Goal: Task Accomplishment & Management: Use online tool/utility

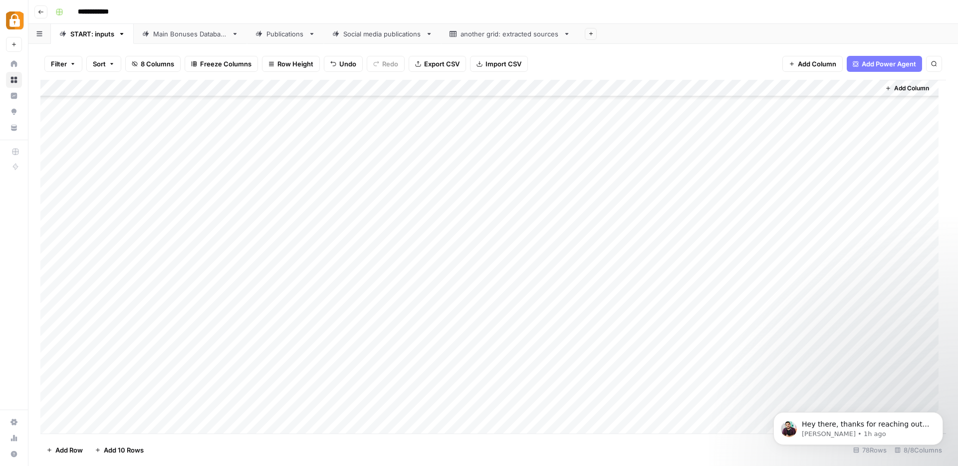
scroll to position [1002, 0]
click at [934, 63] on icon "button" at bounding box center [934, 64] width 6 height 6
type input "*********"
click at [912, 93] on icon "Next Result" at bounding box center [914, 92] width 4 height 5
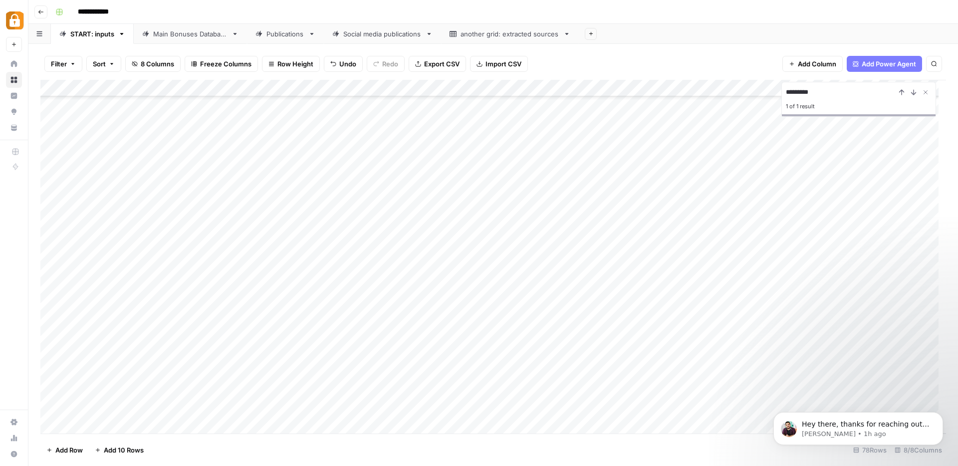
click at [210, 33] on div "Main Bonuses Database" at bounding box center [190, 34] width 74 height 10
click at [933, 62] on icon "button" at bounding box center [934, 64] width 6 height 6
type input "*********"
click at [913, 90] on icon "Next Result" at bounding box center [914, 92] width 8 height 8
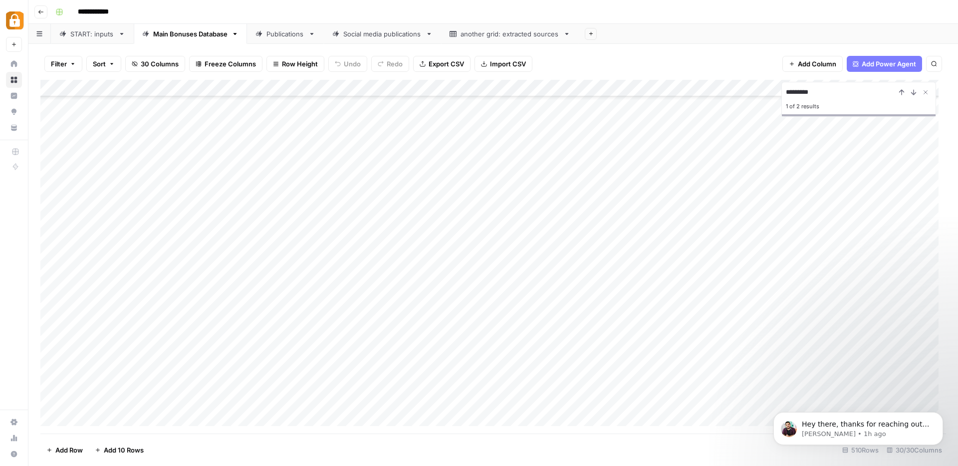
click at [259, 253] on div "Add Column" at bounding box center [493, 257] width 906 height 354
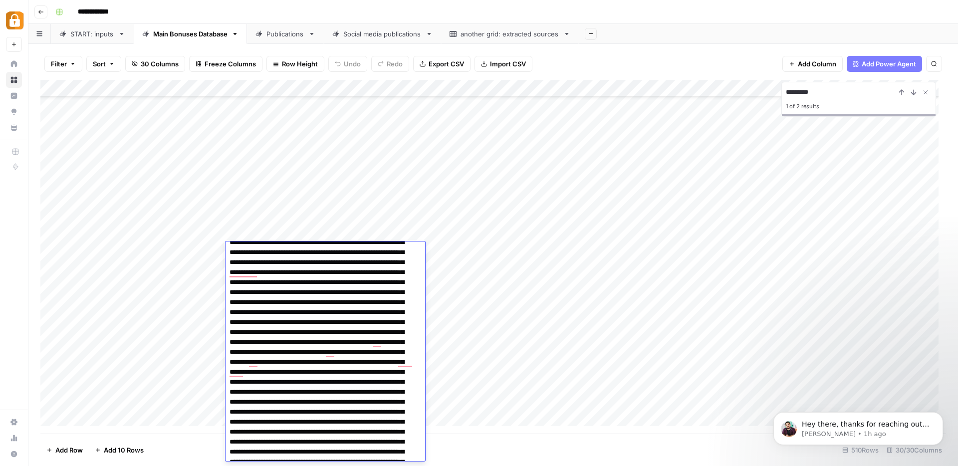
scroll to position [158, 0]
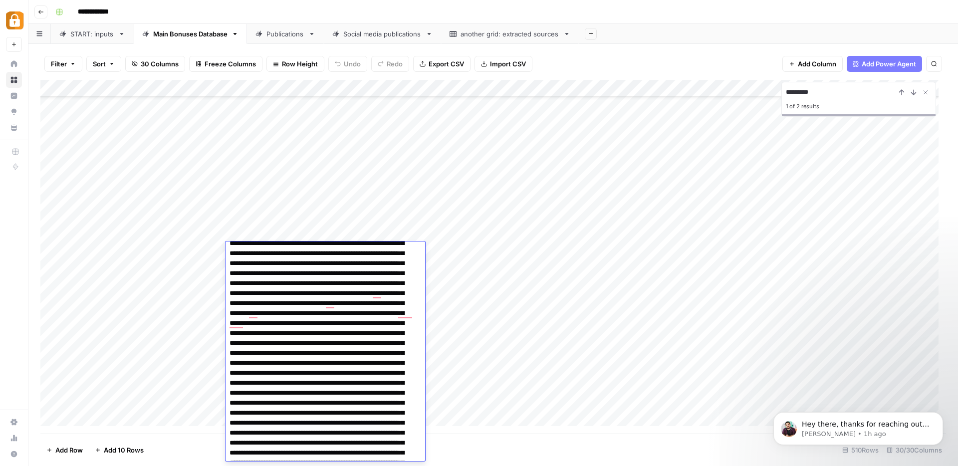
click at [285, 40] on link "Publications" at bounding box center [285, 34] width 77 height 20
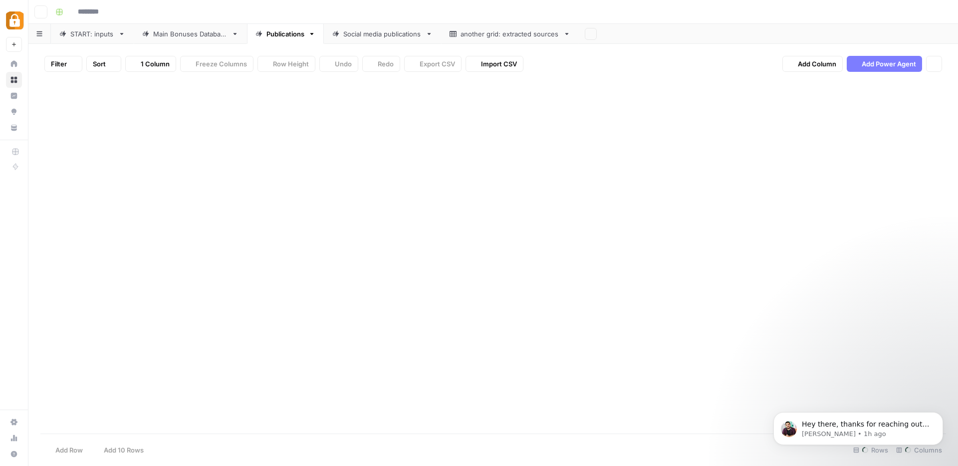
type input "**********"
click at [933, 63] on icon "button" at bounding box center [934, 64] width 6 height 6
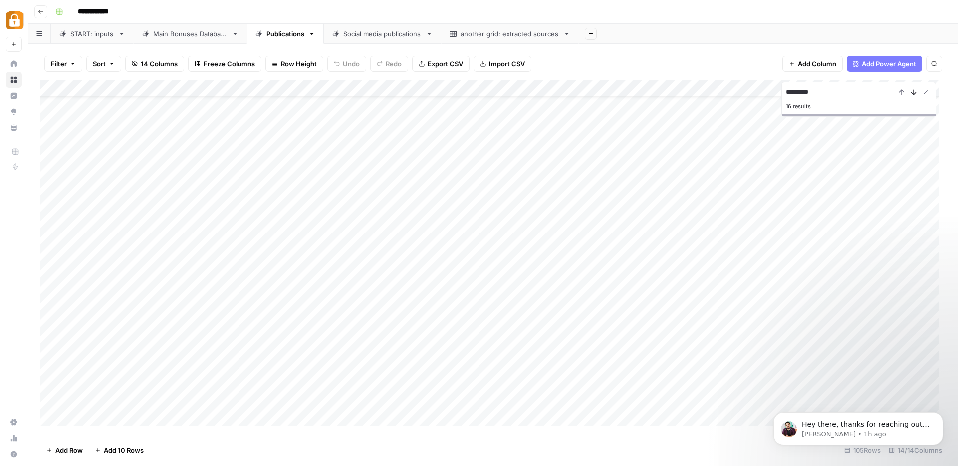
type input "*********"
click at [912, 92] on icon "Next Result" at bounding box center [914, 92] width 8 height 8
click at [662, 314] on div "Add Column" at bounding box center [493, 257] width 906 height 354
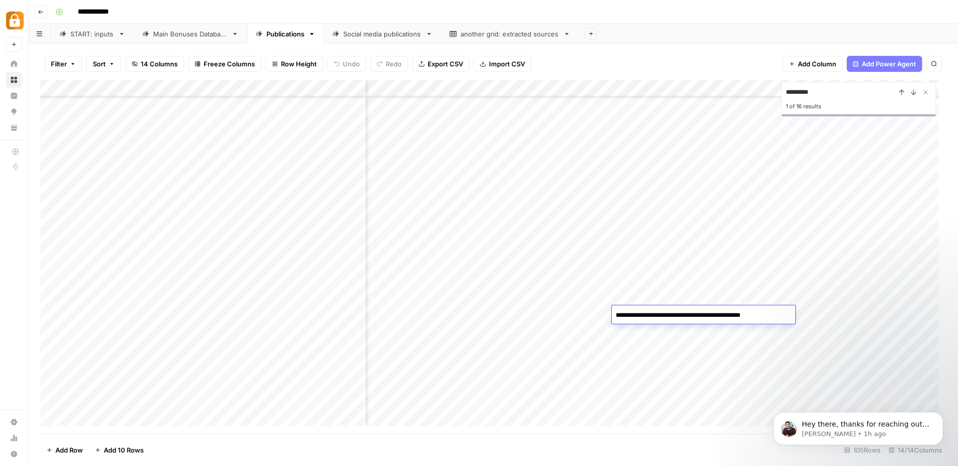
click at [664, 355] on div "Add Column" at bounding box center [493, 257] width 906 height 354
click at [303, 312] on div "Add Column" at bounding box center [493, 257] width 906 height 354
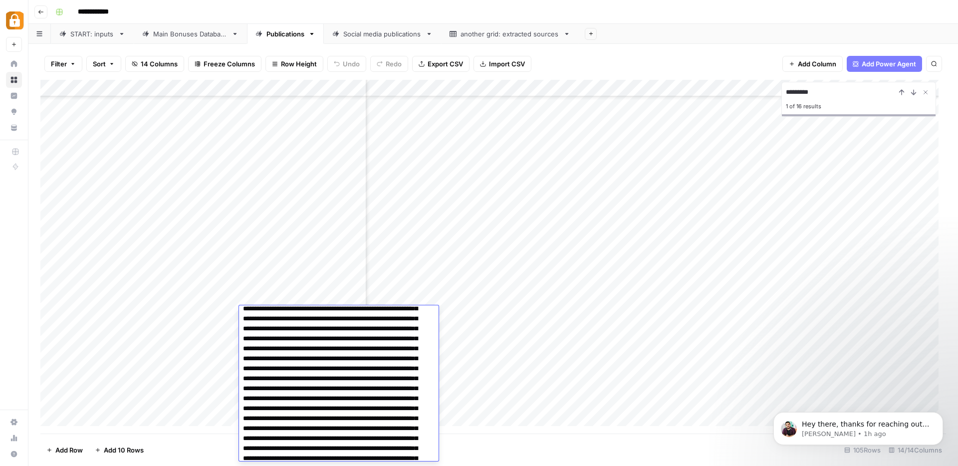
scroll to position [0, 0]
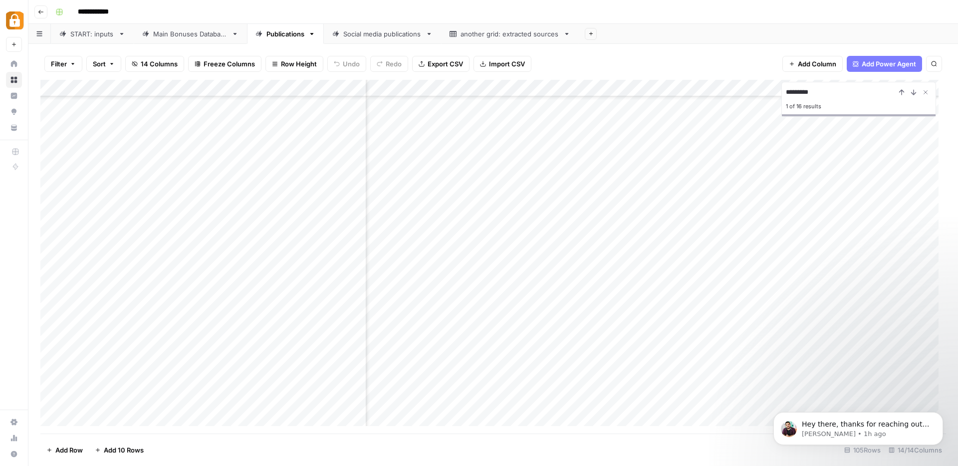
click at [185, 37] on div "Main Bonuses Database" at bounding box center [190, 34] width 74 height 10
click at [92, 35] on div "START: inputs" at bounding box center [92, 34] width 44 height 10
click at [858, 91] on div "Add Column" at bounding box center [493, 257] width 906 height 354
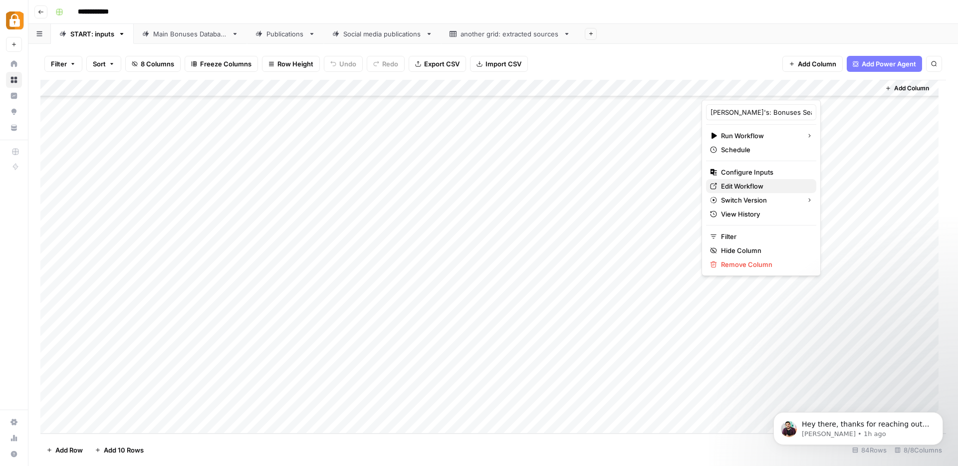
click at [738, 188] on span "Edit Workflow" at bounding box center [764, 186] width 87 height 10
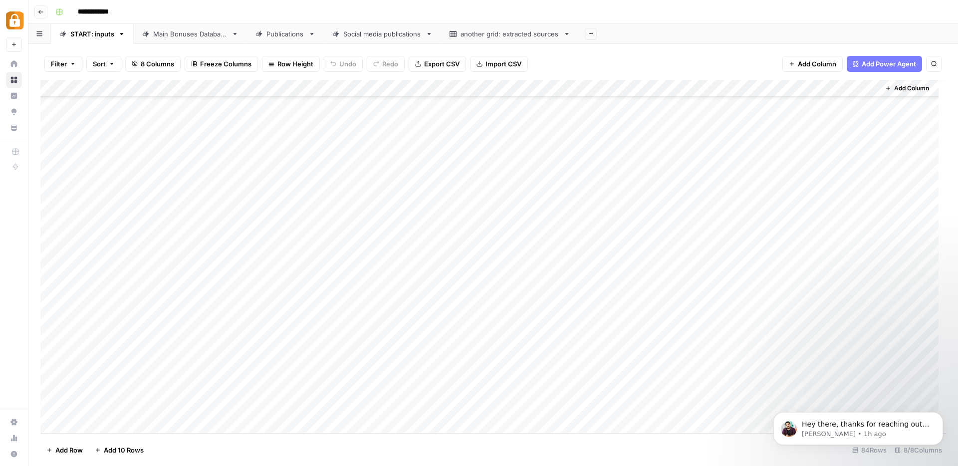
click at [404, 369] on div "Add Column" at bounding box center [493, 257] width 906 height 354
click at [870, 374] on div "Add Column" at bounding box center [493, 257] width 906 height 354
click at [176, 32] on div "Main Bonuses Database" at bounding box center [190, 34] width 74 height 10
click at [935, 60] on button "Search" at bounding box center [934, 64] width 16 height 16
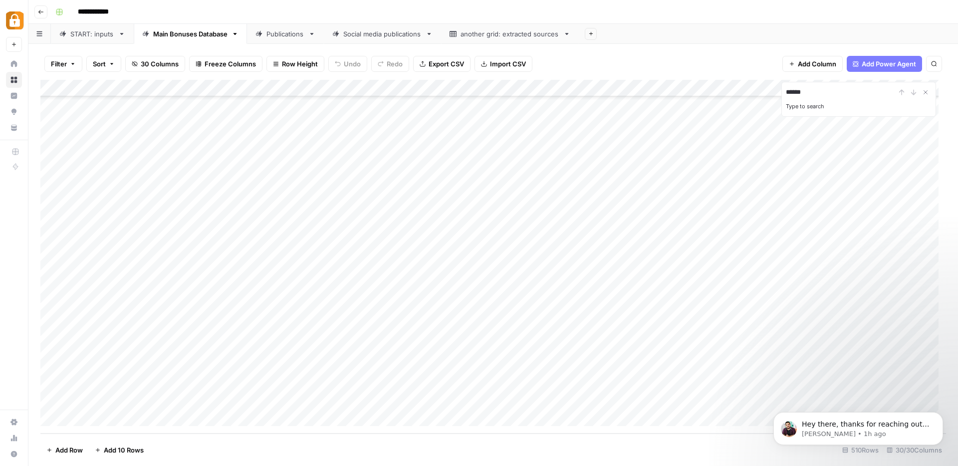
drag, startPoint x: 821, startPoint y: 91, endPoint x: 783, endPoint y: 90, distance: 37.9
click at [783, 90] on div "****** Type to search" at bounding box center [858, 99] width 155 height 35
paste input
type input "******"
click at [79, 34] on div "START: inputs" at bounding box center [92, 34] width 44 height 10
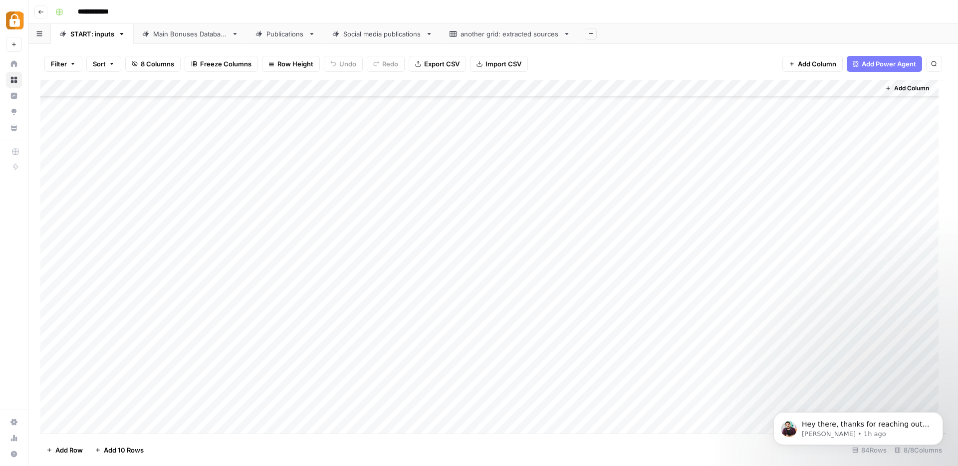
scroll to position [1104, 0]
click at [325, 388] on div "Add Column" at bounding box center [493, 257] width 906 height 354
click at [324, 390] on div "Add Column" at bounding box center [493, 257] width 906 height 354
type textarea "**********"
click at [229, 406] on div "Add Column" at bounding box center [493, 257] width 906 height 354
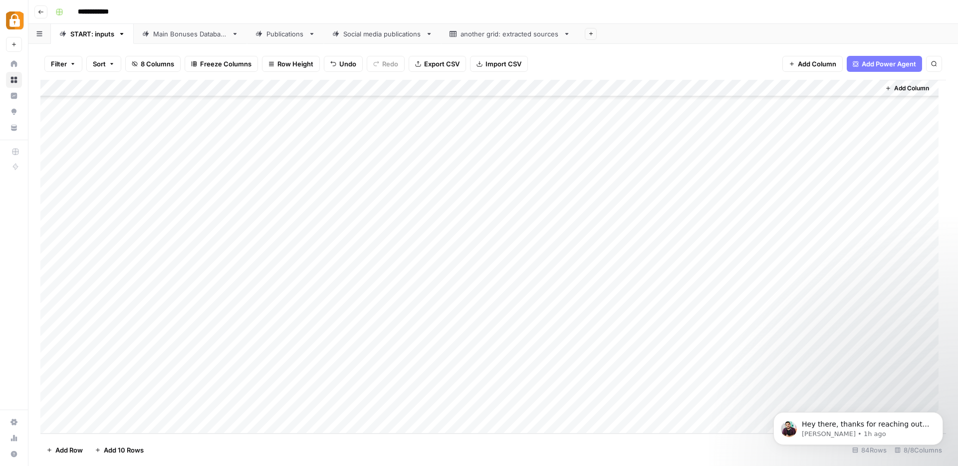
click at [223, 406] on div "Add Column" at bounding box center [493, 257] width 906 height 354
click at [228, 392] on div "Add Column" at bounding box center [493, 257] width 906 height 354
type textarea "****"
click at [773, 387] on div "Add Column" at bounding box center [493, 257] width 906 height 354
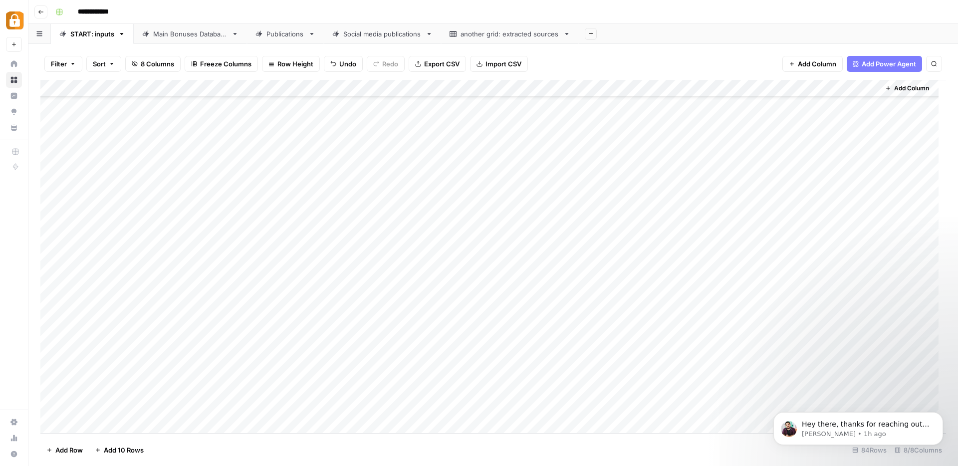
click at [176, 37] on div "Main Bonuses Database" at bounding box center [190, 34] width 74 height 10
click at [254, 367] on div "Add Column" at bounding box center [493, 257] width 906 height 354
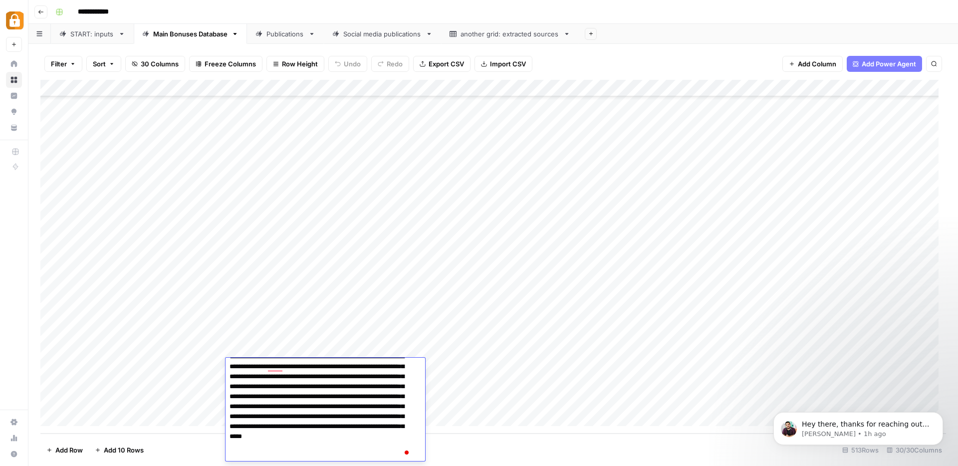
scroll to position [13, 0]
click at [453, 361] on div "Add Column" at bounding box center [493, 257] width 906 height 354
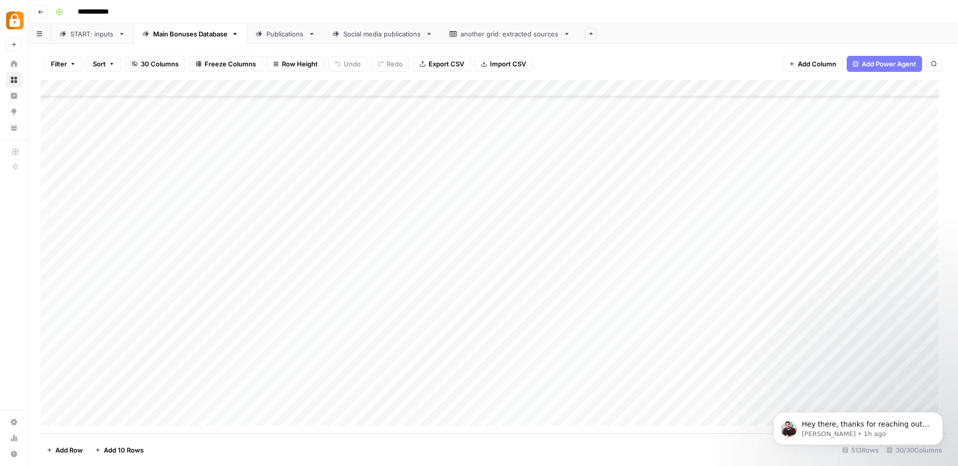
click at [51, 366] on div "Add Column" at bounding box center [493, 257] width 906 height 354
click at [254, 387] on div "Add Column" at bounding box center [493, 257] width 906 height 354
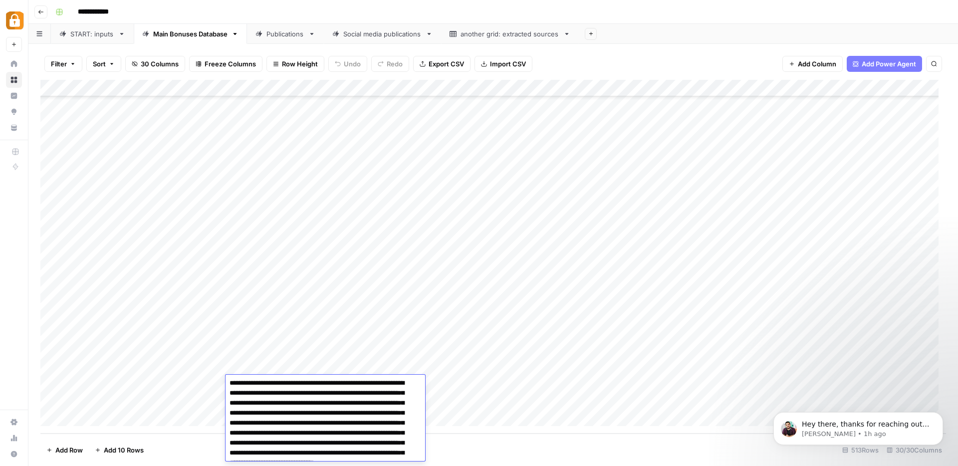
scroll to position [0, 0]
click at [320, 354] on div "Add Column" at bounding box center [493, 257] width 906 height 354
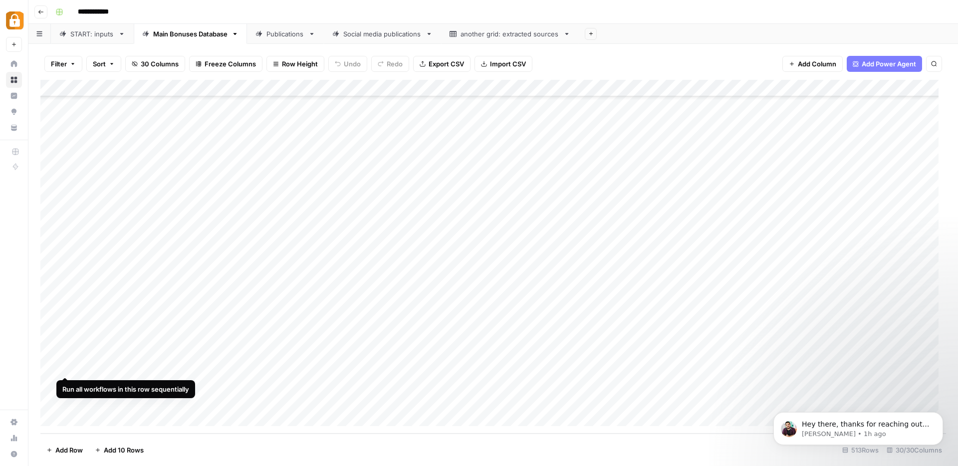
click at [58, 366] on div "Add Column" at bounding box center [493, 257] width 906 height 354
click at [50, 366] on div "Add Column" at bounding box center [493, 257] width 906 height 354
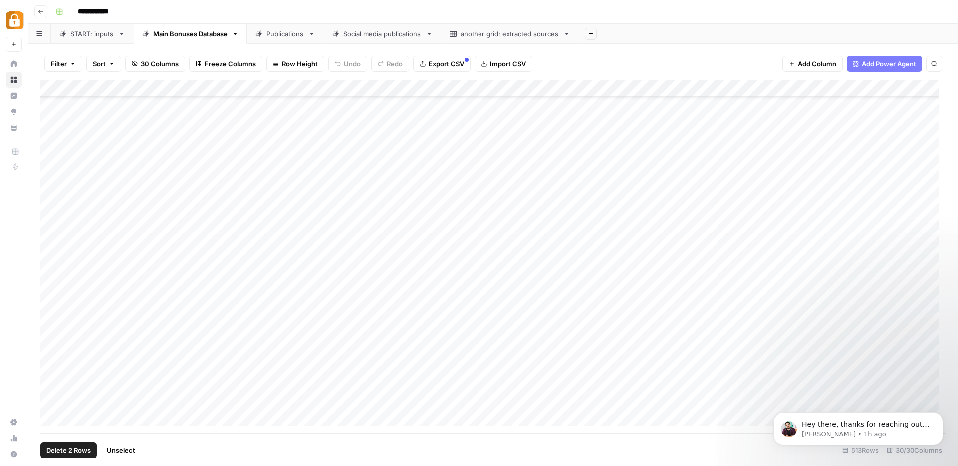
click at [51, 386] on div "Add Column" at bounding box center [493, 257] width 906 height 354
click at [50, 402] on div "Add Column" at bounding box center [493, 257] width 906 height 354
click at [56, 452] on span "Delete 3 Rows" at bounding box center [68, 450] width 44 height 10
click at [447, 116] on span "Delete" at bounding box center [443, 115] width 21 height 10
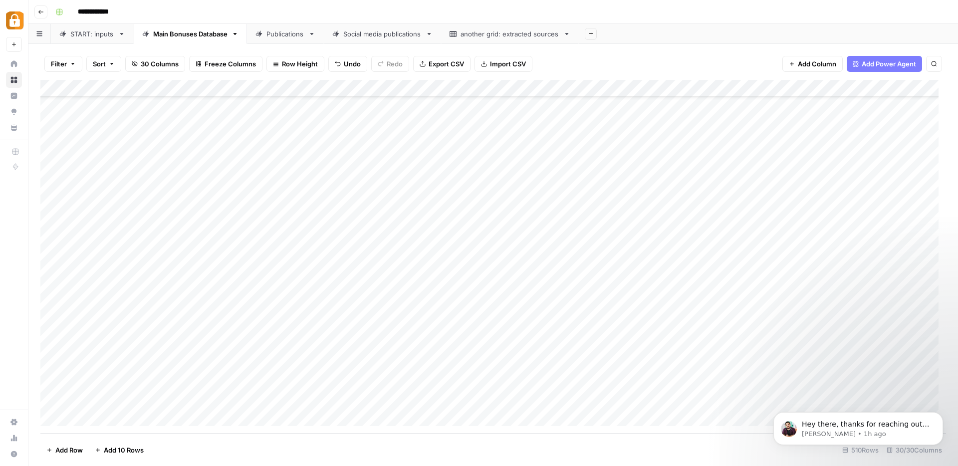
click at [93, 38] on div "START: inputs" at bounding box center [92, 34] width 44 height 10
click at [401, 375] on div "Add Column" at bounding box center [493, 257] width 906 height 354
click at [869, 376] on div "Add Column" at bounding box center [493, 257] width 906 height 354
click at [166, 37] on div "Main Bonuses Database" at bounding box center [190, 34] width 74 height 10
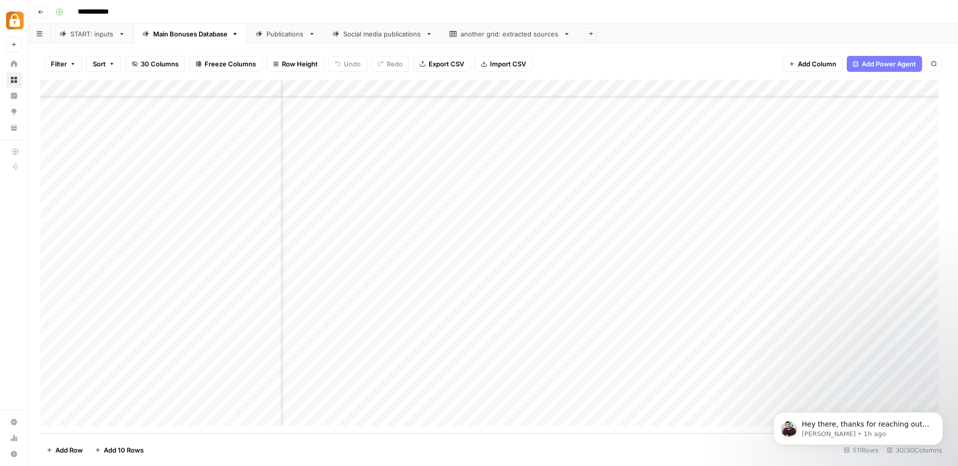
scroll to position [8355, 934]
click at [518, 400] on div "Add Column" at bounding box center [493, 257] width 906 height 354
click at [630, 406] on div "Add Column" at bounding box center [493, 257] width 906 height 354
click at [600, 405] on div "Add Column" at bounding box center [493, 257] width 906 height 354
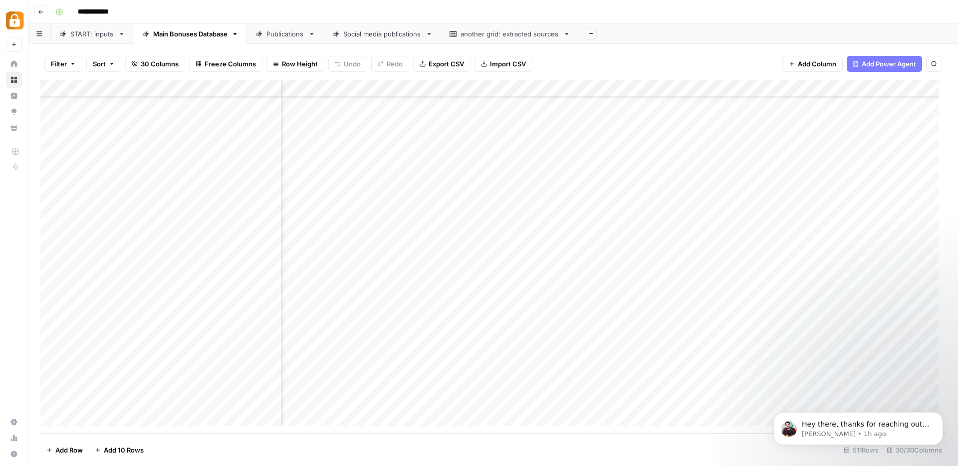
scroll to position [8355, 1742]
click at [83, 36] on div "START: inputs" at bounding box center [92, 34] width 44 height 10
click at [313, 409] on div "Add Column" at bounding box center [493, 257] width 906 height 354
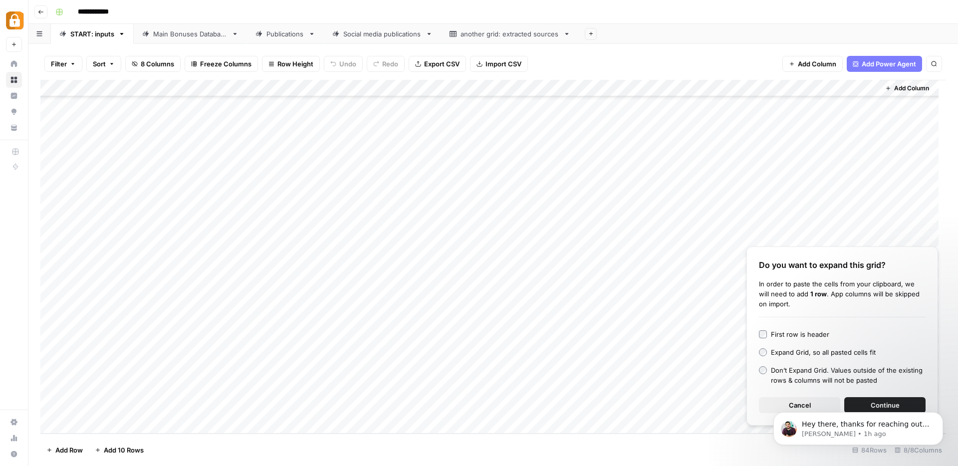
click at [314, 407] on div "Add Column" at bounding box center [493, 257] width 906 height 354
click at [791, 409] on body "Hey there, thanks for reaching out! Just circling back to check on this and see…" at bounding box center [858, 426] width 192 height 62
click at [301, 411] on textarea at bounding box center [334, 409] width 160 height 14
paste textarea "**********"
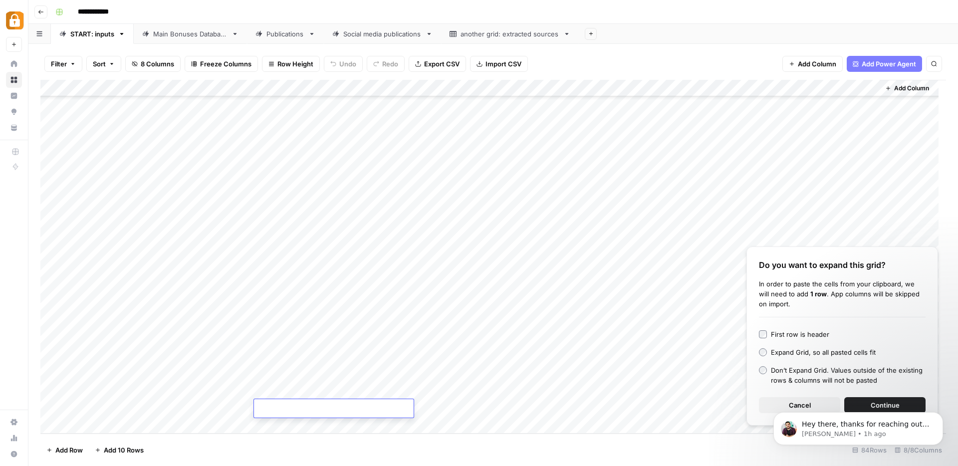
type textarea "**********"
click at [218, 409] on div "Add Column" at bounding box center [493, 257] width 906 height 354
click at [208, 391] on div "Add Column" at bounding box center [493, 257] width 906 height 354
drag, startPoint x: 253, startPoint y: 399, endPoint x: 251, endPoint y: 406, distance: 7.7
click at [251, 406] on div "Add Column" at bounding box center [493, 257] width 906 height 354
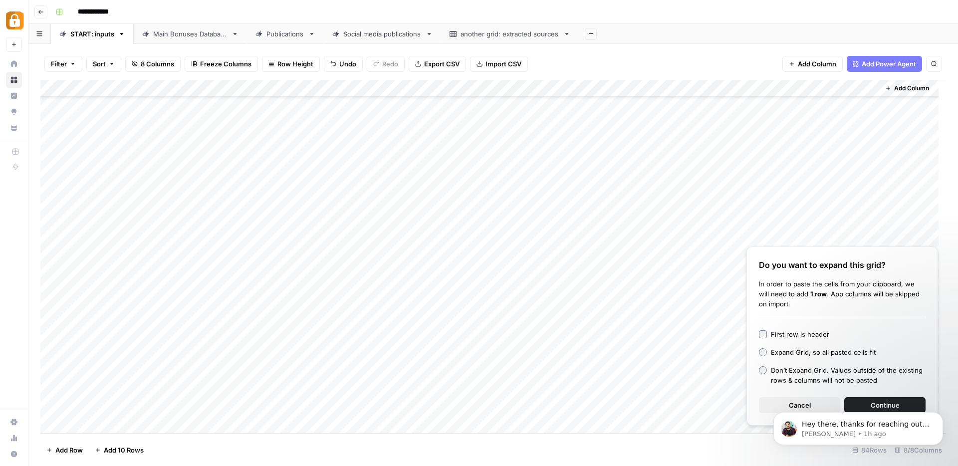
click at [795, 405] on body "Hey there, thanks for reaching out! Just circling back to check on this and see…" at bounding box center [858, 426] width 192 height 62
click at [762, 401] on body "Hey there, thanks for reaching out! Just circling back to check on this and see…" at bounding box center [858, 426] width 192 height 62
click at [889, 405] on body "Hey there, thanks for reaching out! Just circling back to check on this and see…" at bounding box center [858, 426] width 192 height 62
click at [891, 403] on body "Hey there, thanks for reaching out! Just circling back to check on this and see…" at bounding box center [858, 426] width 192 height 62
click at [855, 185] on div "Add Column" at bounding box center [493, 257] width 906 height 354
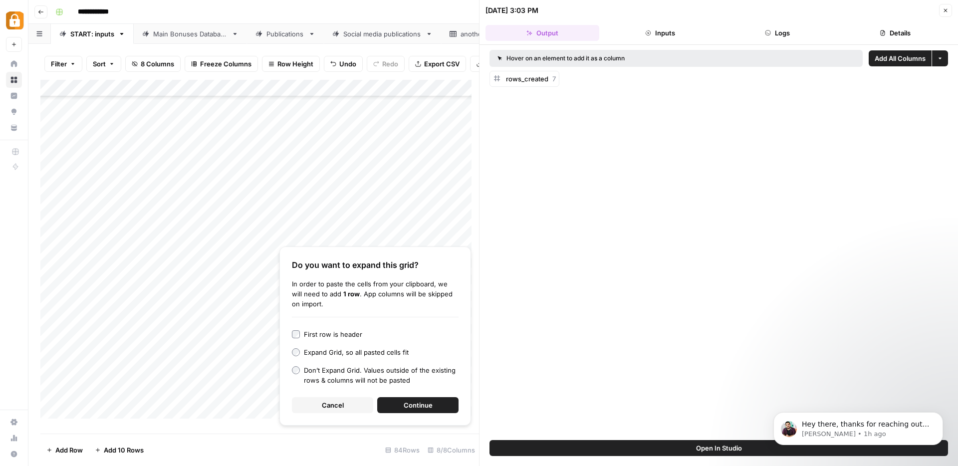
click at [945, 10] on icon "button" at bounding box center [945, 10] width 6 height 6
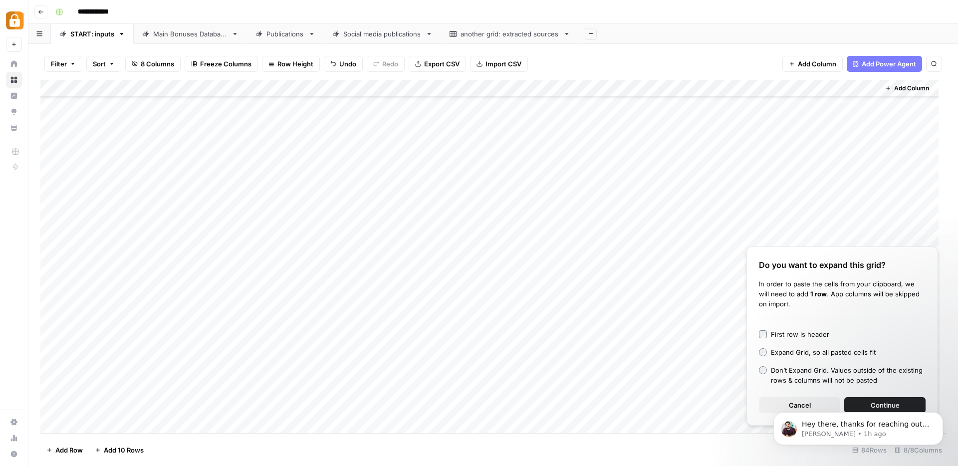
click at [876, 406] on div "Hey there, thanks for reaching out! Just circling back to check on this and see…" at bounding box center [858, 382] width 184 height 125
click at [782, 409] on div "Hey there, thanks for reaching out! Just circling back to check on this and see…" at bounding box center [858, 382] width 184 height 125
click at [939, 417] on icon "Dismiss notification" at bounding box center [939, 414] width 5 height 5
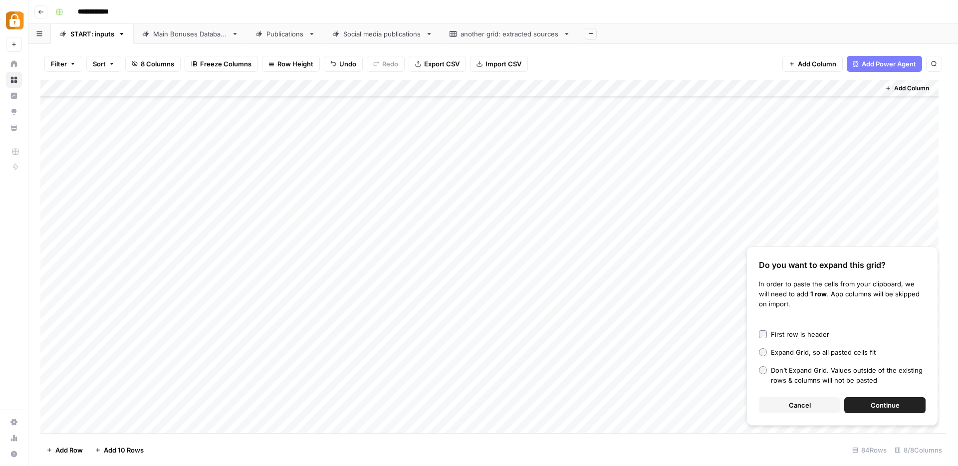
click at [897, 403] on span "Continue" at bounding box center [885, 405] width 29 height 10
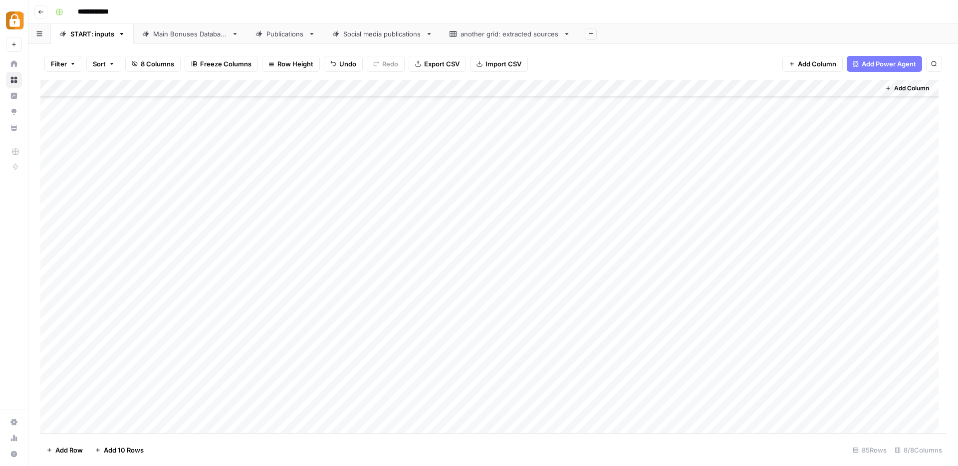
click at [789, 389] on div "Add Column" at bounding box center [493, 257] width 906 height 354
click at [313, 411] on div "Add Column" at bounding box center [493, 257] width 906 height 354
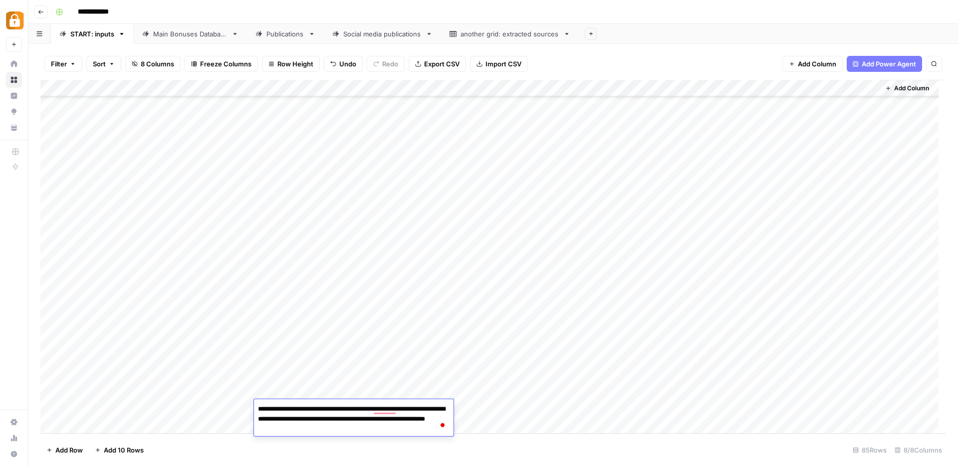
click at [553, 406] on div "Add Column" at bounding box center [493, 257] width 906 height 354
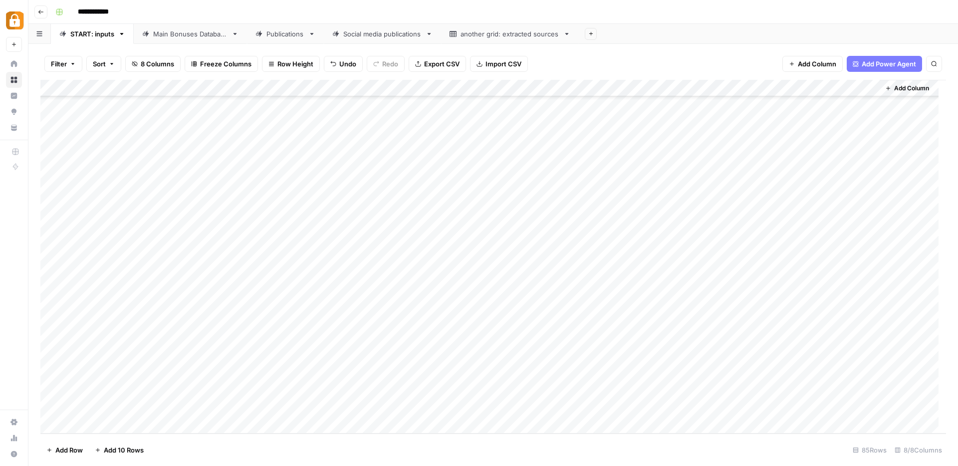
click at [354, 409] on div "Add Column" at bounding box center [493, 257] width 906 height 354
click at [319, 388] on div "Add Column" at bounding box center [493, 257] width 906 height 354
click at [386, 392] on div "Add Column" at bounding box center [493, 257] width 906 height 354
click at [869, 393] on div "Add Column" at bounding box center [493, 257] width 906 height 354
click at [182, 35] on div "Main Bonuses Database" at bounding box center [190, 34] width 74 height 10
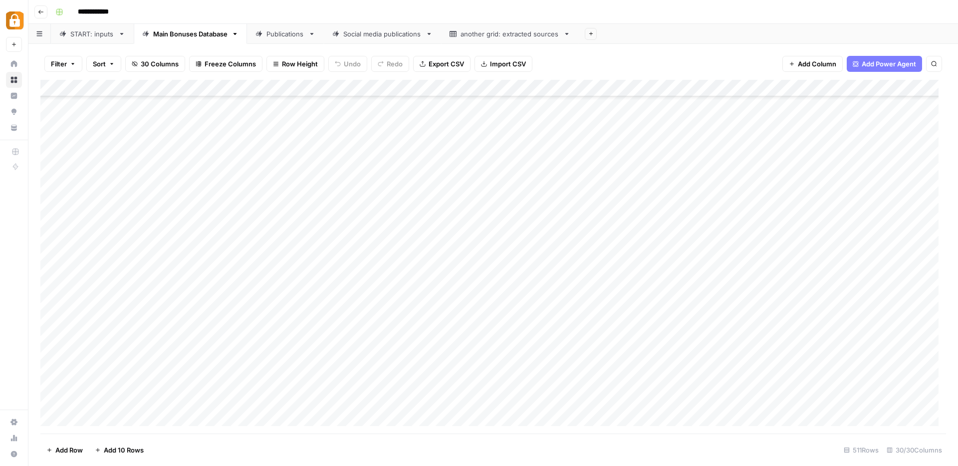
scroll to position [8355, 0]
click at [81, 34] on div "START: inputs" at bounding box center [92, 34] width 44 height 10
click at [406, 359] on div "Add Column" at bounding box center [493, 257] width 906 height 354
click at [400, 390] on div "Add Column" at bounding box center [493, 257] width 906 height 354
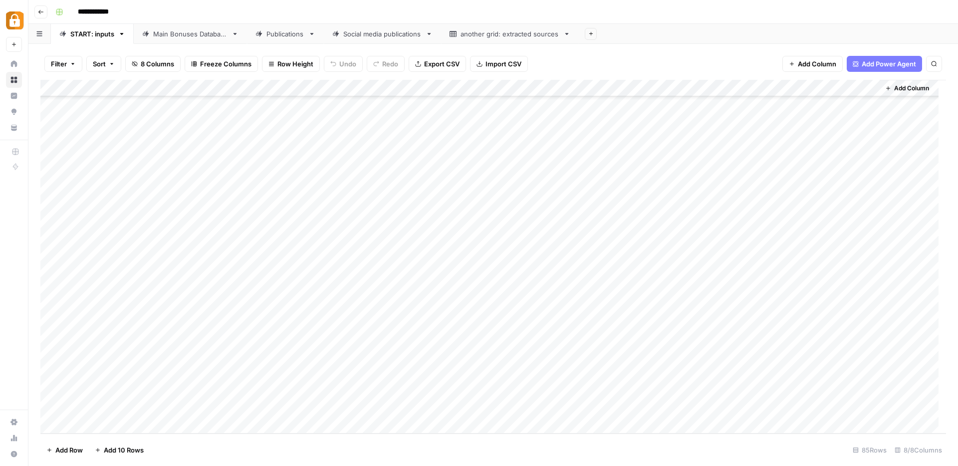
click at [400, 390] on div "Add Column" at bounding box center [493, 257] width 906 height 354
click at [577, 396] on div "Add Column" at bounding box center [493, 257] width 906 height 354
click at [181, 36] on div "Main Bonuses Database" at bounding box center [190, 34] width 74 height 10
click at [75, 32] on div "START: inputs" at bounding box center [92, 34] width 44 height 10
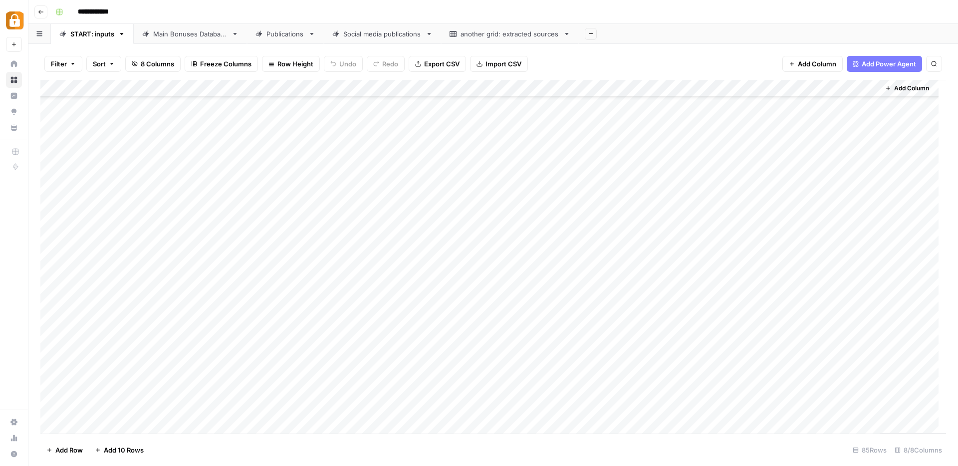
scroll to position [1121, 0]
click at [856, 359] on div "Add Column" at bounding box center [493, 257] width 906 height 354
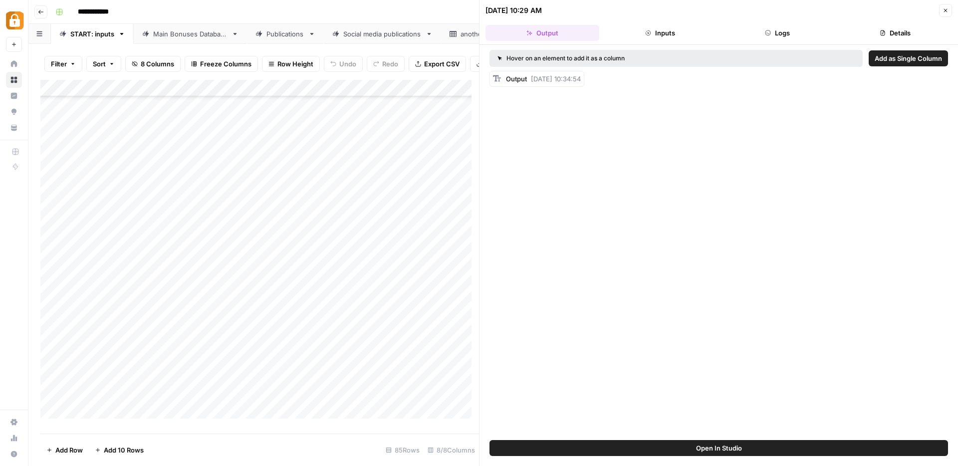
click at [788, 31] on button "Logs" at bounding box center [778, 33] width 114 height 16
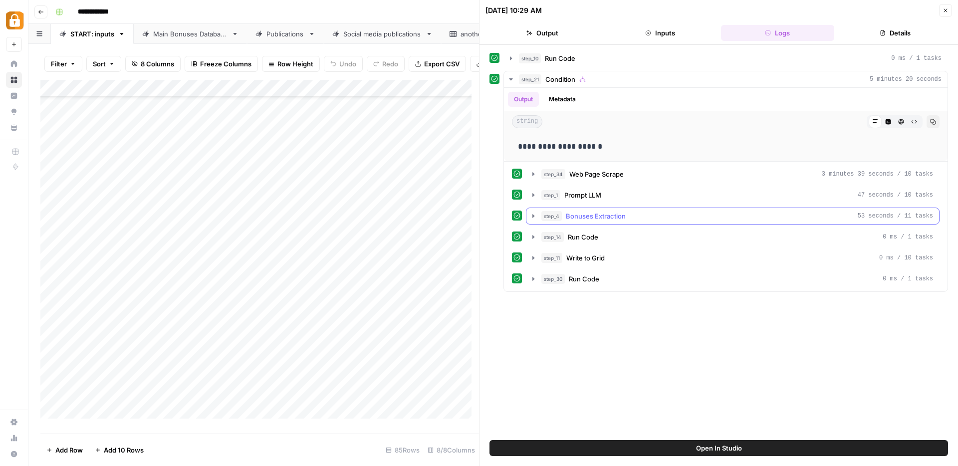
click at [533, 216] on icon "button" at bounding box center [533, 215] width 2 height 3
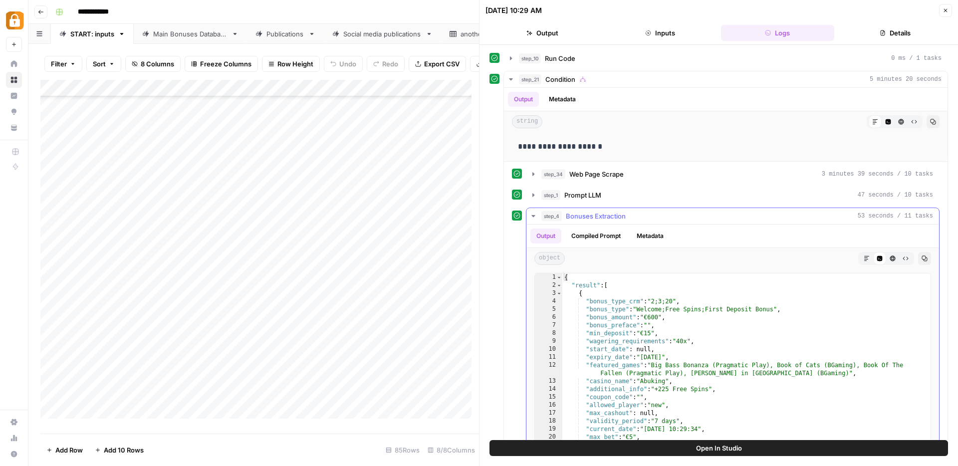
click at [534, 216] on icon "button" at bounding box center [532, 216] width 3 height 2
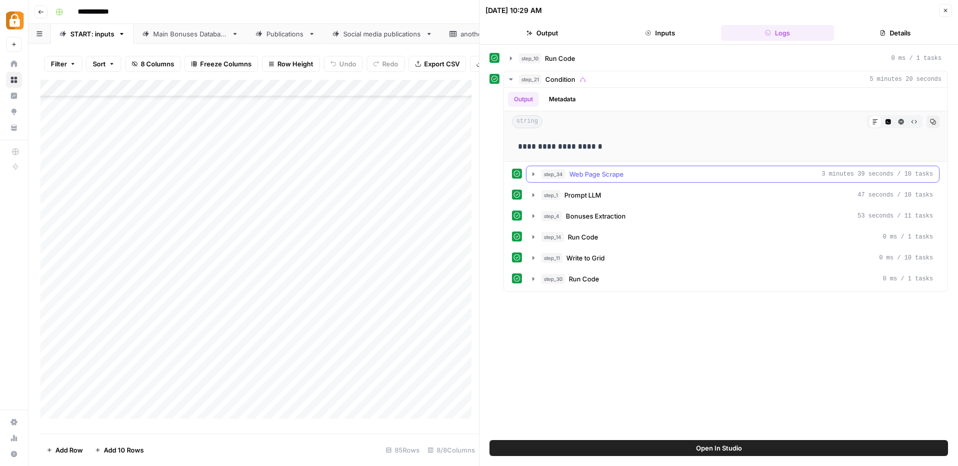
click at [534, 175] on icon "button" at bounding box center [533, 174] width 8 height 8
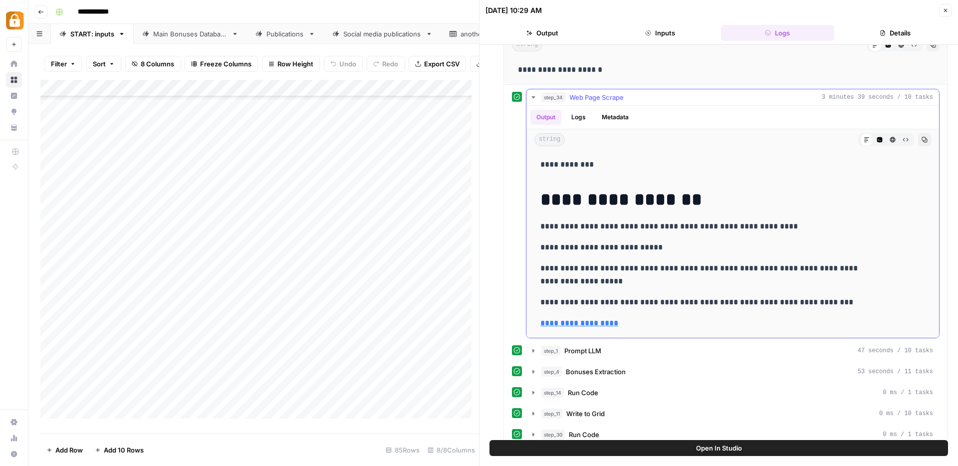
scroll to position [89, 0]
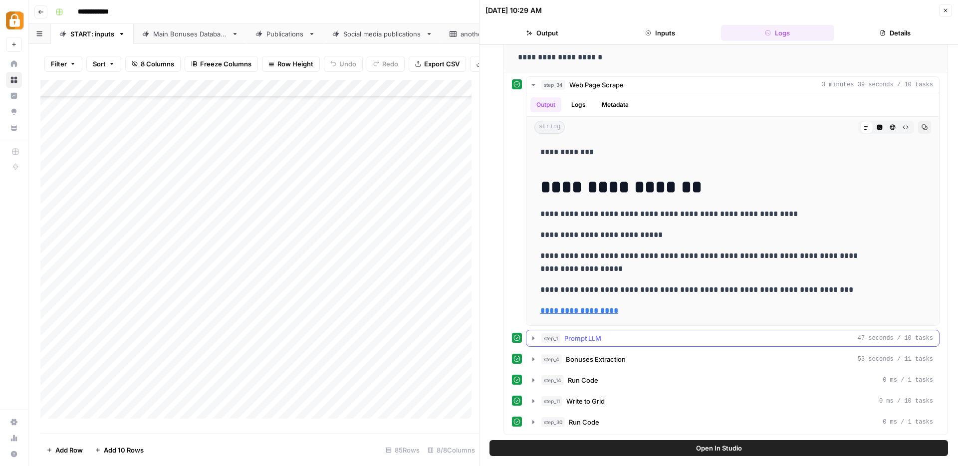
click at [532, 339] on icon "button" at bounding box center [533, 337] width 2 height 3
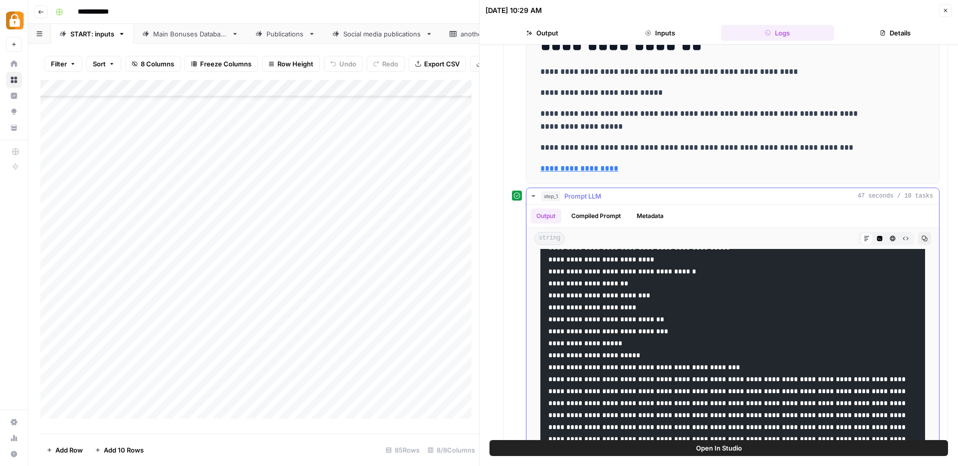
scroll to position [0, 0]
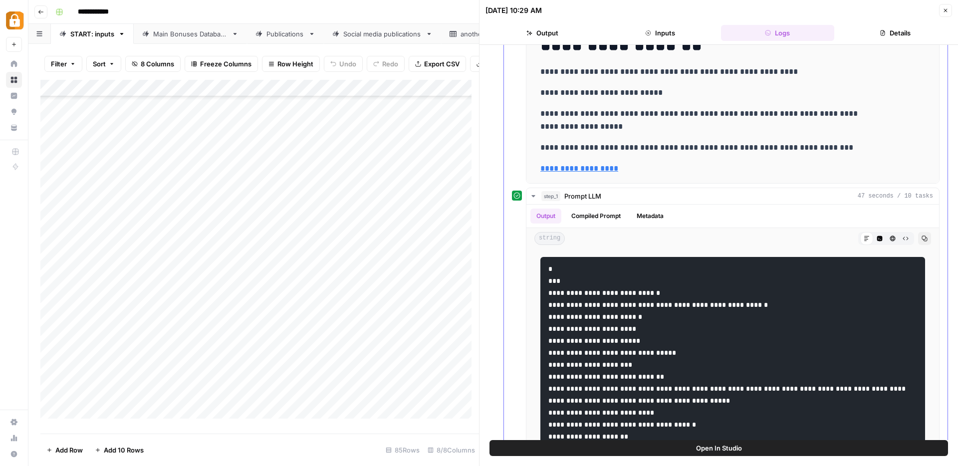
click at [933, 185] on div "**********" at bounding box center [726, 199] width 444 height 686
click at [534, 196] on icon "button" at bounding box center [533, 196] width 8 height 8
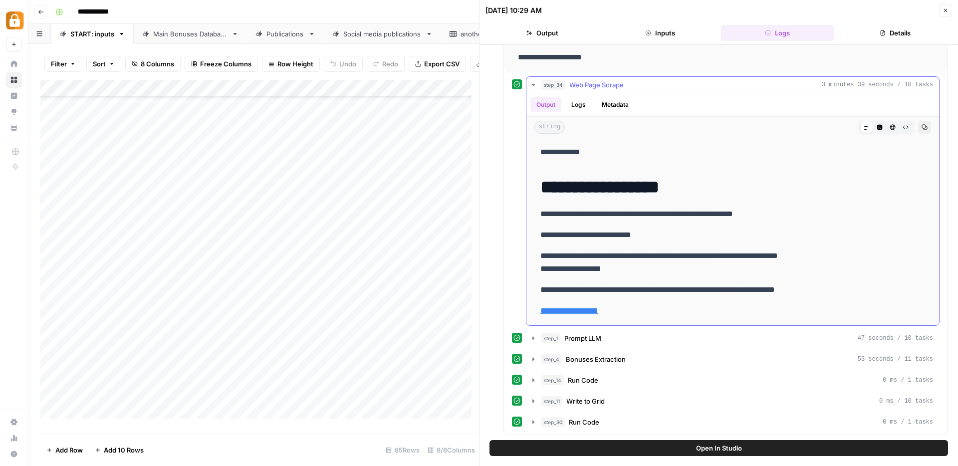
scroll to position [89, 0]
click at [943, 12] on icon "button" at bounding box center [945, 10] width 6 height 6
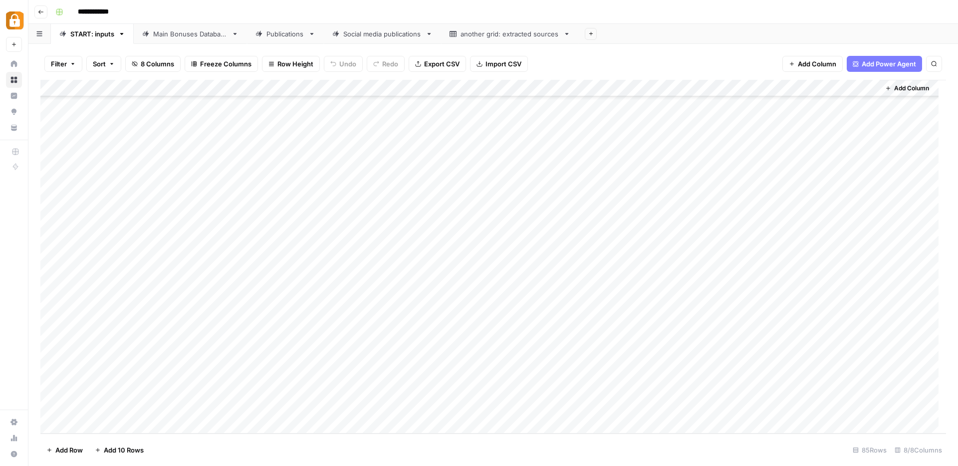
click at [389, 406] on div "Add Column" at bounding box center [493, 257] width 906 height 354
click at [225, 408] on div "Add Column" at bounding box center [493, 257] width 906 height 354
click at [225, 391] on div "Add Column" at bounding box center [493, 257] width 906 height 354
drag, startPoint x: 255, startPoint y: 397, endPoint x: 254, endPoint y: 405, distance: 7.5
click at [254, 405] on div "Add Column" at bounding box center [493, 257] width 906 height 354
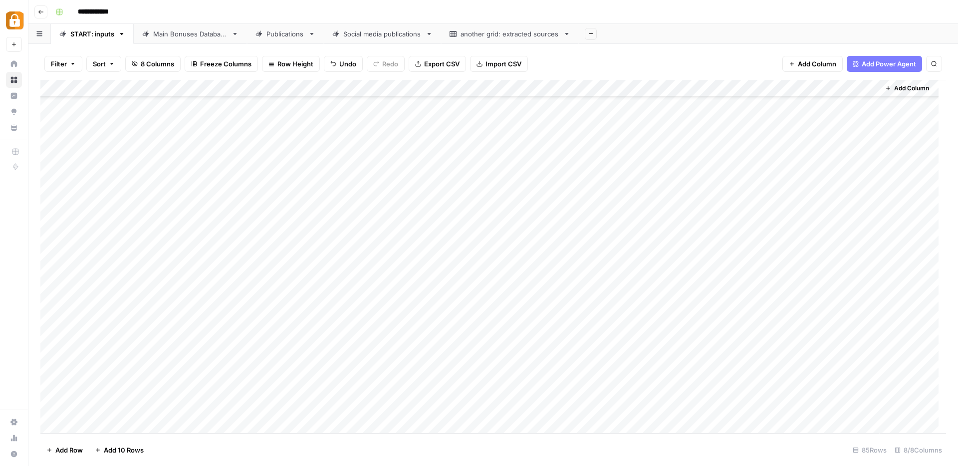
click at [789, 409] on div "Add Column" at bounding box center [493, 257] width 906 height 354
click at [395, 387] on div "Add Column" at bounding box center [493, 257] width 906 height 354
click at [566, 386] on div "Add Column" at bounding box center [493, 257] width 906 height 354
click at [855, 391] on div "Add Column" at bounding box center [493, 257] width 906 height 354
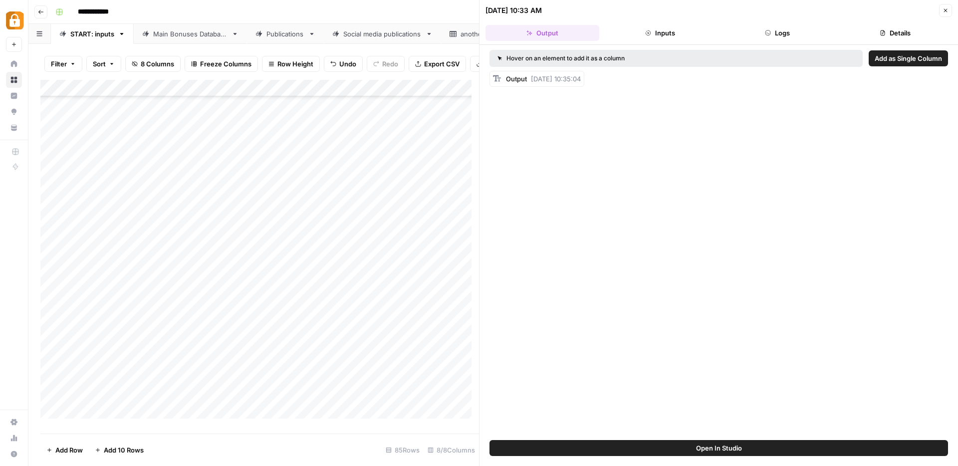
click at [774, 34] on button "Logs" at bounding box center [778, 33] width 114 height 16
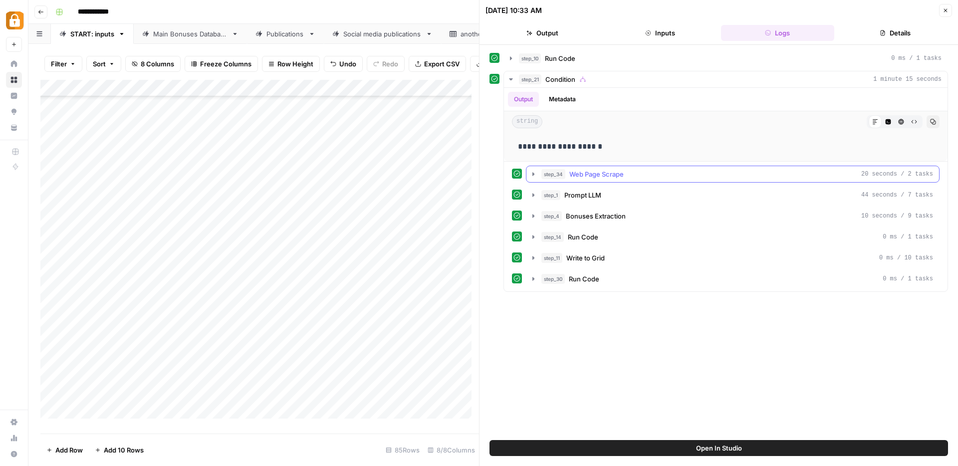
click at [533, 173] on icon "button" at bounding box center [533, 173] width 2 height 3
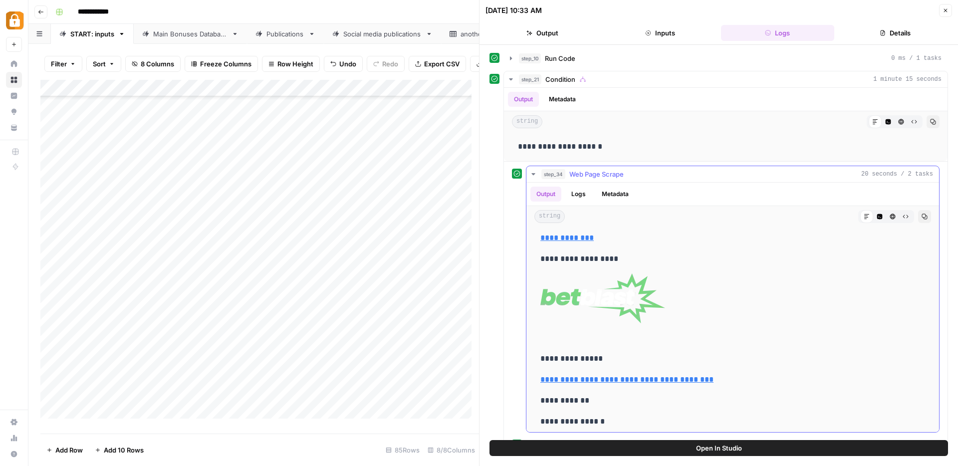
scroll to position [1227, 0]
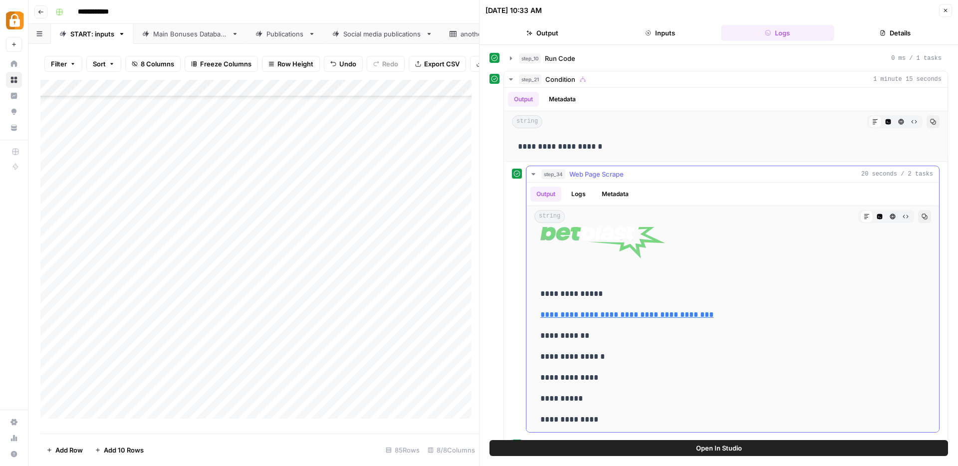
click at [532, 175] on icon "button" at bounding box center [533, 174] width 8 height 8
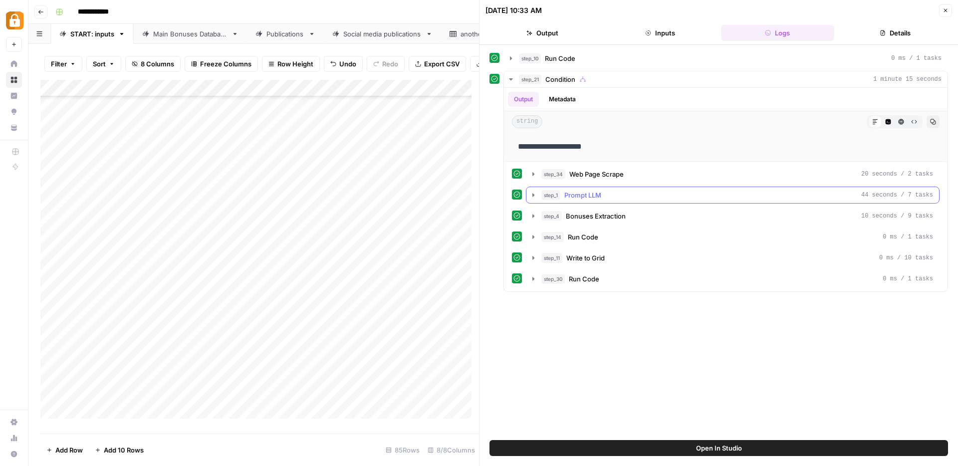
click at [532, 196] on icon "button" at bounding box center [533, 194] width 2 height 3
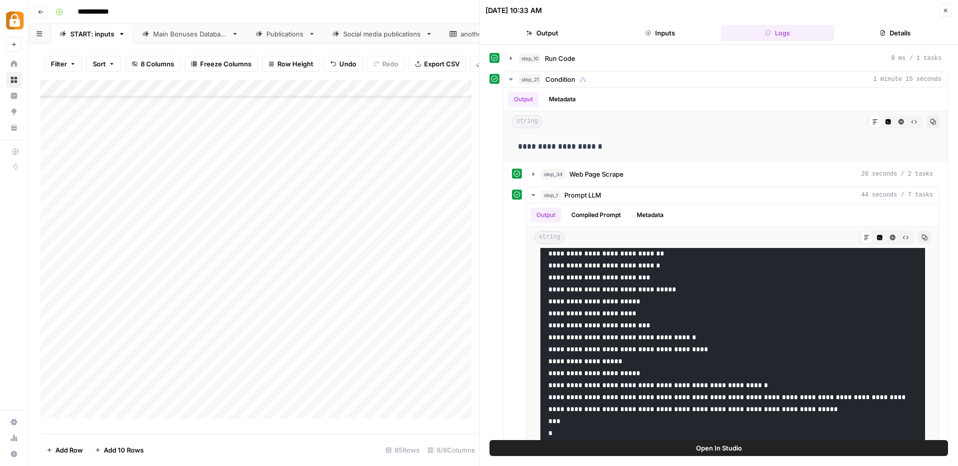
scroll to position [1008, 0]
click at [947, 11] on icon "button" at bounding box center [945, 10] width 6 height 6
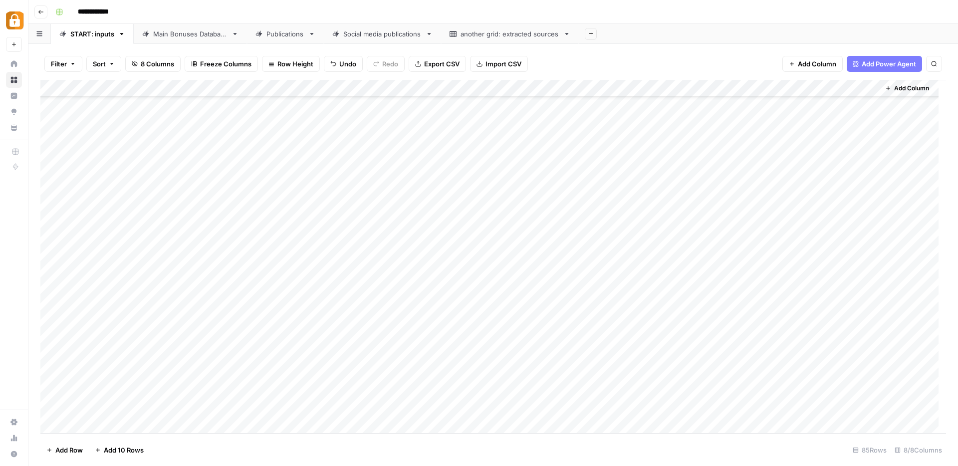
click at [285, 37] on div "Publications" at bounding box center [285, 34] width 38 height 10
click at [191, 35] on div "Main Bonuses Database" at bounding box center [190, 34] width 74 height 10
click at [296, 42] on link "Publications" at bounding box center [285, 34] width 77 height 20
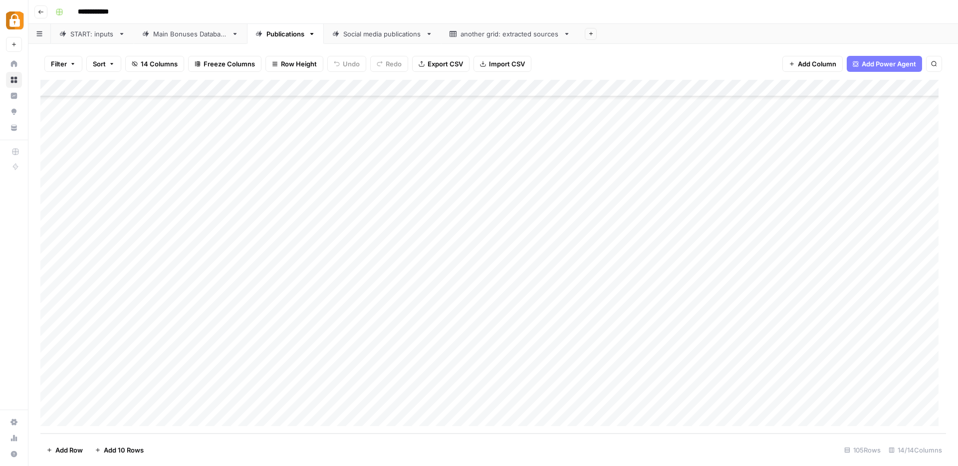
scroll to position [1468, 0]
click at [187, 34] on div "Main Bonuses Database" at bounding box center [190, 34] width 74 height 10
click at [82, 34] on div "START: inputs" at bounding box center [92, 34] width 44 height 10
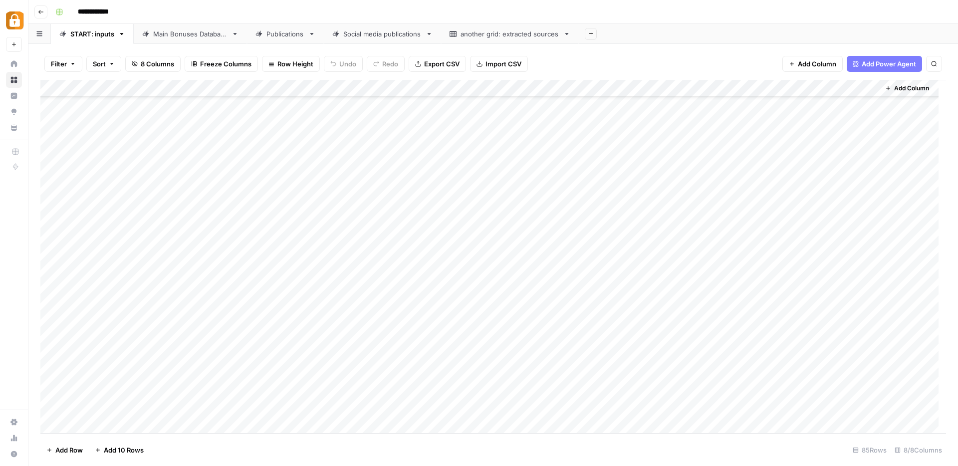
click at [292, 420] on div "Add Column" at bounding box center [493, 257] width 906 height 354
click at [309, 414] on textarea at bounding box center [334, 409] width 160 height 14
type textarea "**********"
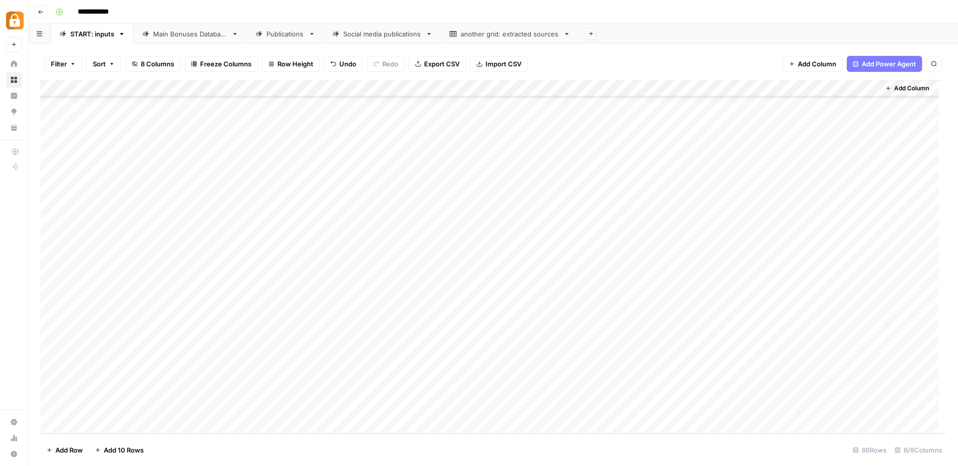
click at [765, 410] on div "Add Column" at bounding box center [493, 257] width 906 height 354
click at [790, 406] on div "Add Column" at bounding box center [493, 257] width 906 height 354
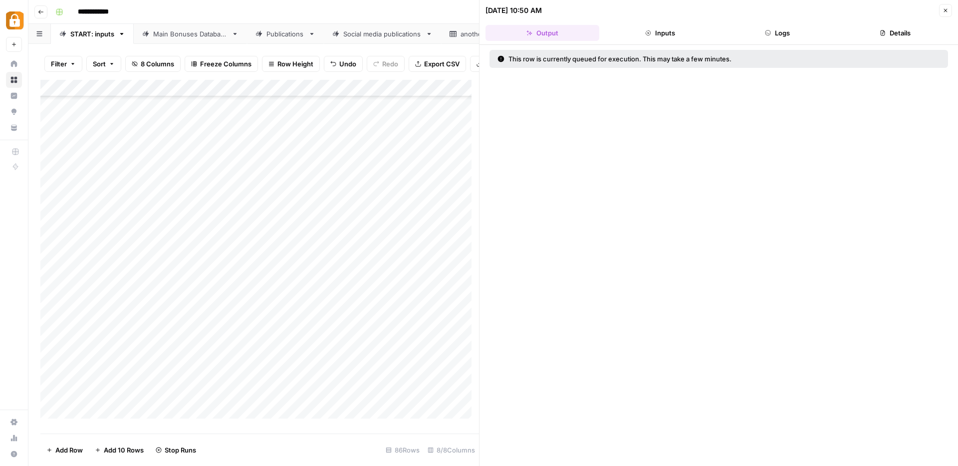
click at [224, 396] on div "Add Column" at bounding box center [259, 253] width 439 height 346
drag, startPoint x: 254, startPoint y: 405, endPoint x: 253, endPoint y: 413, distance: 7.5
click at [253, 413] on div "Add Column" at bounding box center [259, 253] width 439 height 346
click at [950, 11] on button "Close" at bounding box center [945, 10] width 13 height 13
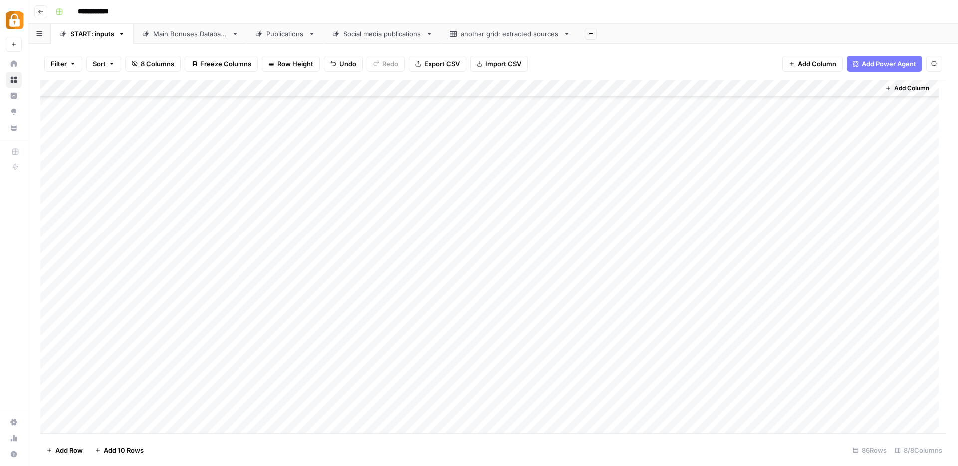
click at [192, 36] on div "Main Bonuses Database" at bounding box center [190, 34] width 74 height 10
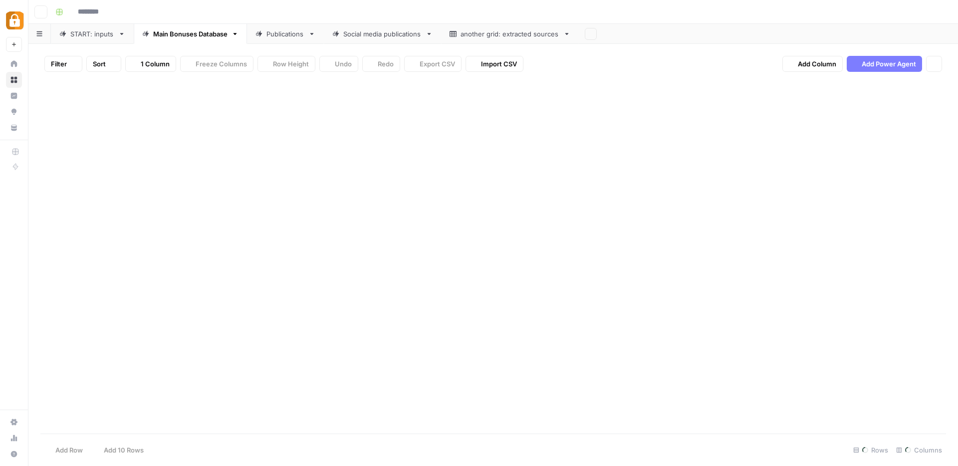
type input "**********"
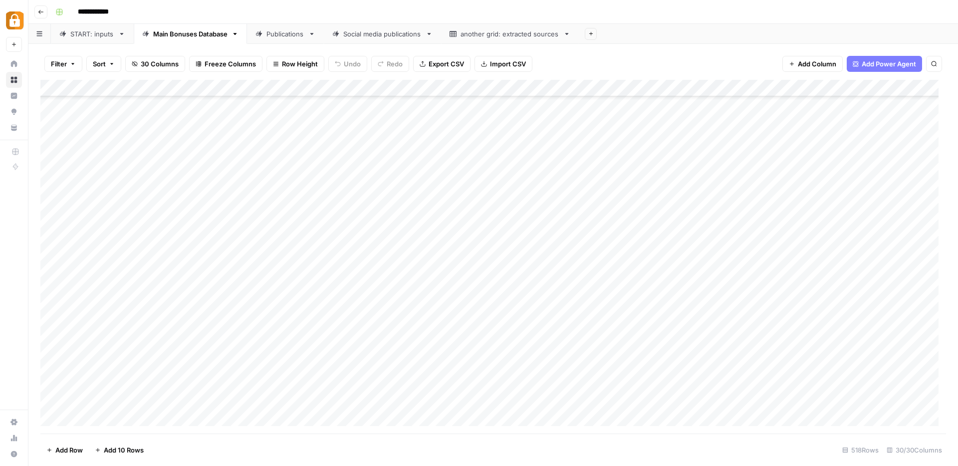
scroll to position [8474, 0]
click at [584, 400] on div "Add Column" at bounding box center [493, 257] width 906 height 354
click at [666, 405] on div "Add Column" at bounding box center [493, 257] width 906 height 354
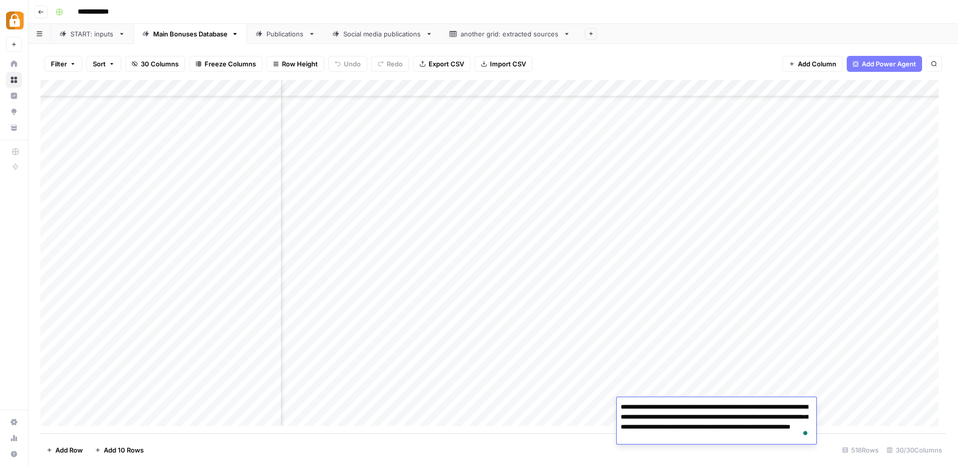
click at [268, 406] on div "Add Column" at bounding box center [493, 257] width 906 height 354
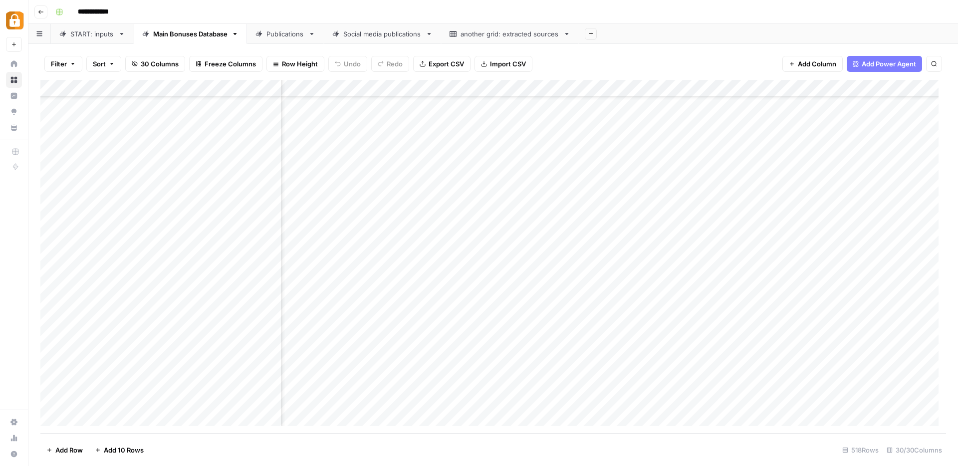
click at [268, 406] on div "Add Column" at bounding box center [493, 257] width 906 height 354
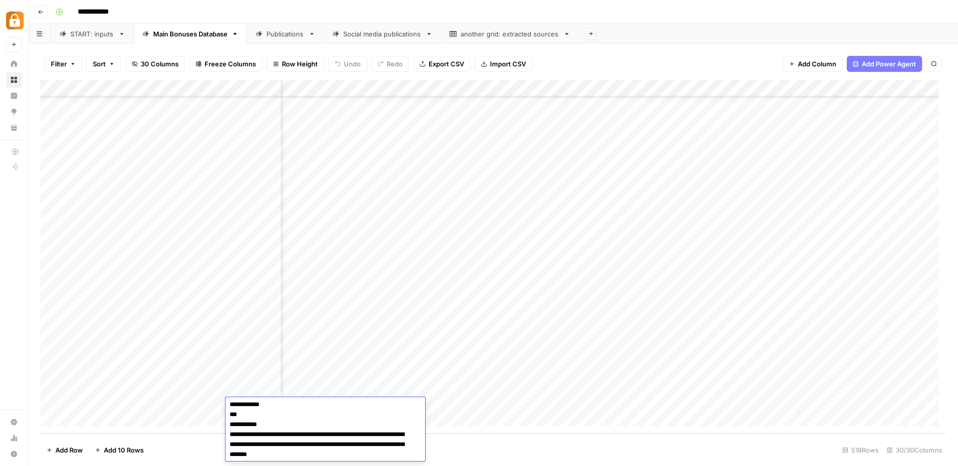
scroll to position [0, 0]
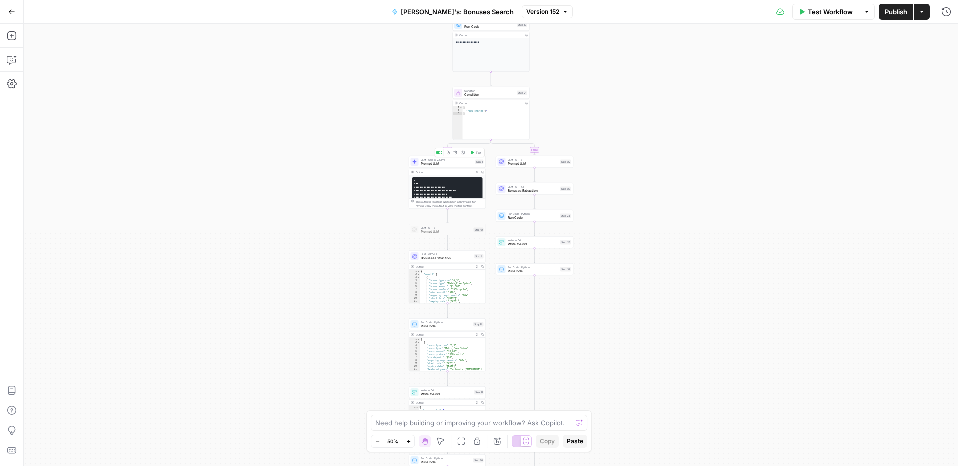
click at [424, 165] on span "Prompt LLM" at bounding box center [447, 163] width 52 height 5
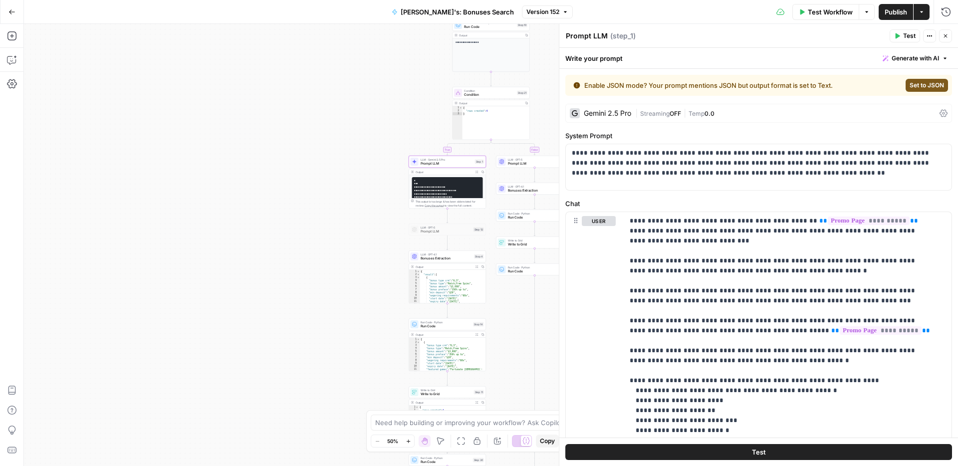
click at [939, 113] on icon at bounding box center [943, 113] width 8 height 7
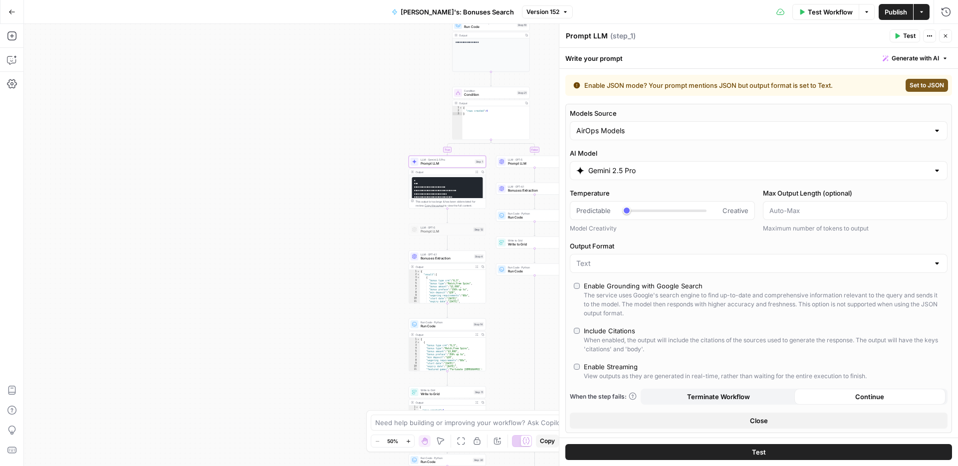
click at [691, 171] on input "Gemini 2.5 Pro" at bounding box center [758, 171] width 341 height 10
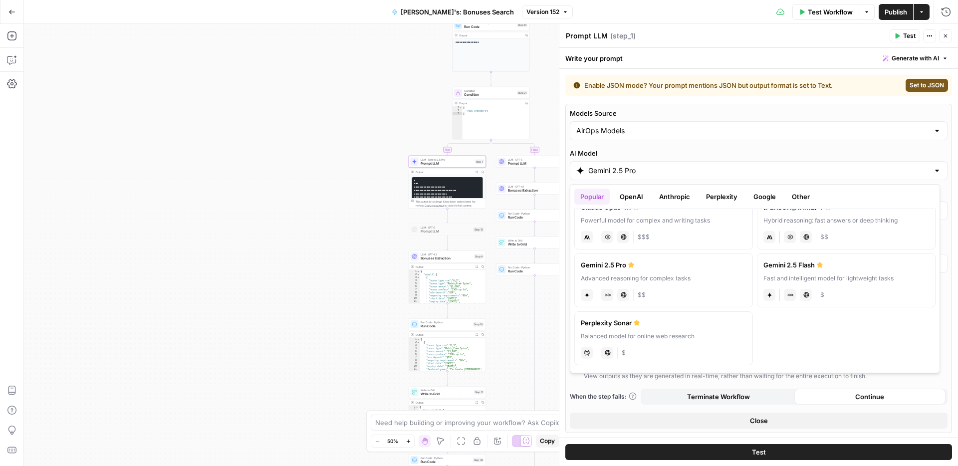
scroll to position [143, 0]
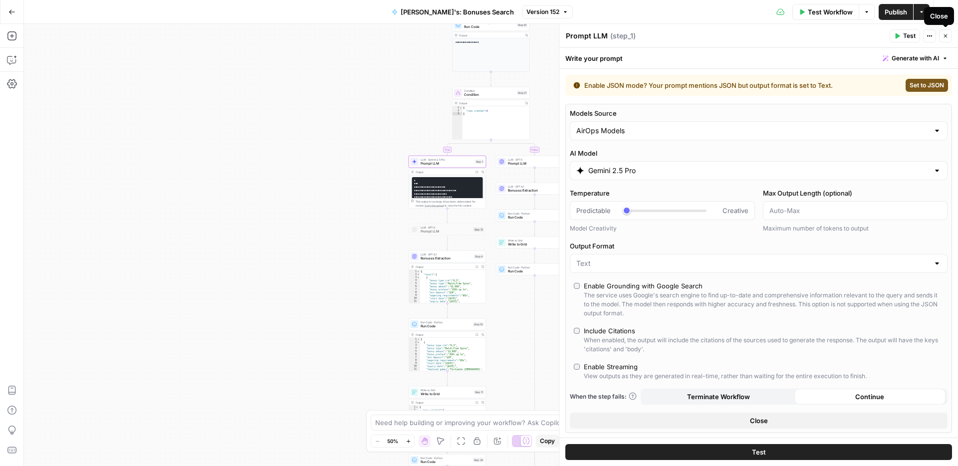
click at [942, 35] on icon "button" at bounding box center [945, 36] width 6 height 6
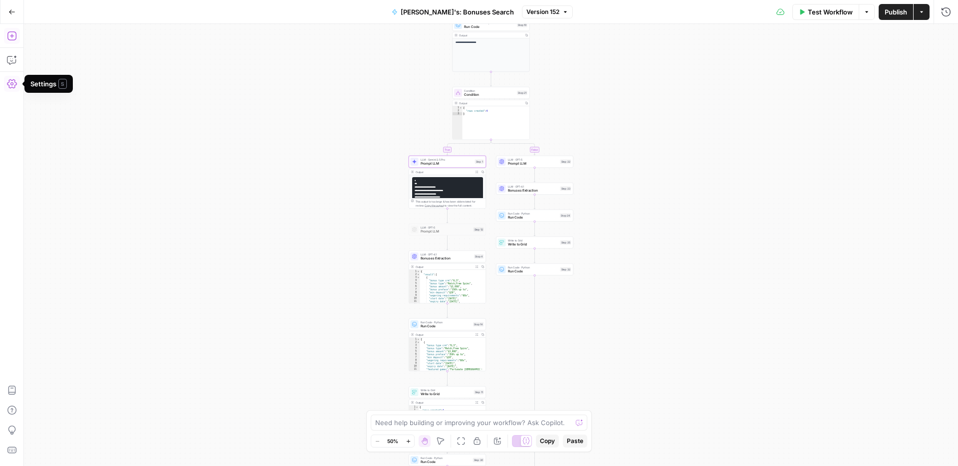
click at [13, 34] on icon "button" at bounding box center [12, 36] width 10 height 10
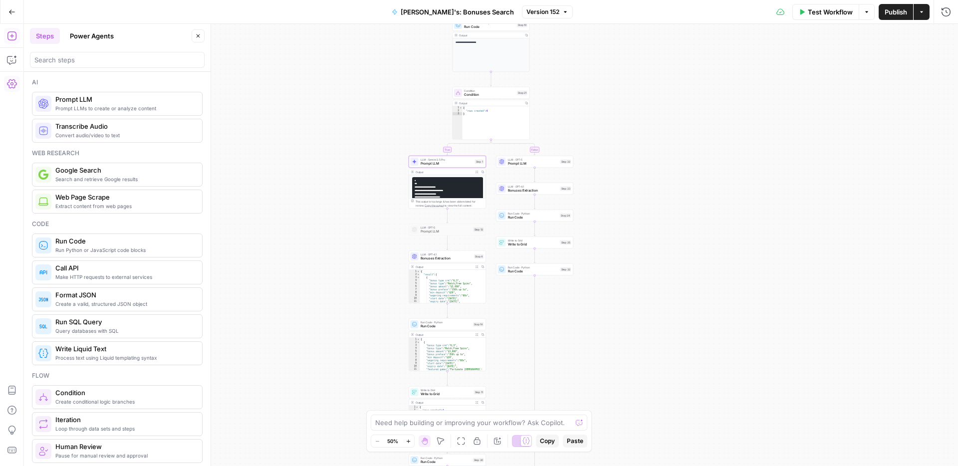
scroll to position [2, 0]
click at [63, 204] on span "Extract content from web pages" at bounding box center [124, 204] width 139 height 8
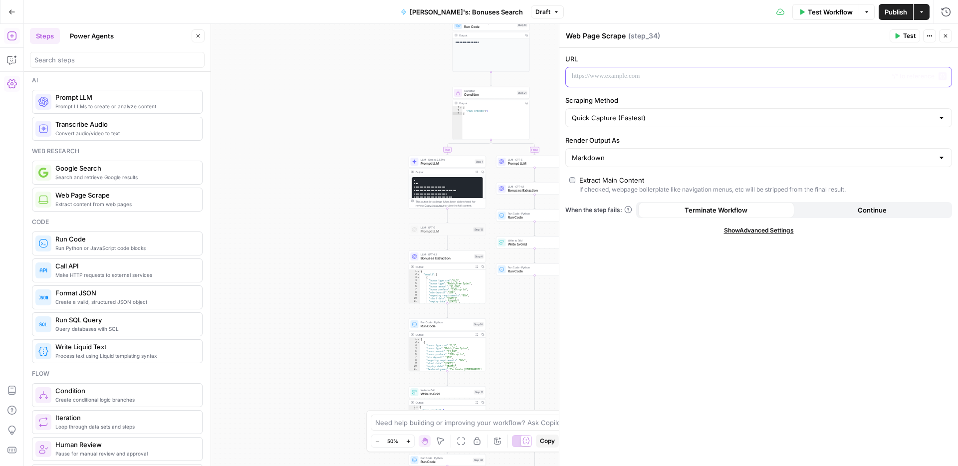
click at [652, 78] on p at bounding box center [751, 76] width 358 height 10
click at [941, 77] on icon "button" at bounding box center [942, 76] width 5 height 4
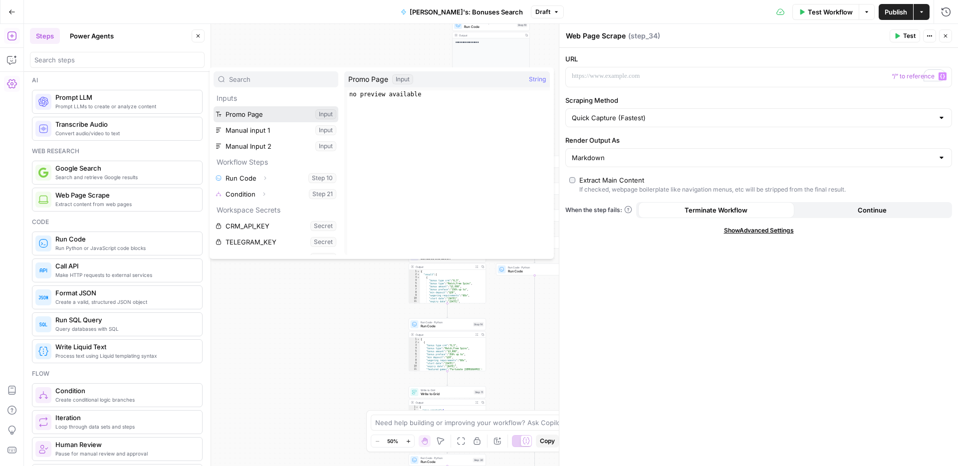
click at [248, 112] on button "Select variable Promo Page" at bounding box center [276, 114] width 125 height 16
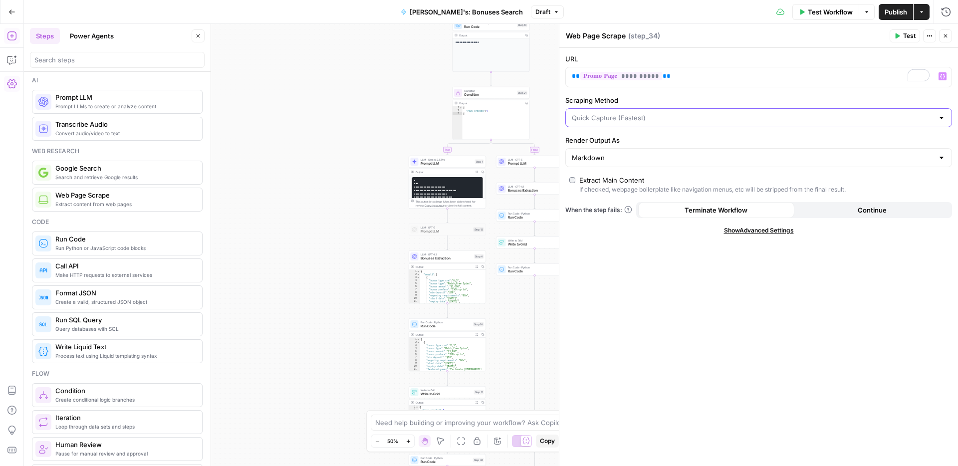
click at [648, 116] on input "Scraping Method" at bounding box center [753, 118] width 362 height 10
click at [621, 172] on span "Custom" at bounding box center [757, 171] width 366 height 10
type input "Custom"
click at [694, 161] on input "Render Output As" at bounding box center [753, 158] width 362 height 10
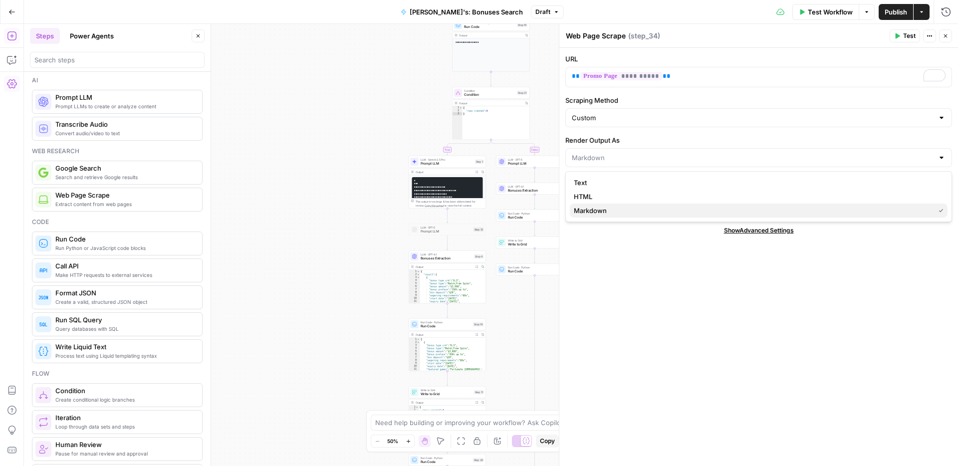
click at [612, 210] on span "Markdown" at bounding box center [752, 211] width 357 height 10
type input "Markdown"
click at [831, 209] on button "Continue" at bounding box center [872, 210] width 156 height 16
click at [887, 11] on span "Publish" at bounding box center [896, 12] width 22 height 10
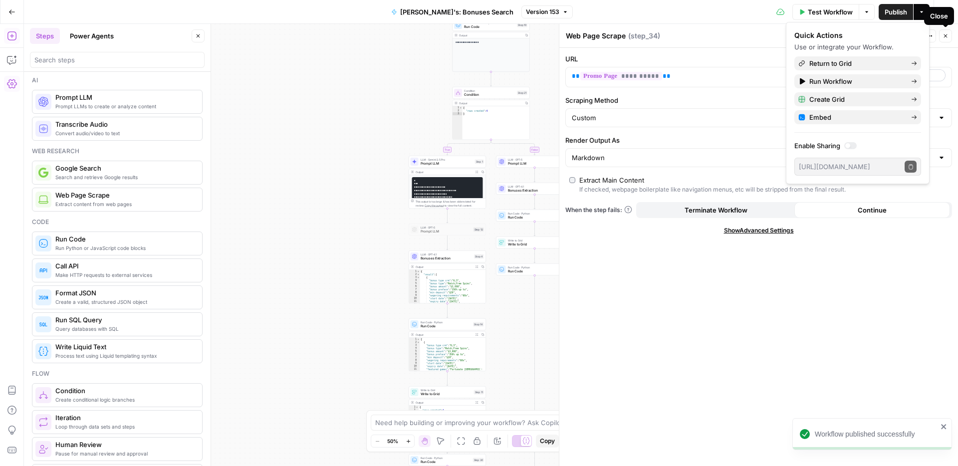
click at [946, 38] on icon "button" at bounding box center [945, 36] width 6 height 6
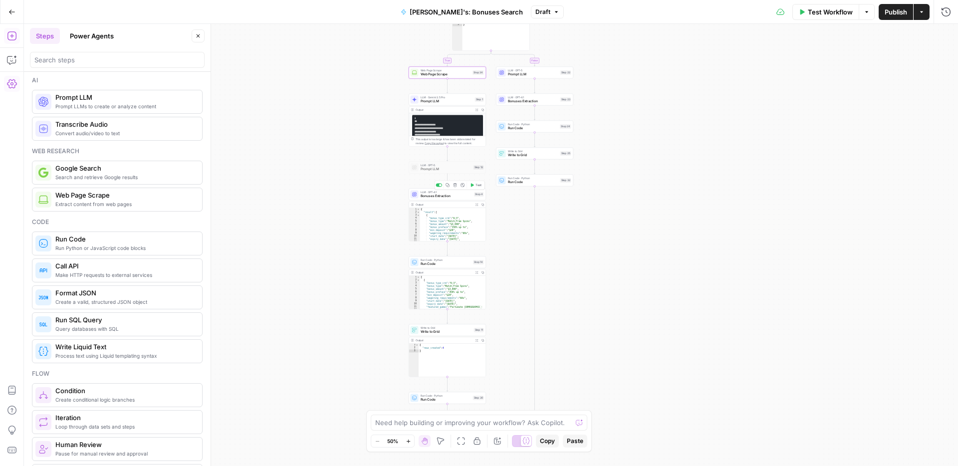
click at [432, 196] on span "Bonuses Extraction" at bounding box center [447, 196] width 52 height 5
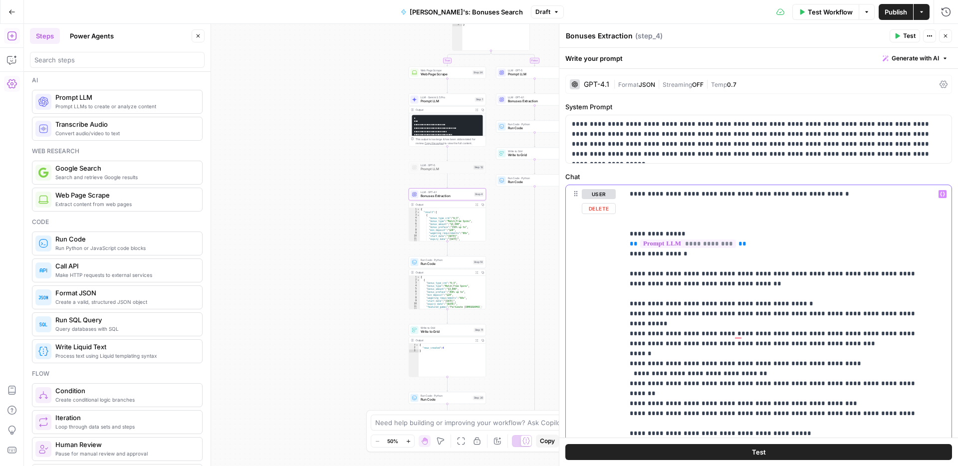
click at [940, 195] on icon "button" at bounding box center [942, 194] width 5 height 5
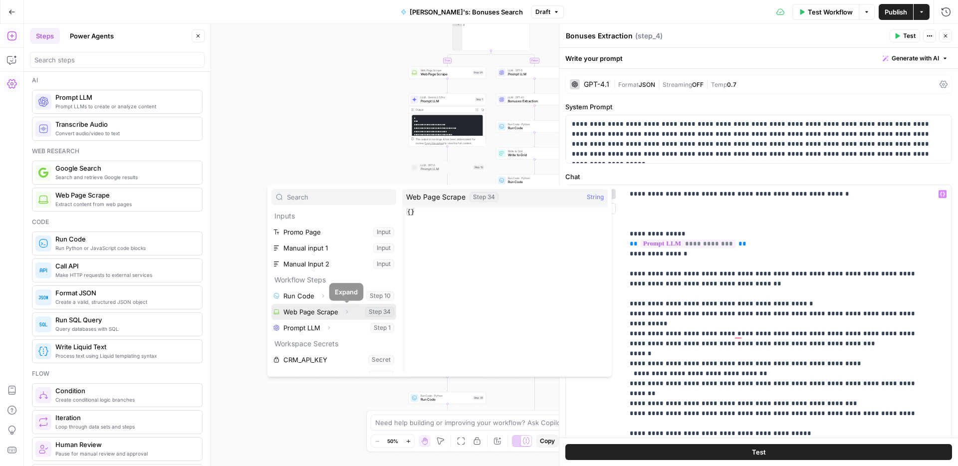
click at [345, 312] on icon "button" at bounding box center [347, 312] width 6 height 6
click at [349, 330] on button "Select variable Output" at bounding box center [338, 328] width 115 height 16
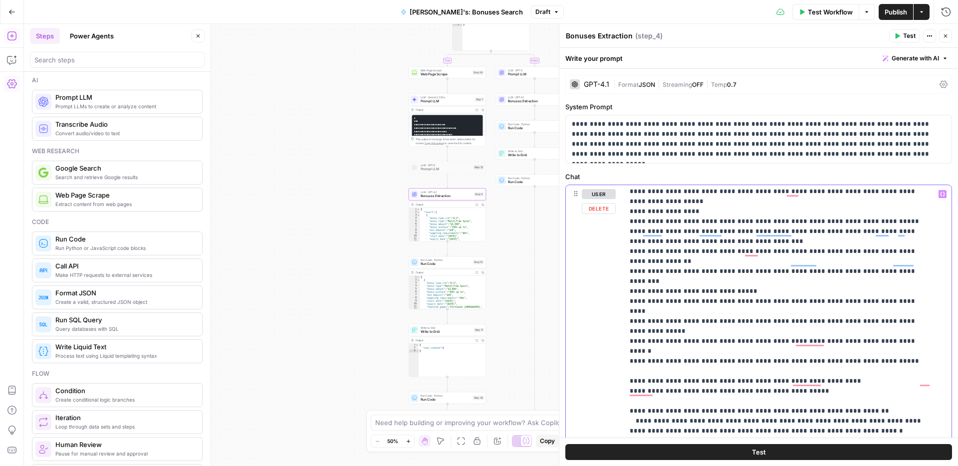
scroll to position [657, 0]
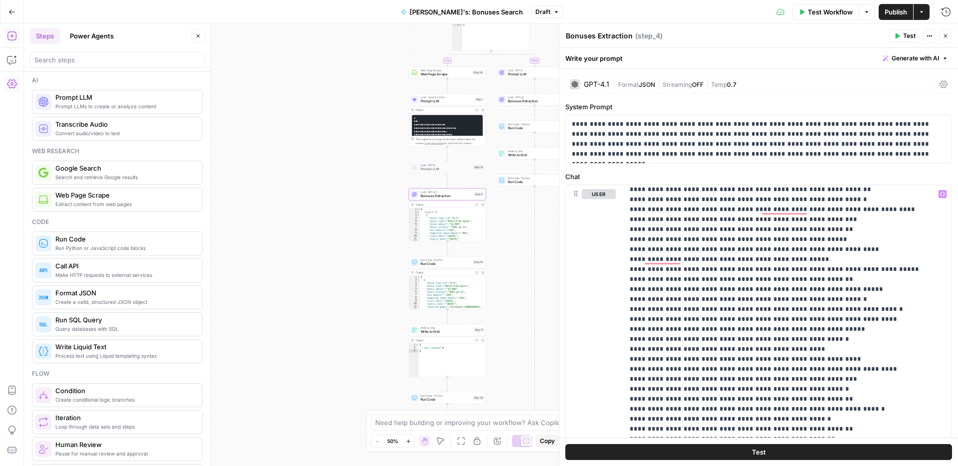
click at [897, 14] on span "Publish" at bounding box center [896, 12] width 22 height 10
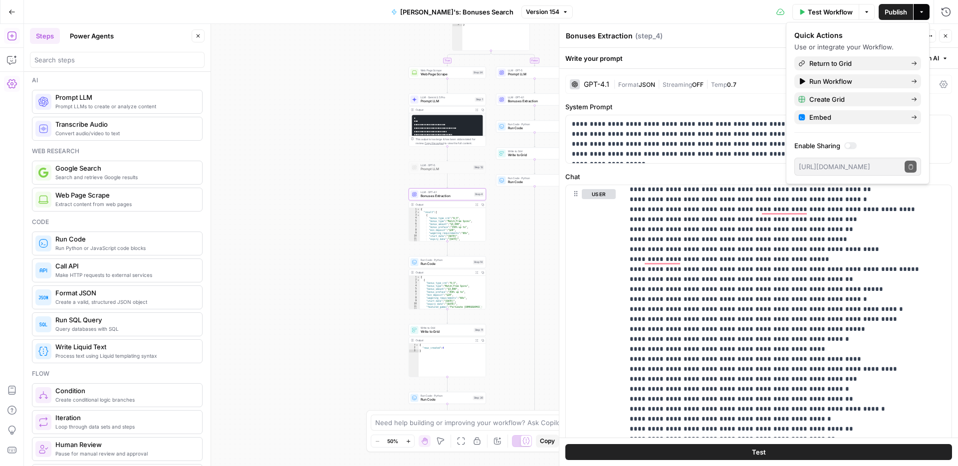
scroll to position [2699, 0]
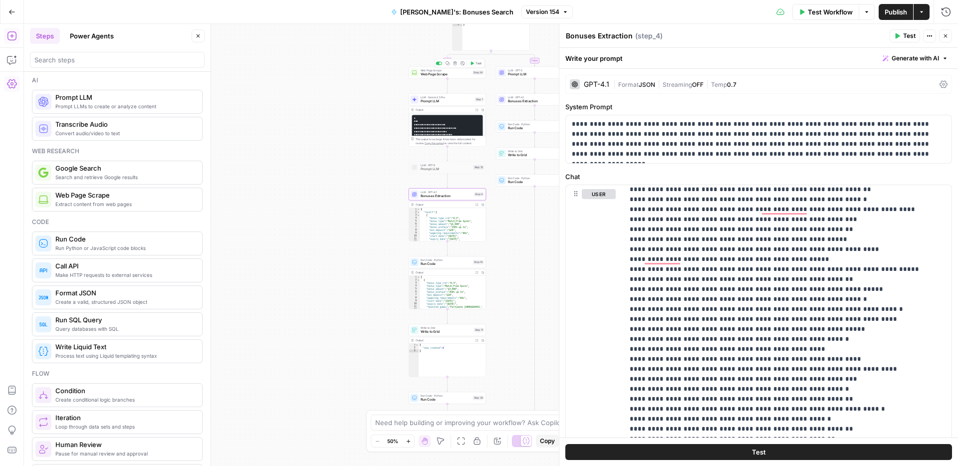
click at [434, 76] on span "Web Page Scrape" at bounding box center [446, 74] width 50 height 5
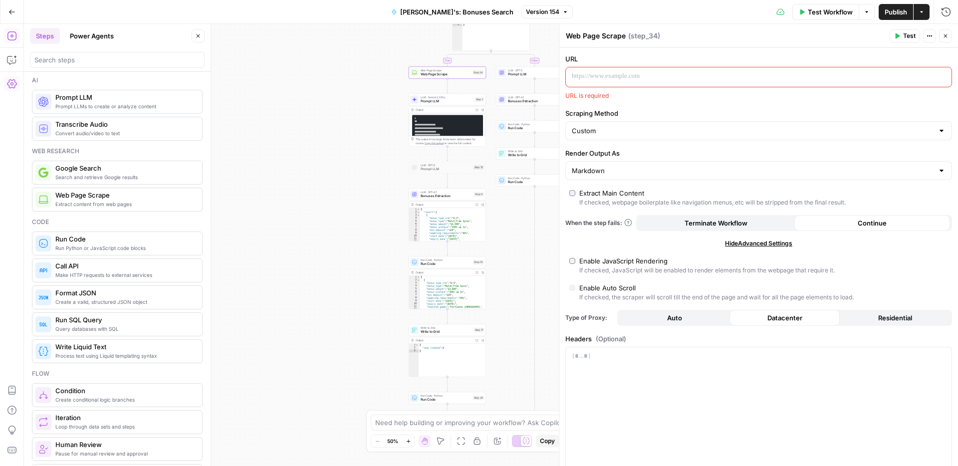
click at [627, 73] on p at bounding box center [751, 76] width 358 height 10
click at [826, 11] on span "Test Workflow" at bounding box center [830, 12] width 45 height 10
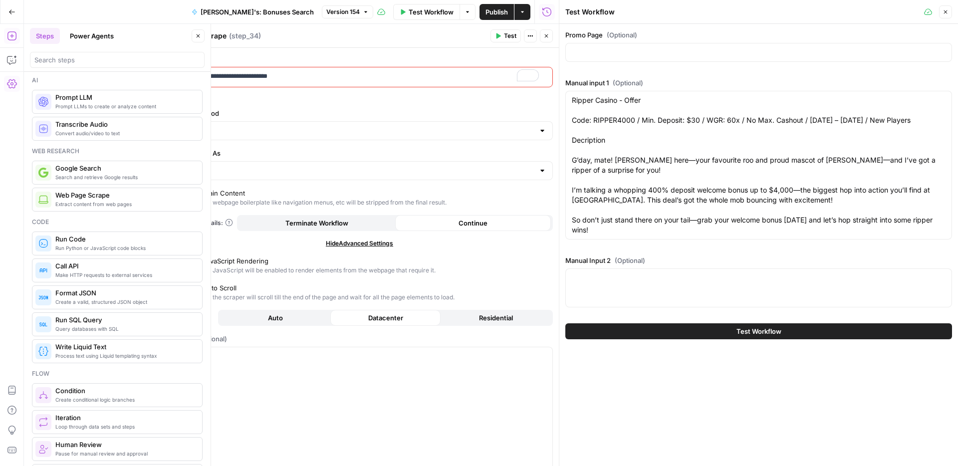
click at [946, 13] on icon "button" at bounding box center [945, 12] width 6 height 6
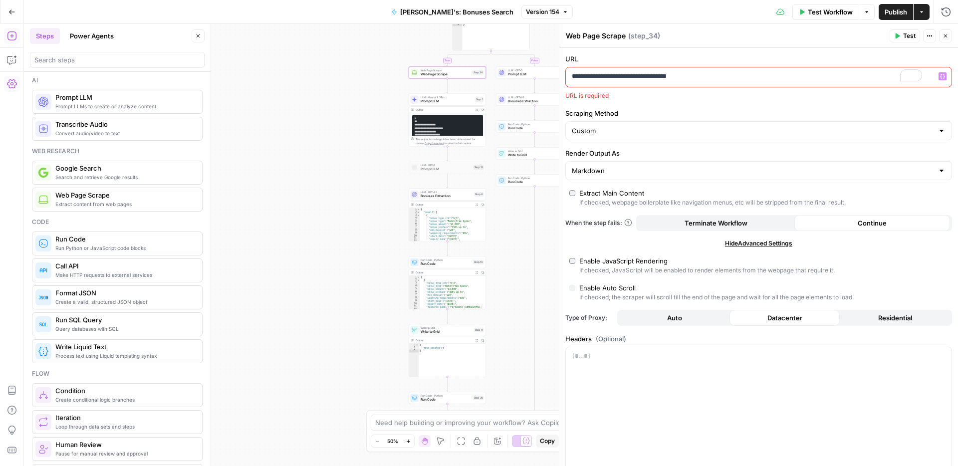
click at [753, 74] on p "**********" at bounding box center [747, 76] width 350 height 10
drag, startPoint x: 757, startPoint y: 75, endPoint x: 529, endPoint y: 76, distance: 227.5
click at [529, 76] on body "**********" at bounding box center [479, 233] width 958 height 466
click at [940, 77] on icon "button" at bounding box center [942, 76] width 5 height 5
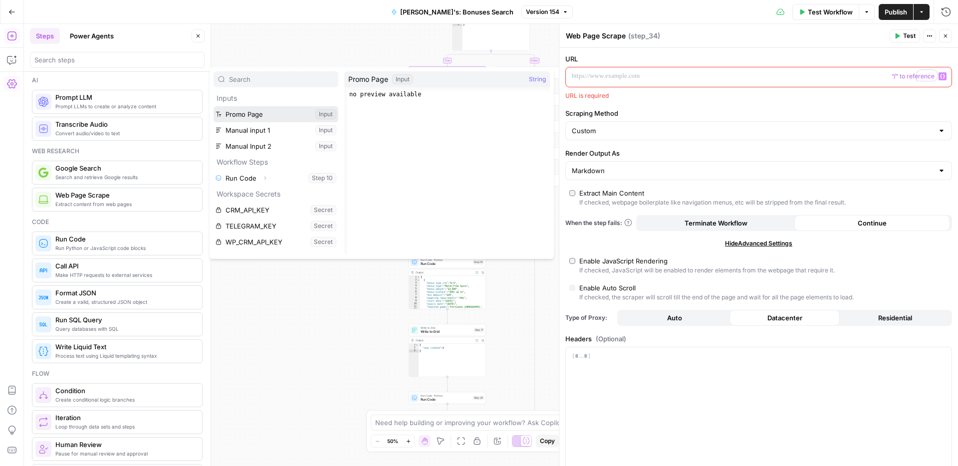
click at [262, 110] on button "Select variable Promo Page" at bounding box center [276, 114] width 125 height 16
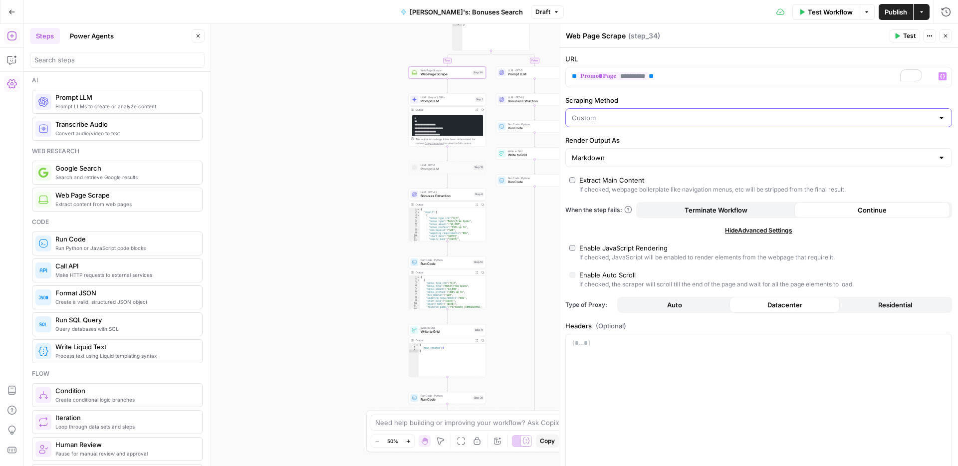
click at [676, 118] on input "Scraping Method" at bounding box center [753, 118] width 362 height 10
click at [634, 155] on span "Detailed Scrape (Slowest)" at bounding box center [753, 157] width 358 height 10
type input "Detailed Scrape (Slowest)"
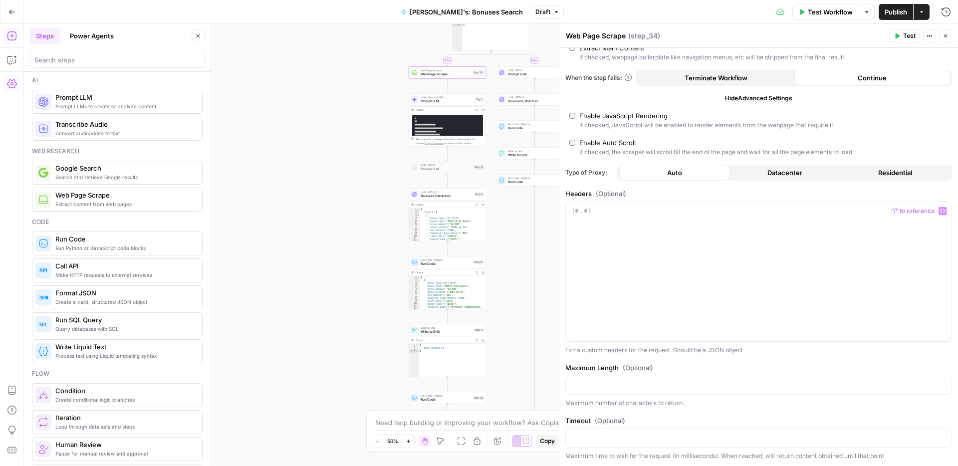
scroll to position [133, 0]
click at [652, 252] on div "To enrich screen reader interactions, please activate Accessibility in Grammarl…" at bounding box center [759, 272] width 386 height 140
click at [892, 9] on span "Publish" at bounding box center [896, 12] width 22 height 10
click at [944, 36] on icon "button" at bounding box center [945, 36] width 6 height 6
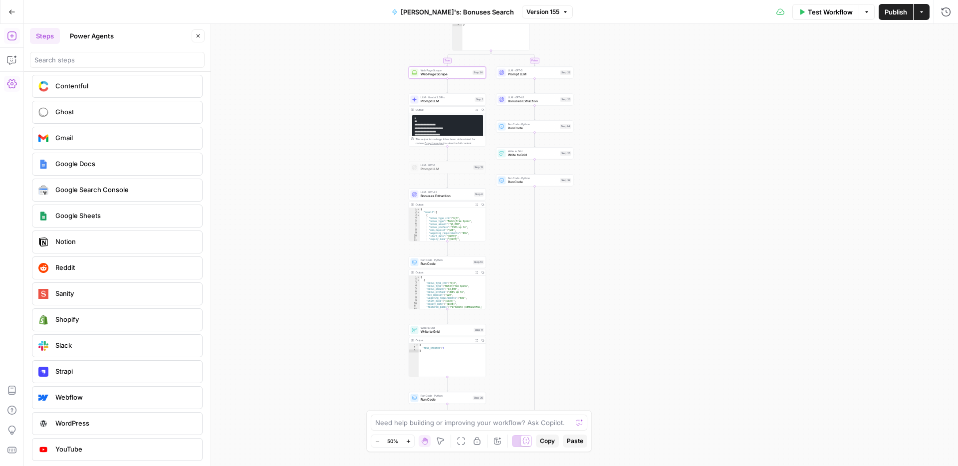
scroll to position [1753, 0]
click at [454, 101] on span "Prompt LLM" at bounding box center [447, 101] width 52 height 5
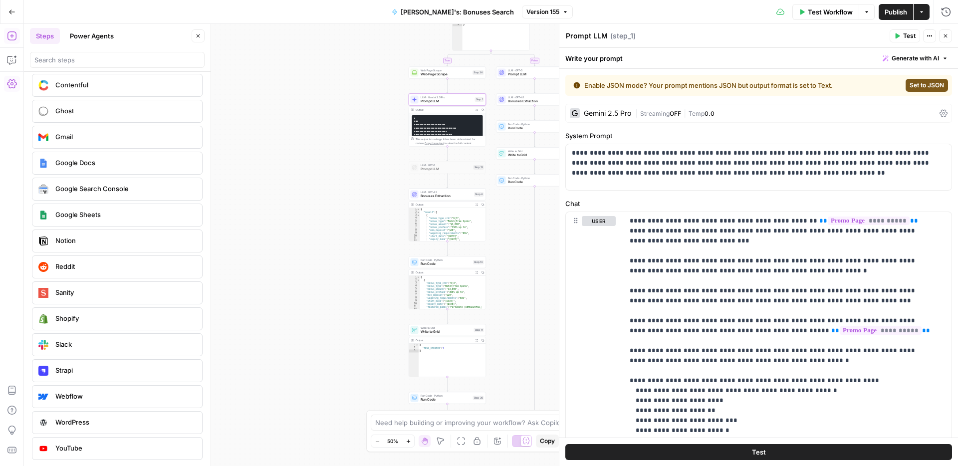
click at [939, 113] on icon at bounding box center [943, 113] width 8 height 7
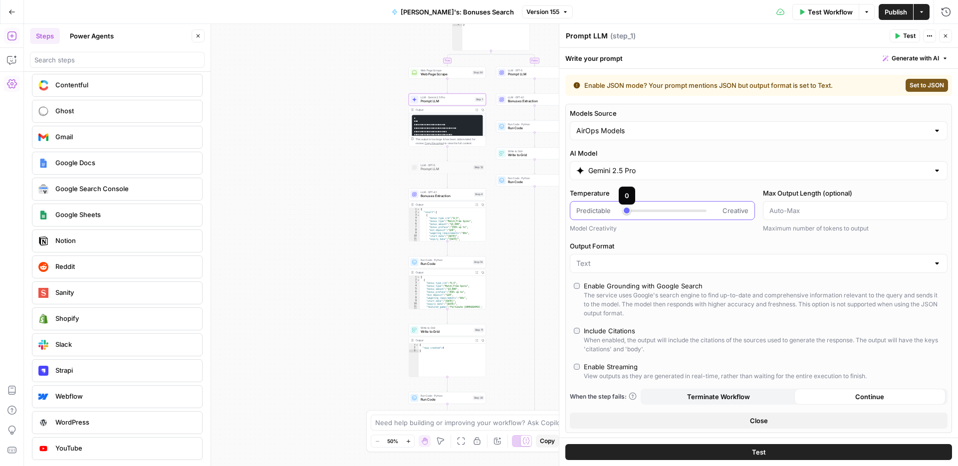
drag, startPoint x: 626, startPoint y: 213, endPoint x: 620, endPoint y: 212, distance: 6.0
click at [620, 212] on div "Predictable Creative" at bounding box center [662, 211] width 172 height 10
drag, startPoint x: 584, startPoint y: 211, endPoint x: 604, endPoint y: 210, distance: 20.5
click at [604, 210] on span "Predictable" at bounding box center [593, 211] width 34 height 10
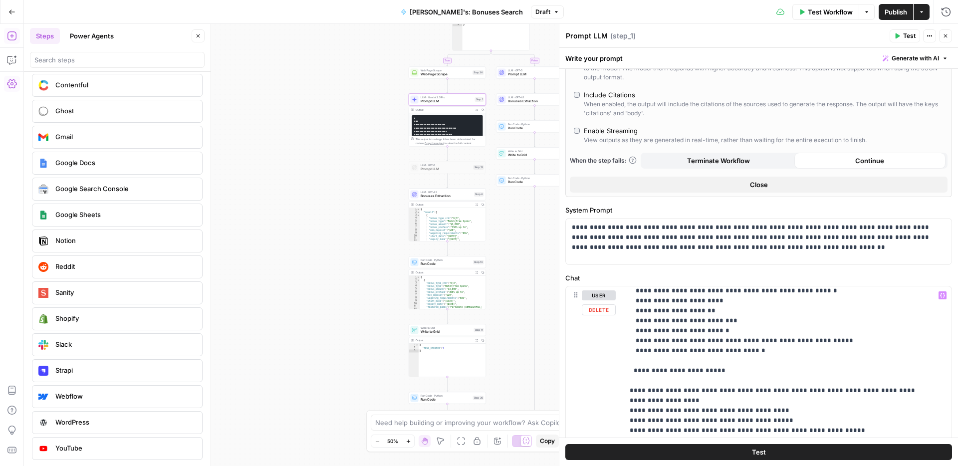
scroll to position [180, 0]
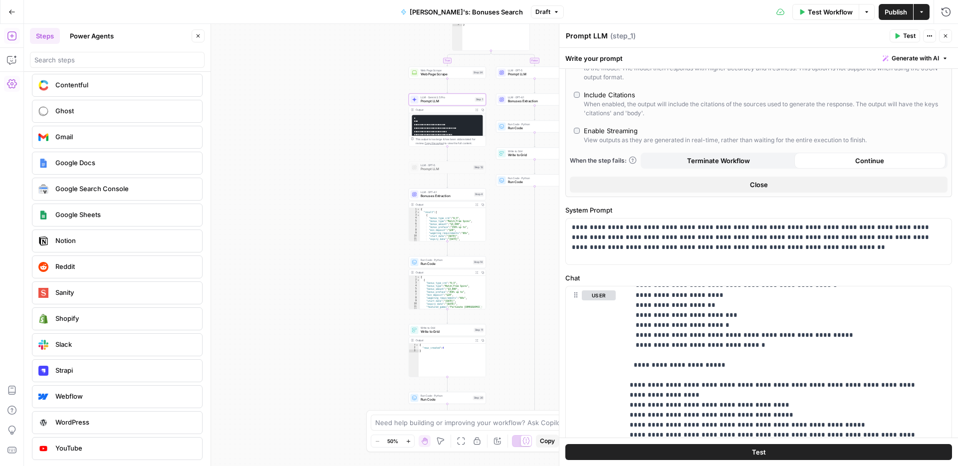
click at [891, 13] on span "Publish" at bounding box center [896, 12] width 22 height 10
click at [13, 13] on icon "button" at bounding box center [11, 11] width 7 height 7
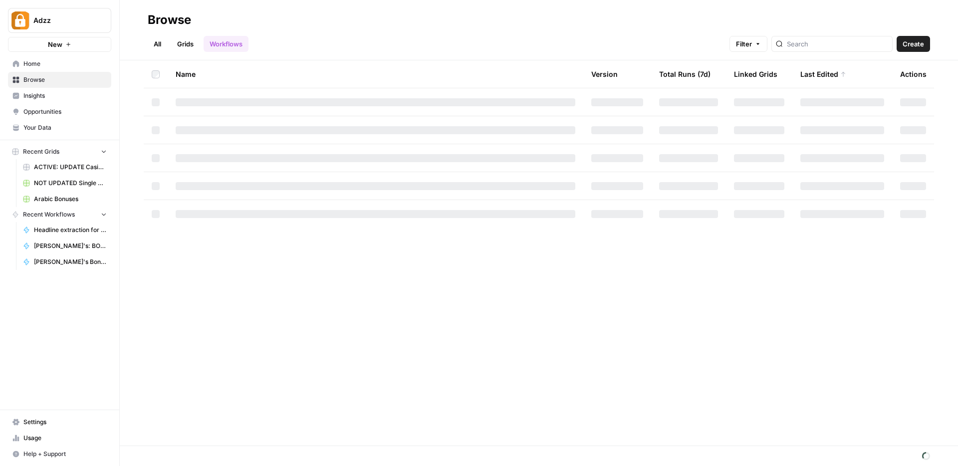
click at [63, 77] on span "Browse" at bounding box center [64, 79] width 83 height 9
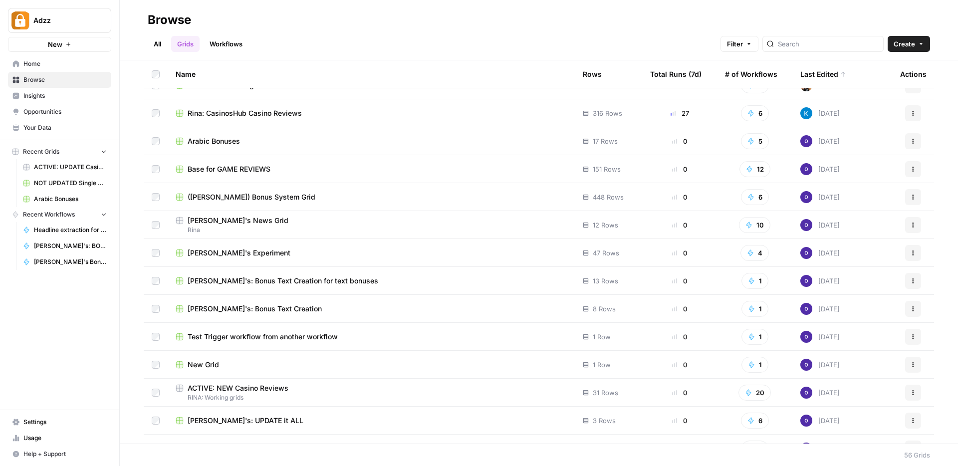
scroll to position [184, 0]
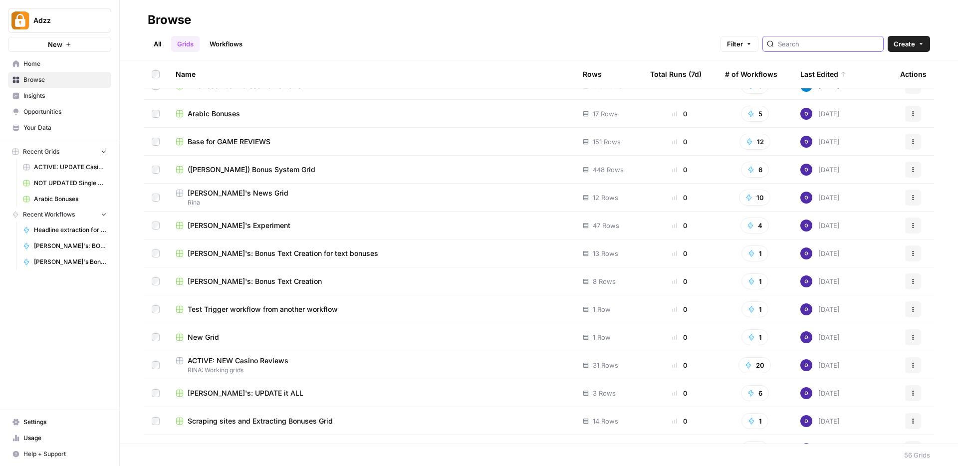
click at [813, 44] on input "search" at bounding box center [828, 44] width 101 height 10
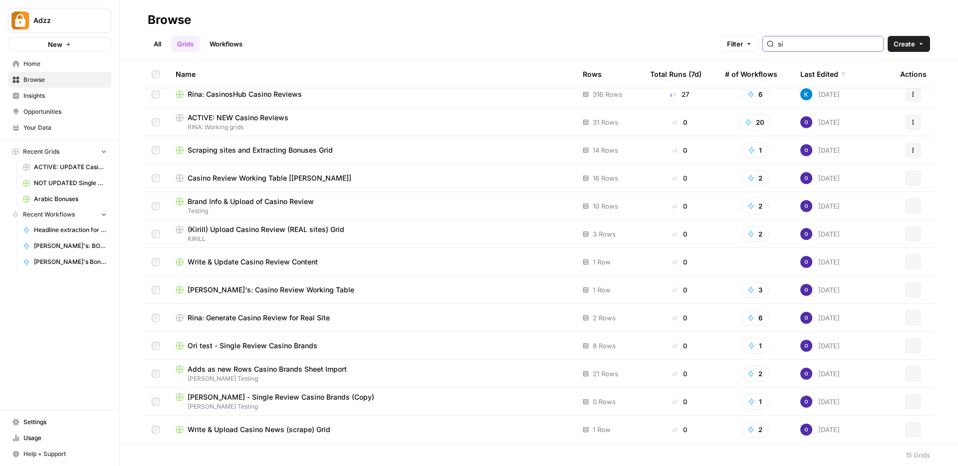
scroll to position [64, 0]
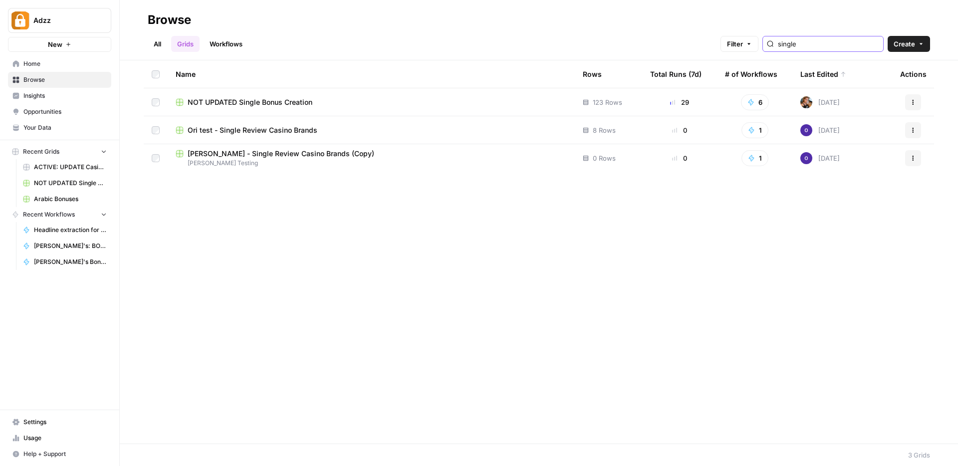
type input "single"
click at [238, 103] on span "NOT UPDATED Single Bonus Creation" at bounding box center [250, 102] width 125 height 10
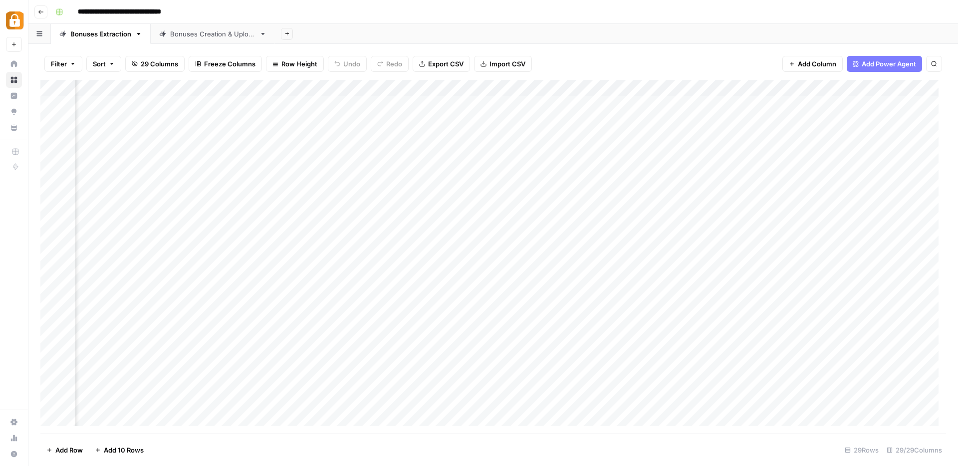
scroll to position [0, 386]
click at [195, 36] on div "Bonuses Creation & Upload" at bounding box center [212, 34] width 85 height 10
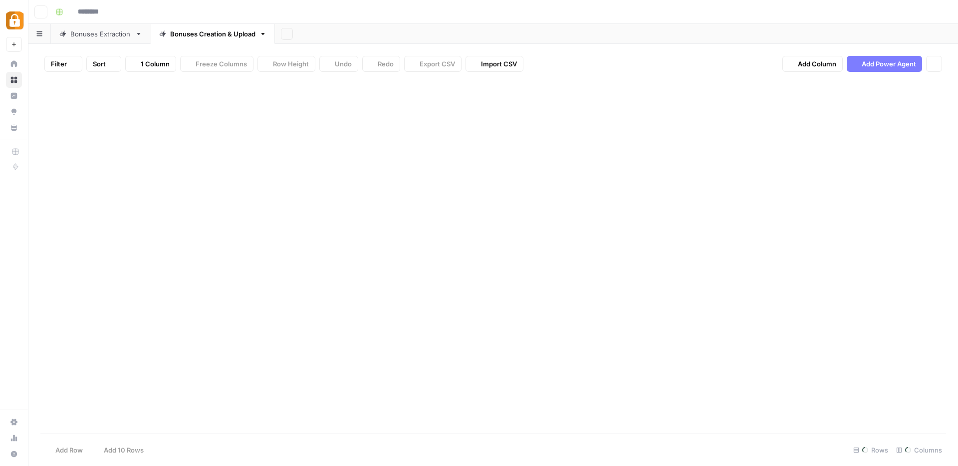
type input "**********"
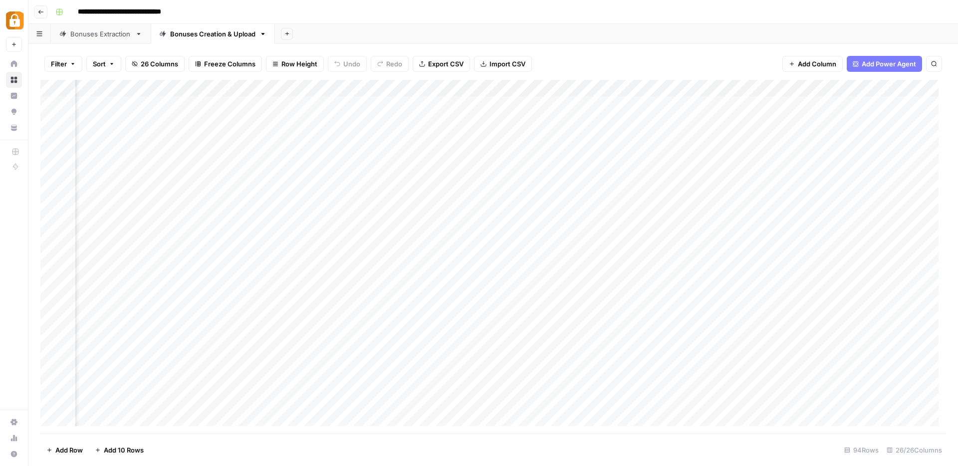
scroll to position [0, 909]
click at [730, 87] on div "Add Column" at bounding box center [493, 257] width 906 height 354
drag, startPoint x: 753, startPoint y: 87, endPoint x: 841, endPoint y: 92, distance: 88.5
click at [841, 92] on div "Add Column" at bounding box center [493, 257] width 906 height 354
click at [821, 91] on div "Add Column" at bounding box center [493, 257] width 906 height 354
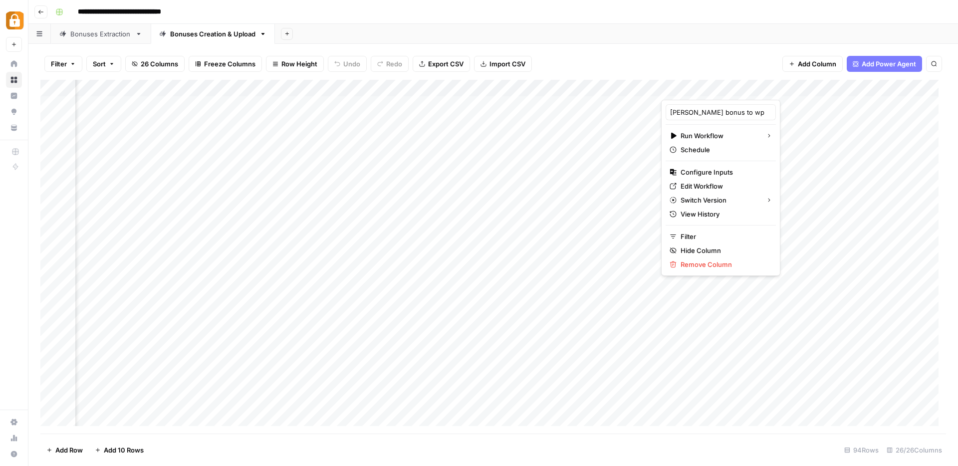
click at [821, 91] on div at bounding box center [751, 90] width 181 height 20
click at [708, 187] on span "Edit Workflow" at bounding box center [724, 186] width 87 height 10
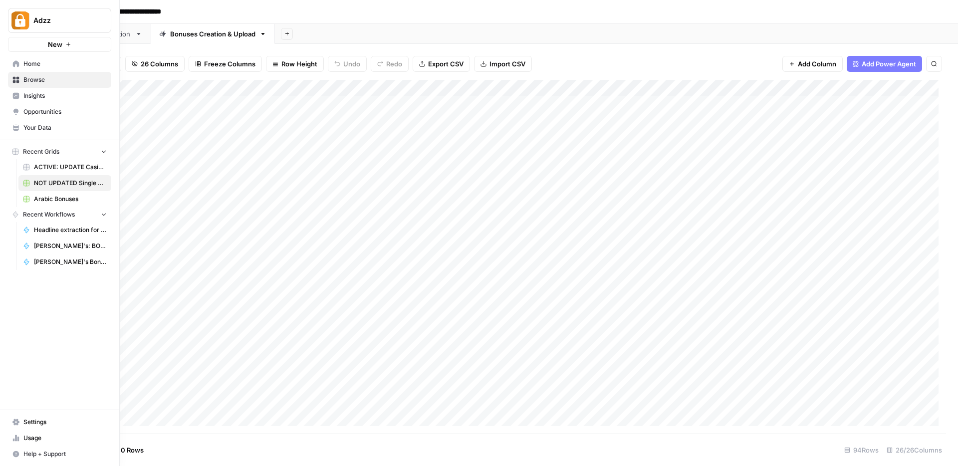
click at [19, 78] on icon at bounding box center [15, 79] width 7 height 7
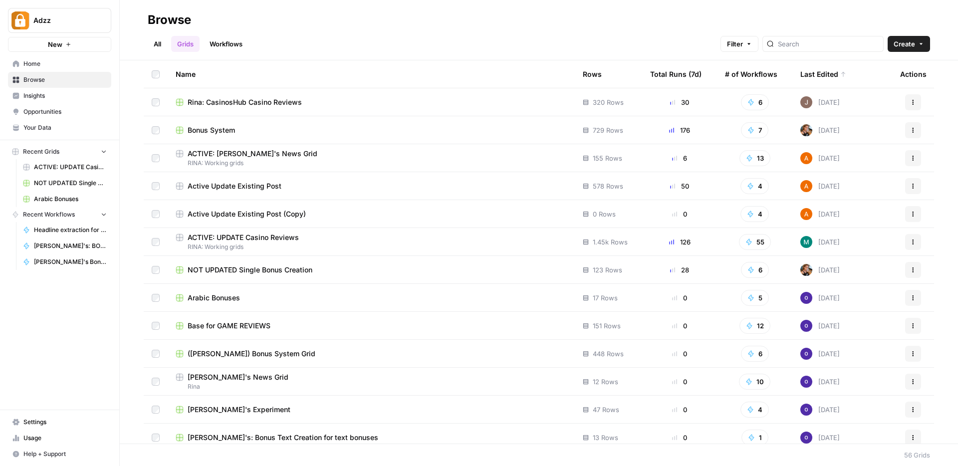
click at [271, 104] on span "Rina: CasinosHub Casino Reviews" at bounding box center [245, 102] width 114 height 10
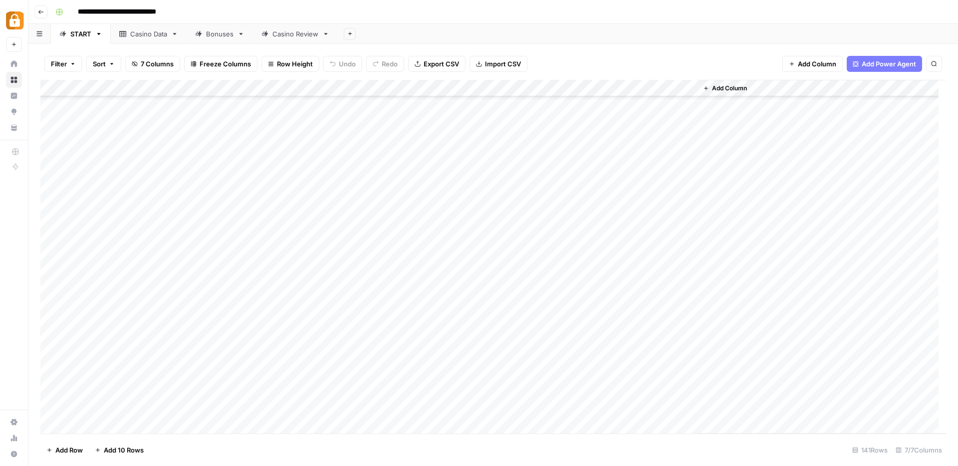
scroll to position [2071, 0]
click at [139, 39] on link "Casino Data" at bounding box center [149, 34] width 76 height 20
click at [77, 34] on div "START" at bounding box center [80, 34] width 21 height 10
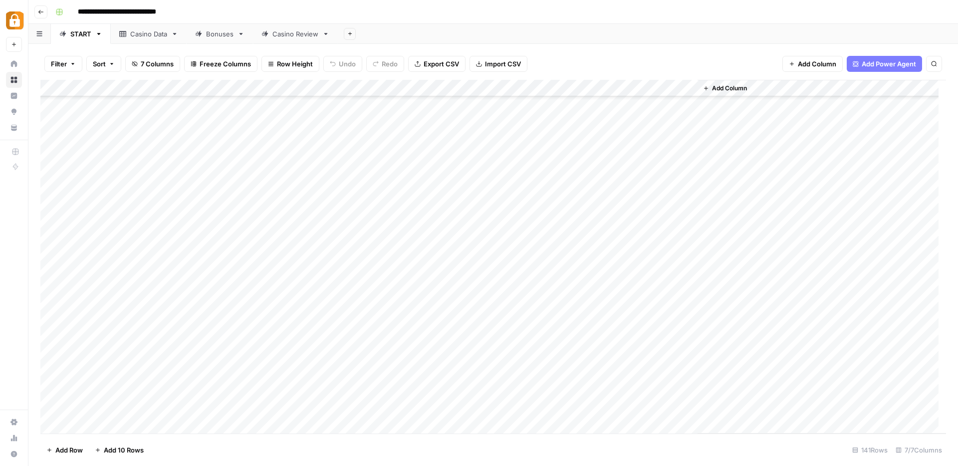
click at [148, 31] on div "Casino Data" at bounding box center [148, 34] width 37 height 10
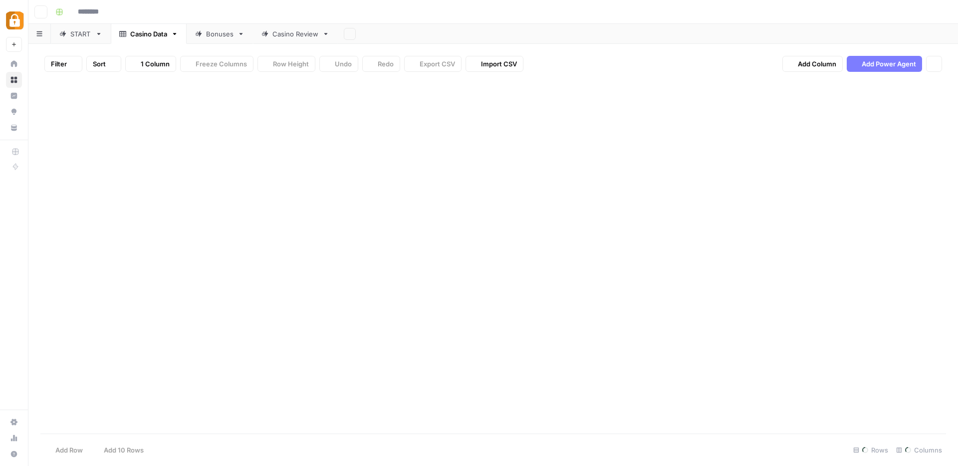
type input "**********"
click at [932, 61] on icon "button" at bounding box center [933, 63] width 5 height 5
type input "*"
type input "**********"
drag, startPoint x: 851, startPoint y: 92, endPoint x: 795, endPoint y: 85, distance: 55.8
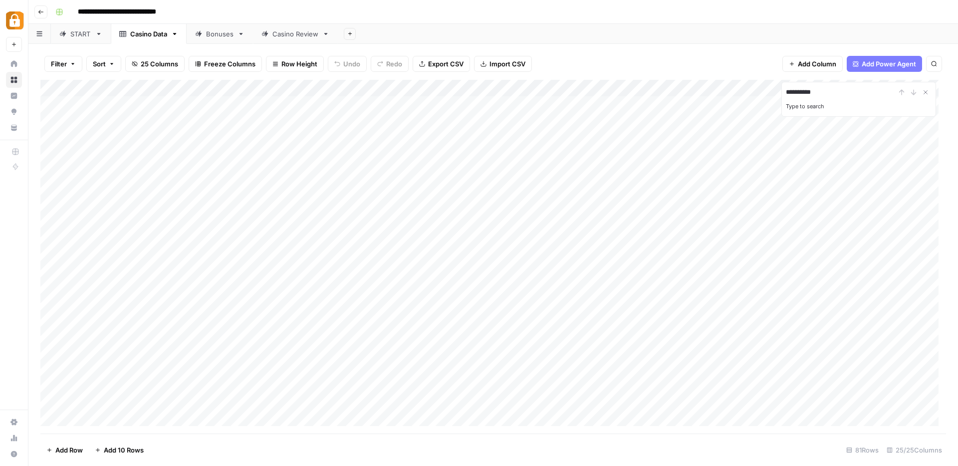
click at [795, 85] on div "**********" at bounding box center [858, 99] width 155 height 35
click at [130, 151] on div "Add Column" at bounding box center [493, 257] width 906 height 354
click at [84, 39] on link "START" at bounding box center [81, 34] width 60 height 20
click at [408, 89] on div "Add Column" at bounding box center [493, 257] width 906 height 354
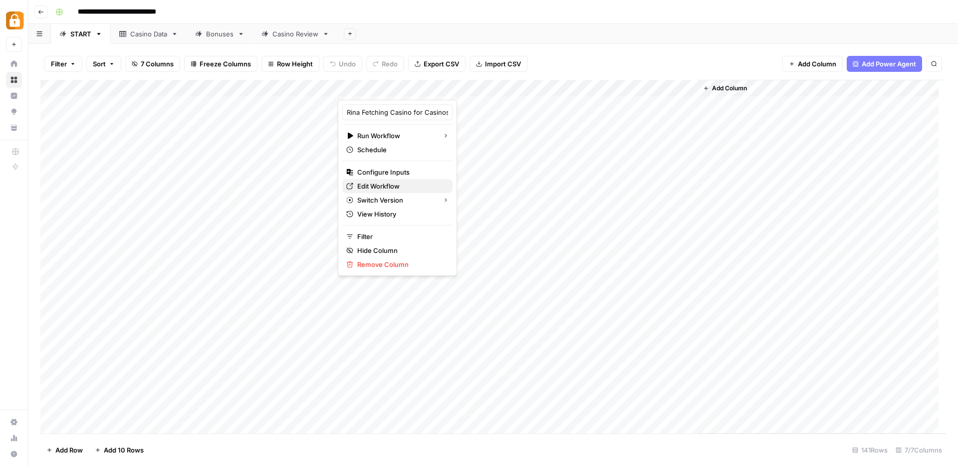
click at [394, 188] on span "Edit Workflow" at bounding box center [400, 186] width 87 height 10
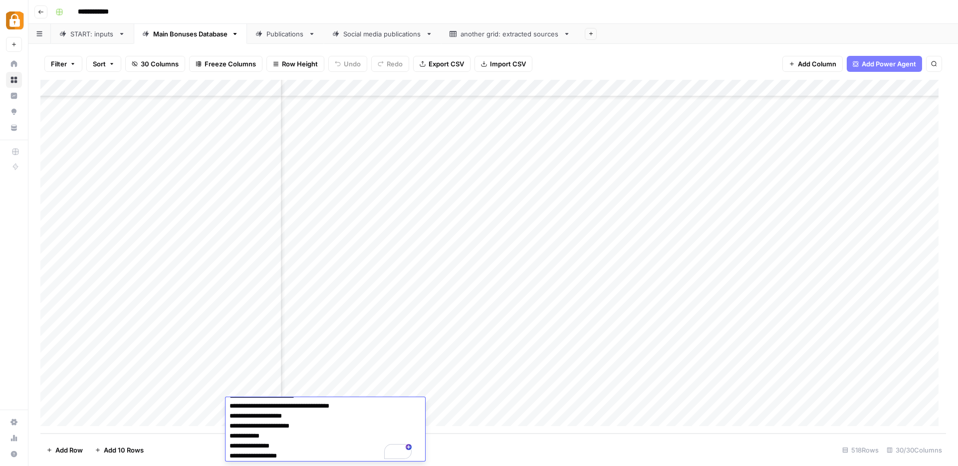
scroll to position [203, 0]
click at [505, 409] on div "Add Column" at bounding box center [493, 257] width 906 height 354
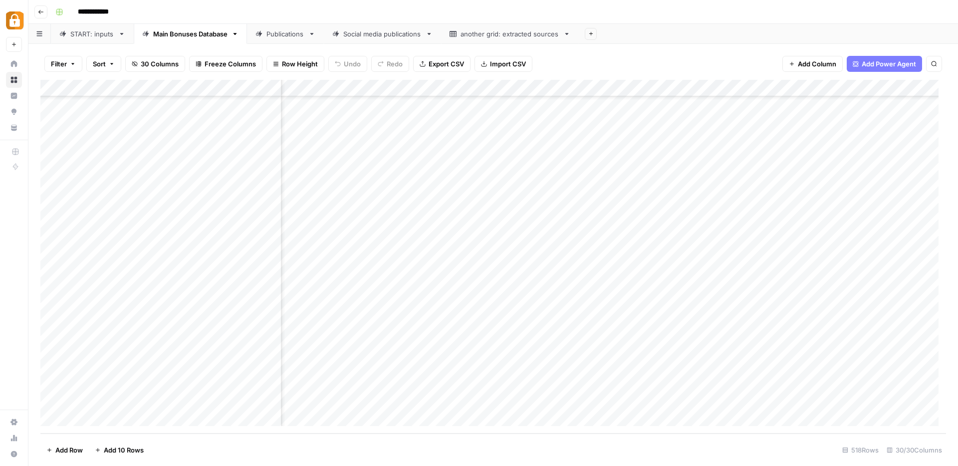
click at [188, 407] on div "Add Column" at bounding box center [493, 257] width 906 height 354
click at [285, 33] on div "Publications" at bounding box center [285, 34] width 38 height 10
click at [202, 417] on div "Add Column" at bounding box center [493, 257] width 906 height 354
click at [204, 399] on div "Add Column" at bounding box center [493, 257] width 906 height 354
click at [136, 399] on div "Add Column" at bounding box center [493, 257] width 906 height 354
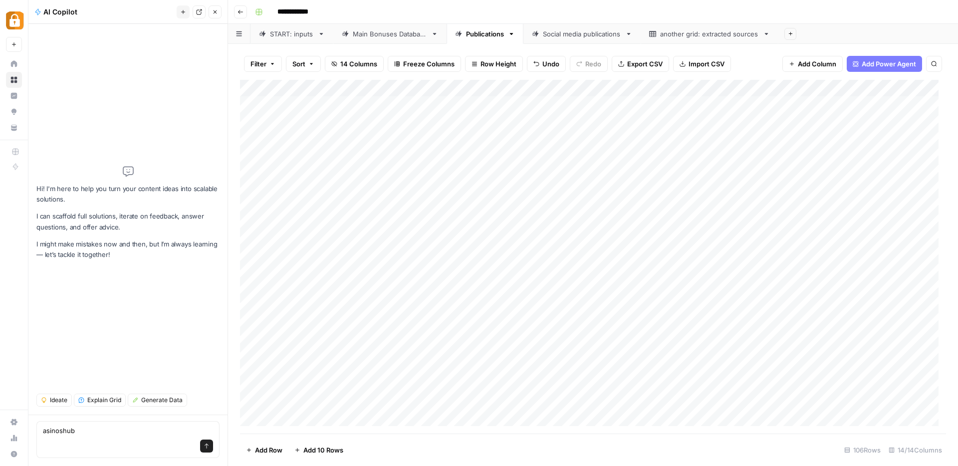
type textarea "asinoshub"
click at [500, 382] on div "Add Column" at bounding box center [593, 257] width 706 height 354
click at [213, 11] on icon "button" at bounding box center [215, 12] width 6 height 6
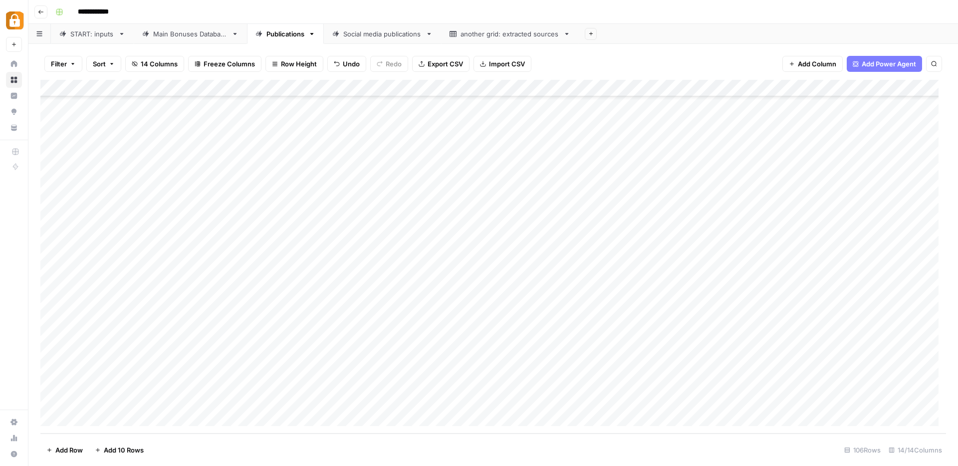
click at [116, 404] on div "Add Column" at bounding box center [493, 257] width 906 height 354
click at [119, 398] on div "Add Column" at bounding box center [493, 257] width 906 height 354
type textarea "**********"
click at [169, 36] on div "Main Bonuses Database" at bounding box center [190, 34] width 74 height 10
click at [639, 369] on div "Add Column" at bounding box center [493, 257] width 906 height 354
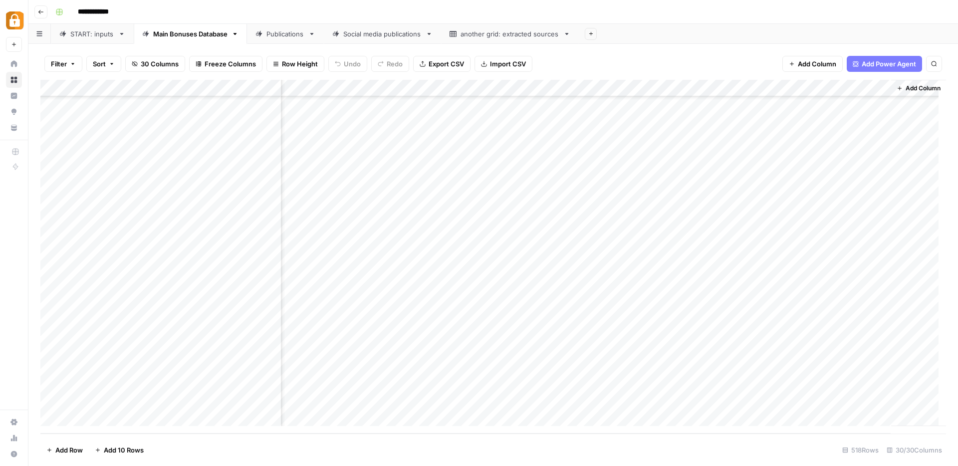
scroll to position [8474, 2022]
click at [844, 398] on div "Add Column" at bounding box center [493, 257] width 906 height 354
click at [274, 36] on div "Publications" at bounding box center [285, 34] width 38 height 10
click at [763, 401] on div "Add Column" at bounding box center [493, 257] width 906 height 354
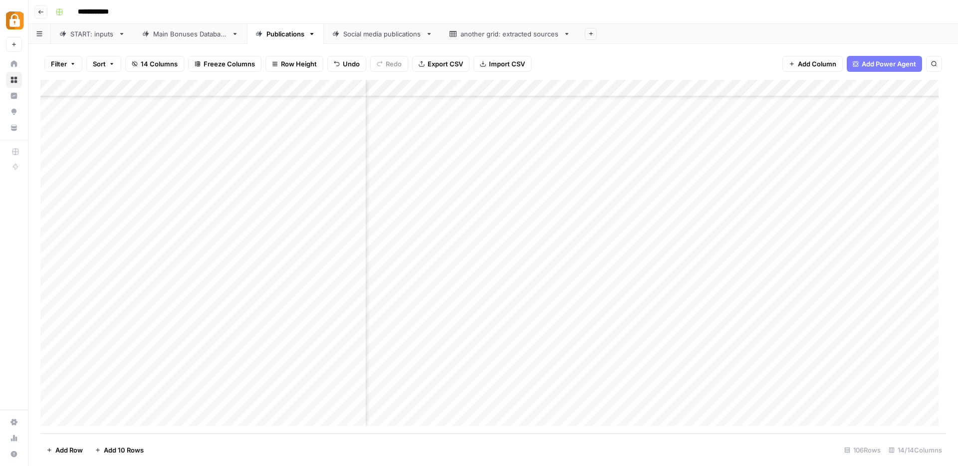
scroll to position [1485, 233]
click at [172, 35] on div "Main Bonuses Database" at bounding box center [190, 34] width 74 height 10
click at [253, 396] on div "Add Column" at bounding box center [493, 257] width 906 height 354
click at [282, 36] on div "Publications" at bounding box center [285, 34] width 38 height 10
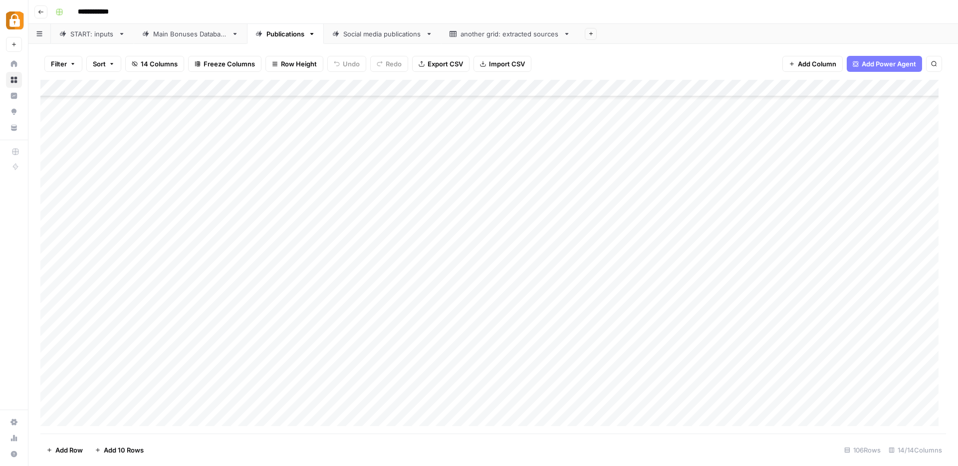
scroll to position [1485, 0]
click at [296, 400] on div "Add Column" at bounding box center [493, 257] width 906 height 354
click at [668, 400] on div "Add Column" at bounding box center [493, 257] width 906 height 354
click at [181, 35] on div "Main Bonuses Database" at bounding box center [190, 34] width 74 height 10
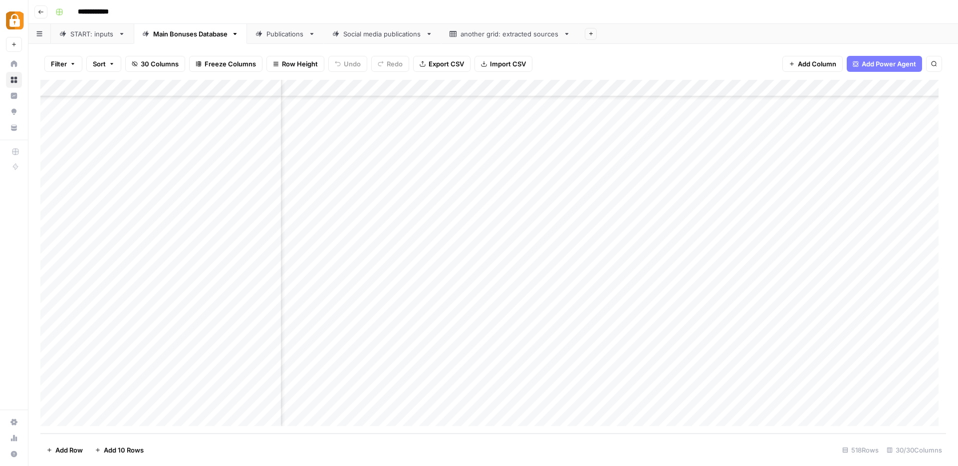
scroll to position [8474, 376]
click at [606, 401] on div "Add Column" at bounding box center [493, 257] width 906 height 354
click at [606, 401] on textarea "**********" at bounding box center [643, 402] width 172 height 14
drag, startPoint x: 589, startPoint y: 399, endPoint x: 560, endPoint y: 403, distance: 28.8
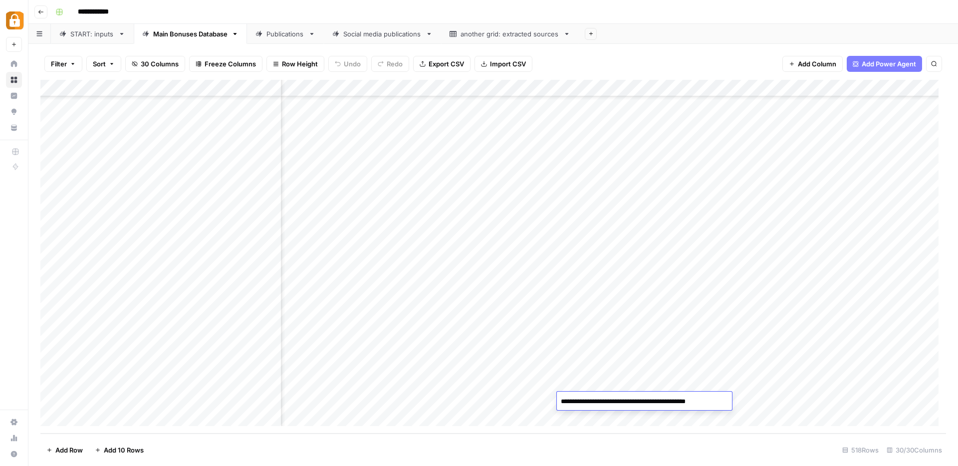
click at [560, 403] on textarea "**********" at bounding box center [643, 402] width 172 height 14
click at [279, 33] on div "Publications" at bounding box center [285, 34] width 38 height 10
click at [667, 396] on div "Add Column" at bounding box center [493, 257] width 906 height 354
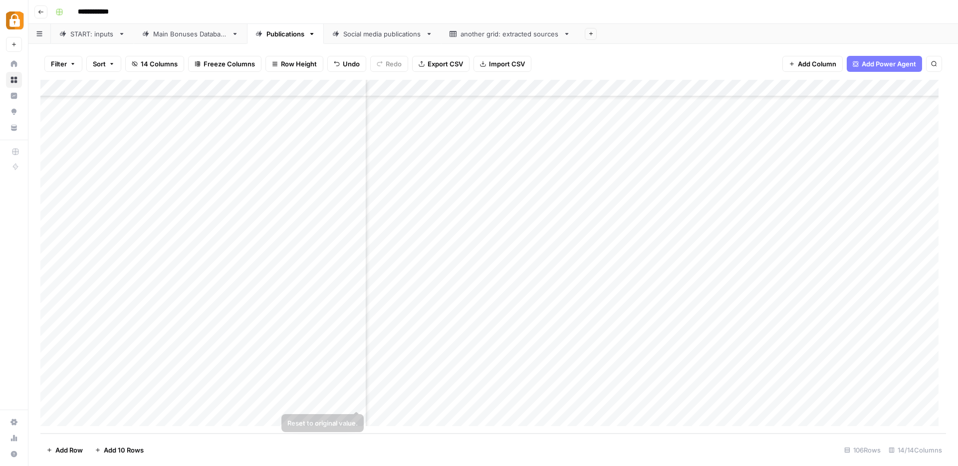
click at [324, 402] on div "Add Column" at bounding box center [493, 257] width 906 height 354
click at [524, 401] on div "Add Column" at bounding box center [493, 257] width 906 height 354
click at [657, 399] on div "Add Column" at bounding box center [493, 257] width 906 height 354
click at [648, 402] on textarea "**********" at bounding box center [701, 402] width 184 height 14
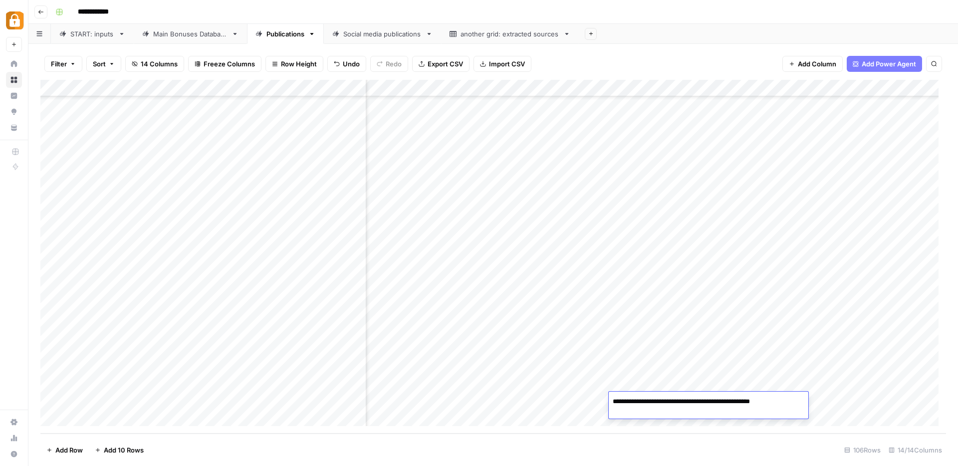
click at [837, 386] on div "Add Column" at bounding box center [493, 257] width 906 height 354
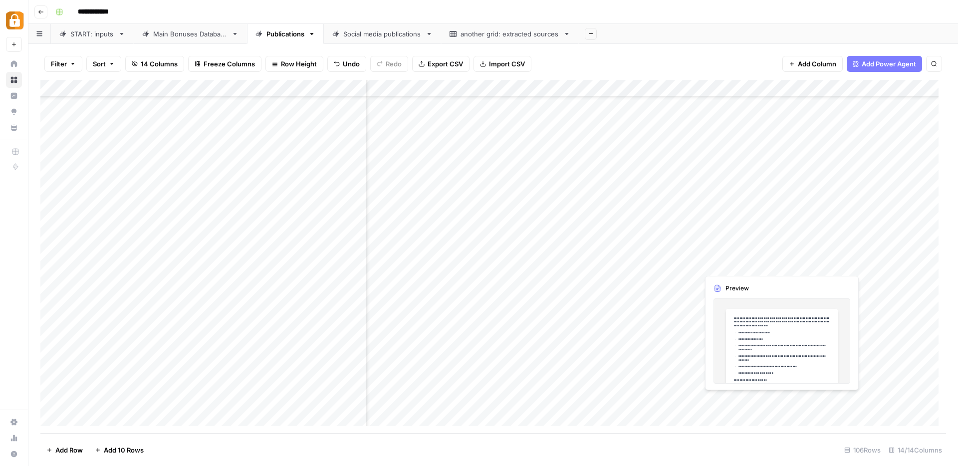
click at [720, 398] on div "Add Column" at bounding box center [493, 257] width 906 height 354
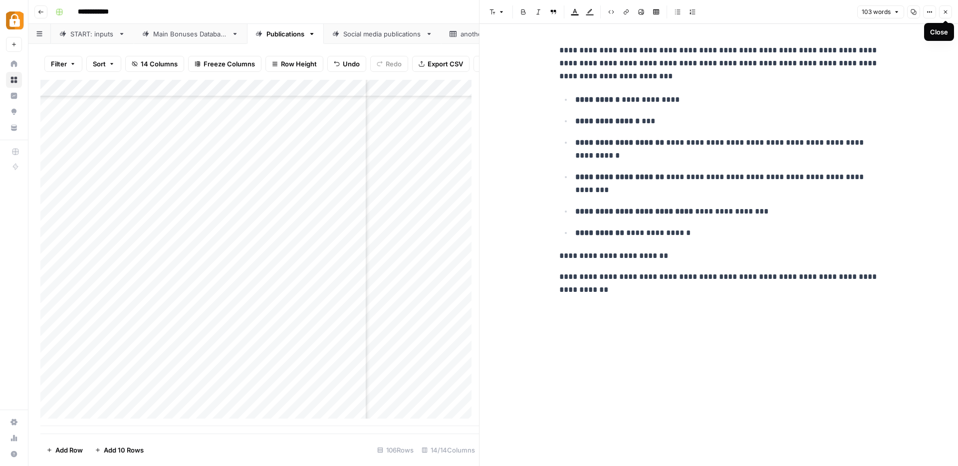
click at [948, 13] on button "Close" at bounding box center [945, 11] width 13 height 13
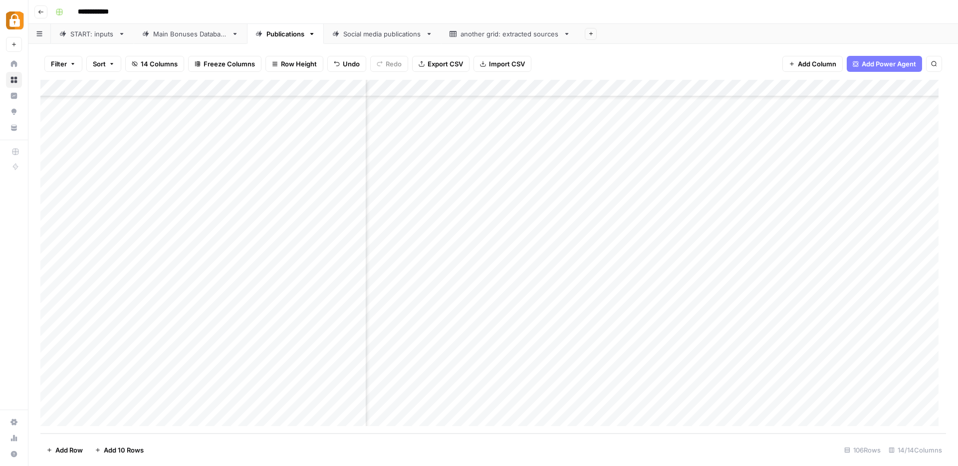
scroll to position [1485, 318]
click at [739, 398] on div "Add Column" at bounding box center [493, 257] width 906 height 354
click at [857, 401] on div "Add Column" at bounding box center [493, 257] width 906 height 354
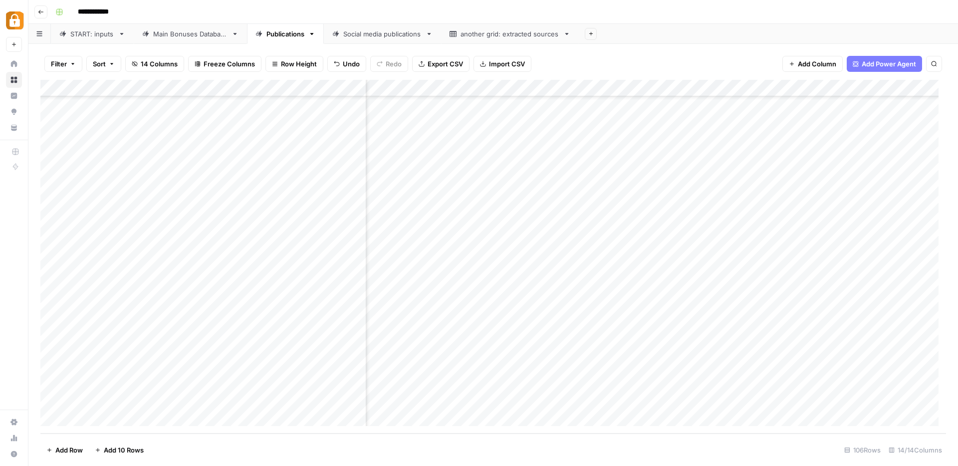
click at [818, 381] on div "Add Column" at bounding box center [493, 257] width 906 height 354
click at [726, 402] on div "Add Column" at bounding box center [493, 257] width 906 height 354
click at [839, 400] on div "Add Column" at bounding box center [493, 257] width 906 height 354
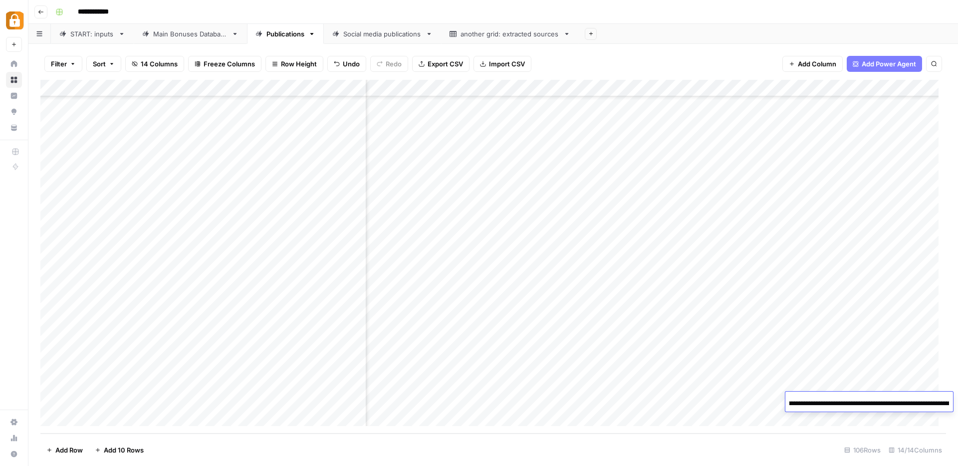
scroll to position [0, 254]
click at [846, 382] on div "Add Column" at bounding box center [493, 257] width 906 height 354
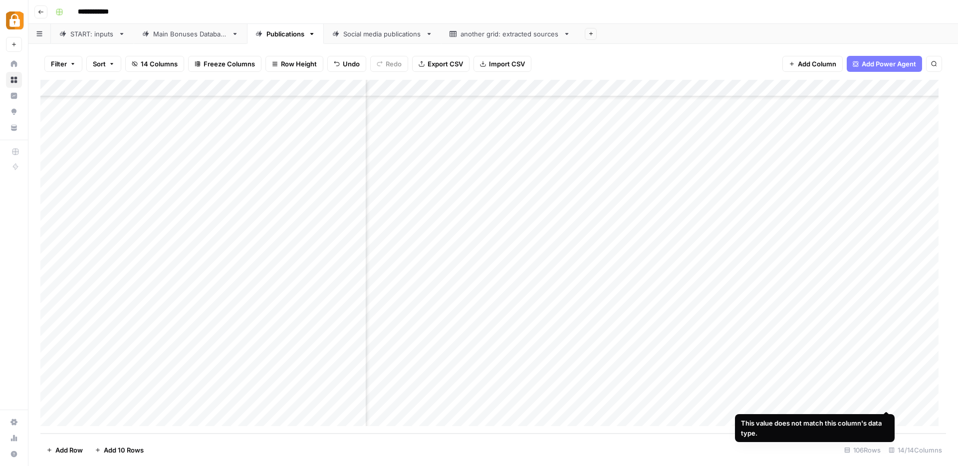
click at [885, 401] on div "Add Column" at bounding box center [493, 257] width 906 height 354
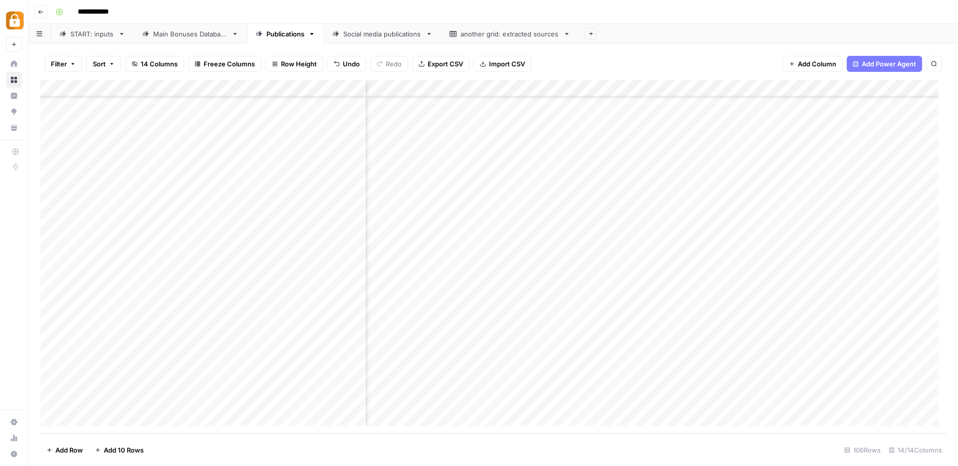
click at [860, 400] on div "Add Column" at bounding box center [493, 257] width 906 height 354
click at [837, 398] on input "**********" at bounding box center [869, 404] width 160 height 12
click at [851, 382] on div "Add Column" at bounding box center [493, 257] width 906 height 354
click at [847, 402] on div "Add Column" at bounding box center [493, 257] width 906 height 354
click at [840, 400] on div "Add Column" at bounding box center [493, 257] width 906 height 354
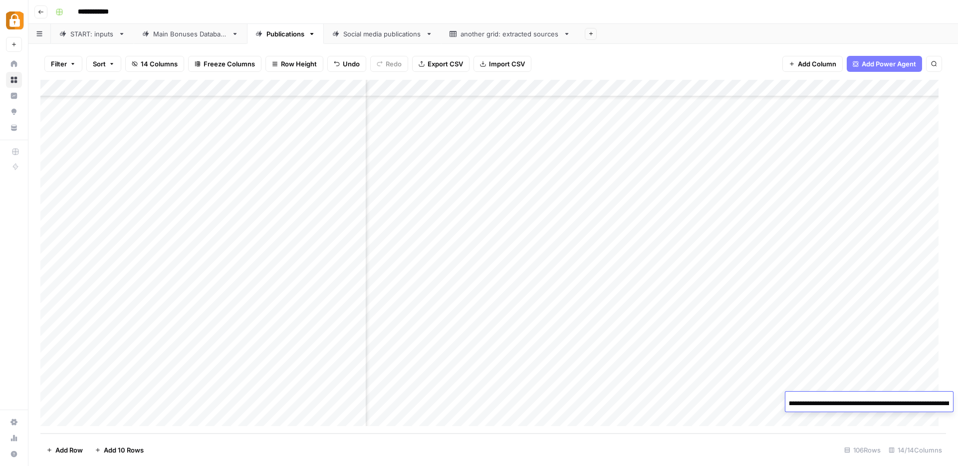
scroll to position [0, 0]
click at [830, 402] on input "**********" at bounding box center [869, 404] width 160 height 12
drag, startPoint x: 903, startPoint y: 403, endPoint x: 951, endPoint y: 402, distance: 48.4
click at [951, 402] on div "**********" at bounding box center [869, 403] width 168 height 17
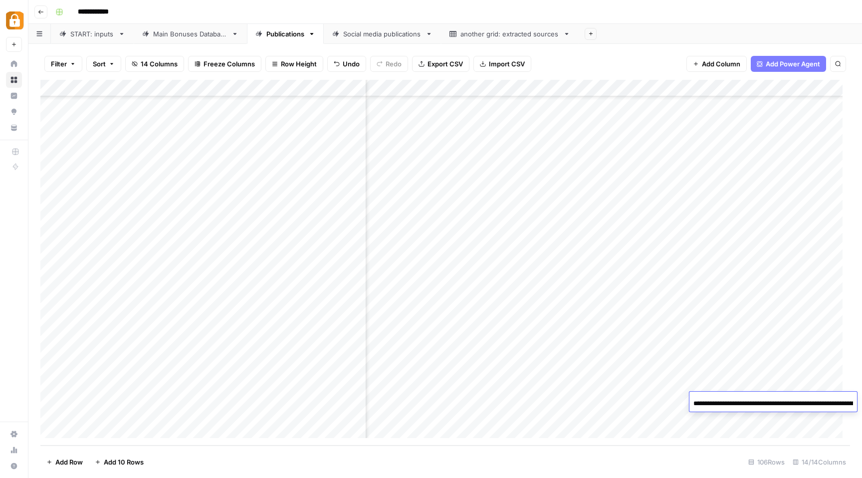
scroll to position [1473, 844]
click at [503, 415] on div "Add Column" at bounding box center [445, 263] width 810 height 366
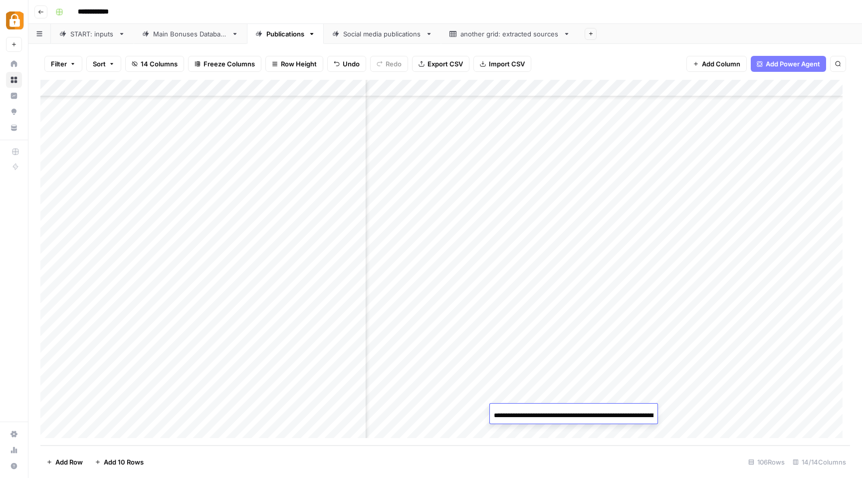
scroll to position [0, 252]
click at [503, 415] on input "**********" at bounding box center [574, 416] width 160 height 12
click at [555, 380] on div "Add Column" at bounding box center [445, 263] width 810 height 366
click at [553, 413] on div "Add Column" at bounding box center [445, 263] width 810 height 366
click at [326, 359] on div "Add Column" at bounding box center [445, 263] width 810 height 366
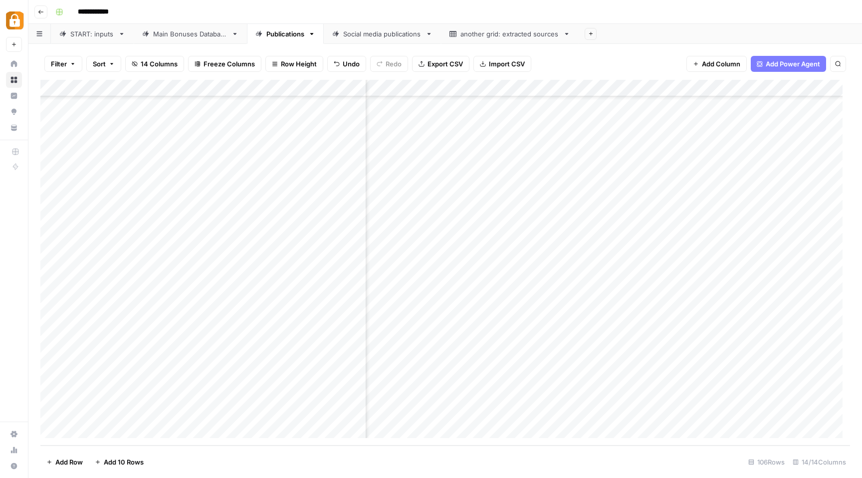
click at [326, 359] on div "Add Column" at bounding box center [445, 263] width 810 height 366
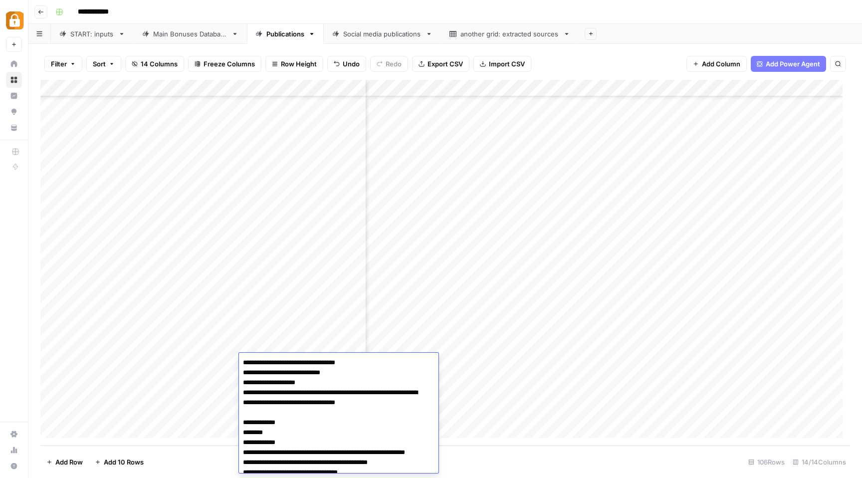
scroll to position [86, 0]
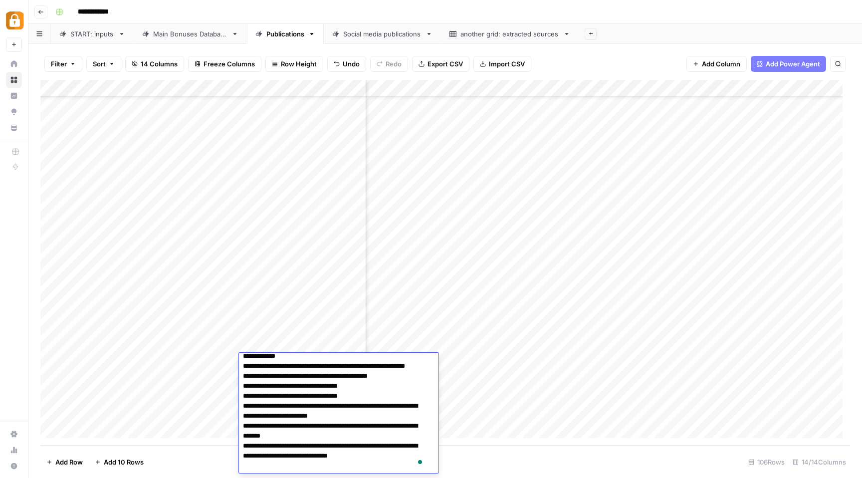
click at [330, 337] on div "Add Column" at bounding box center [445, 263] width 810 height 366
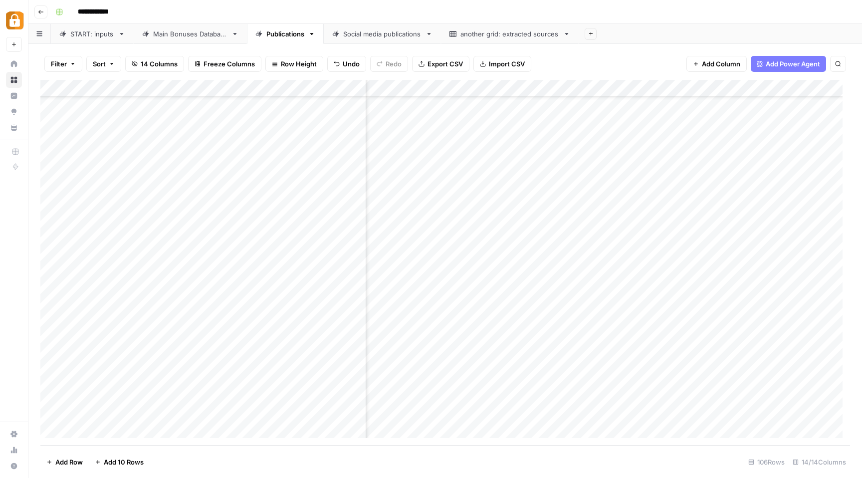
scroll to position [1469, 133]
click at [181, 38] on div "Main Bonuses Database" at bounding box center [190, 34] width 74 height 10
drag, startPoint x: 279, startPoint y: 86, endPoint x: 381, endPoint y: 88, distance: 101.3
click at [381, 88] on div "Add Column" at bounding box center [445, 263] width 810 height 366
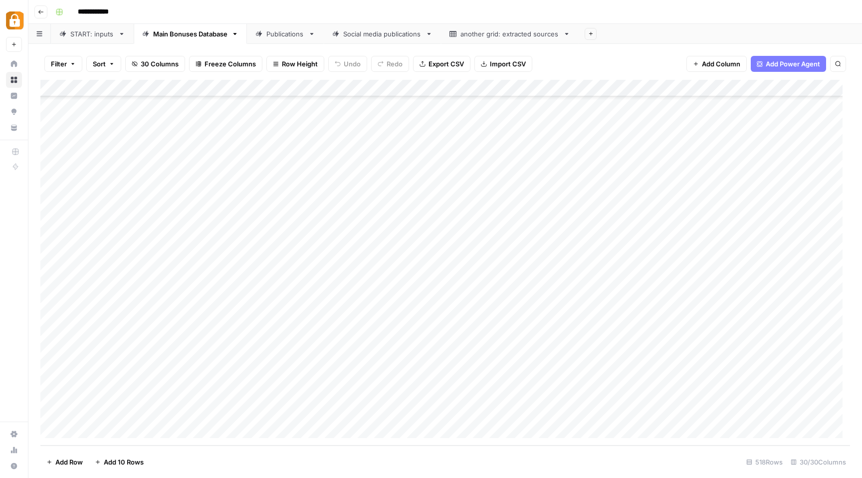
click at [293, 258] on div "Add Column" at bounding box center [445, 263] width 810 height 366
click at [278, 37] on div "Publications" at bounding box center [285, 34] width 38 height 10
click at [632, 394] on div "Add Column" at bounding box center [445, 263] width 810 height 366
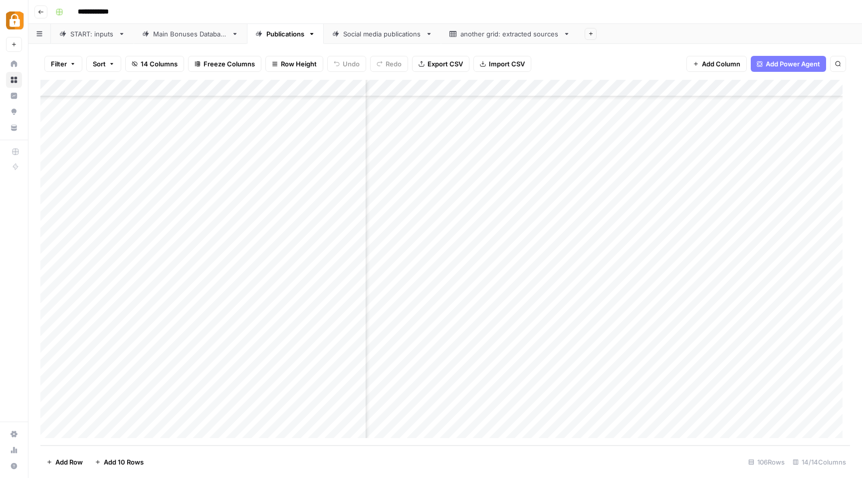
scroll to position [1473, 434]
click at [465, 415] on div "Add Column" at bounding box center [445, 263] width 810 height 366
click at [528, 395] on div "Add Column" at bounding box center [445, 263] width 810 height 366
click at [557, 397] on div "Add Column" at bounding box center [445, 263] width 810 height 366
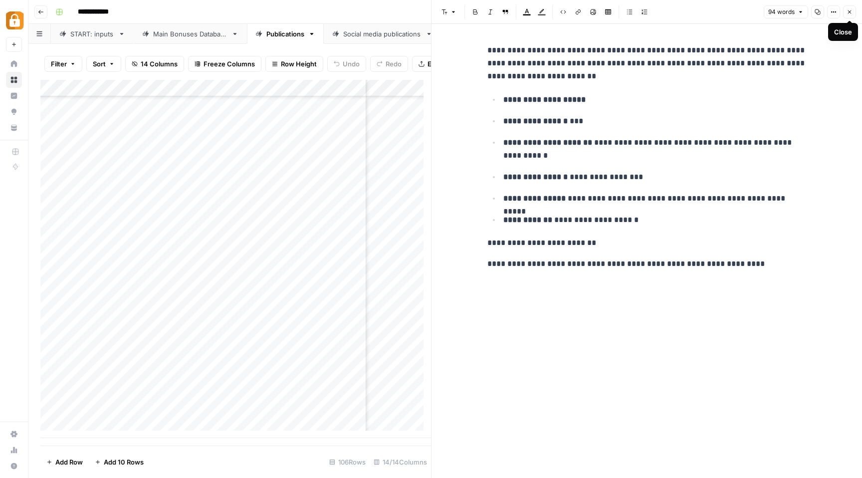
click at [853, 14] on button "Close" at bounding box center [849, 11] width 13 height 13
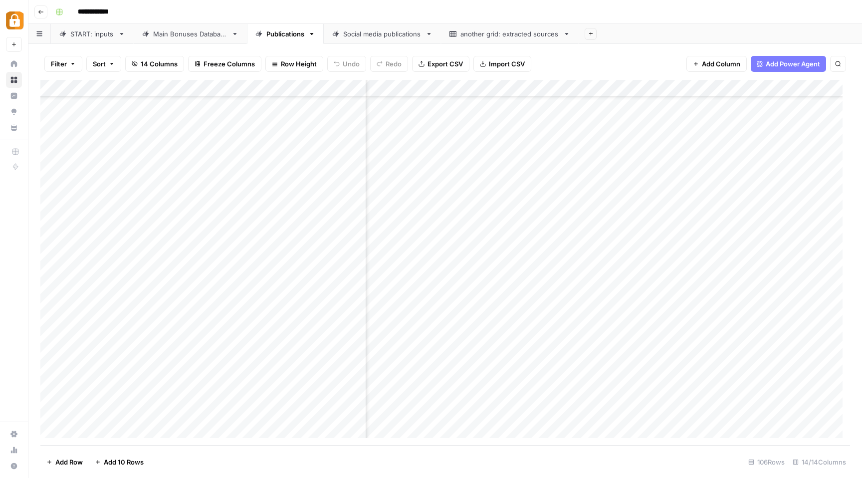
click at [635, 396] on div "Add Column" at bounding box center [445, 263] width 810 height 366
click at [688, 397] on div "Add Column" at bounding box center [445, 263] width 810 height 366
click at [341, 397] on div "Add Column" at bounding box center [445, 263] width 810 height 366
click at [188, 36] on div "Main Bonuses Database" at bounding box center [190, 34] width 74 height 10
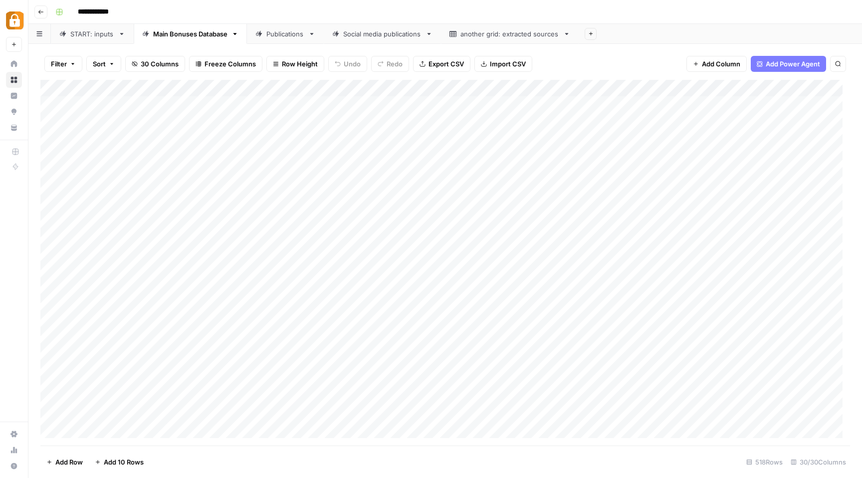
click at [285, 40] on link "Publications" at bounding box center [285, 34] width 77 height 20
click at [514, 87] on div "Add Column" at bounding box center [445, 263] width 810 height 366
click at [514, 87] on div at bounding box center [505, 90] width 90 height 20
drag, startPoint x: 511, startPoint y: 110, endPoint x: 465, endPoint y: 107, distance: 45.5
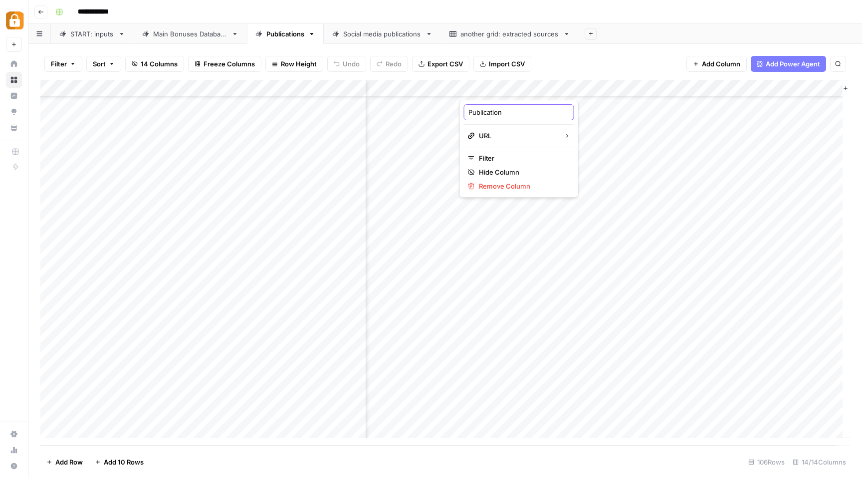
click at [465, 107] on div "Publication" at bounding box center [519, 112] width 110 height 16
type input "Upload Status"
click at [100, 35] on div "START: inputs" at bounding box center [92, 34] width 44 height 10
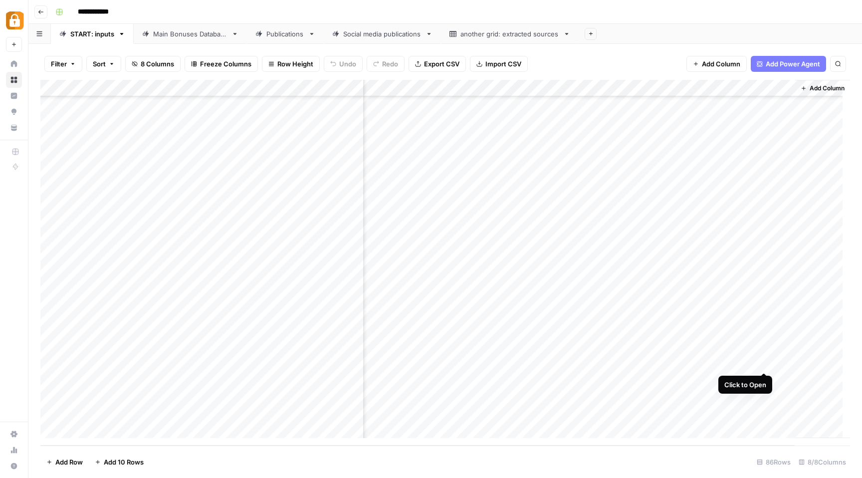
click at [765, 363] on div "Add Column" at bounding box center [445, 263] width 810 height 366
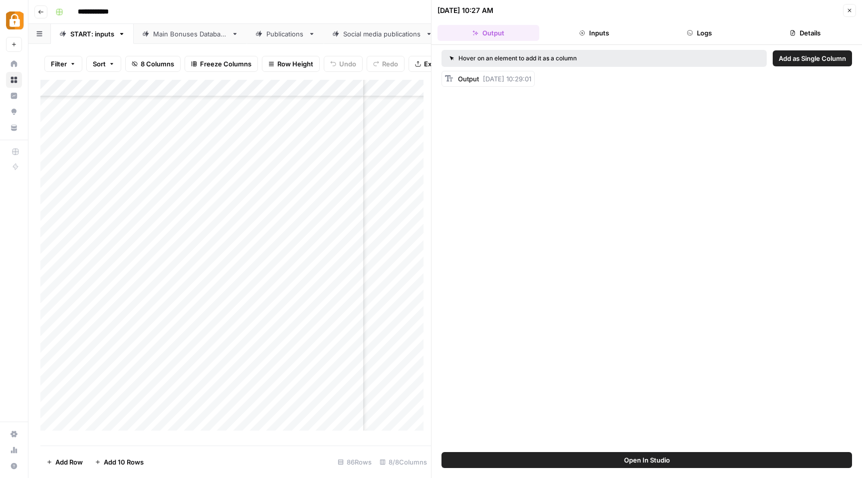
click at [796, 25] on button "Details" at bounding box center [805, 33] width 102 height 16
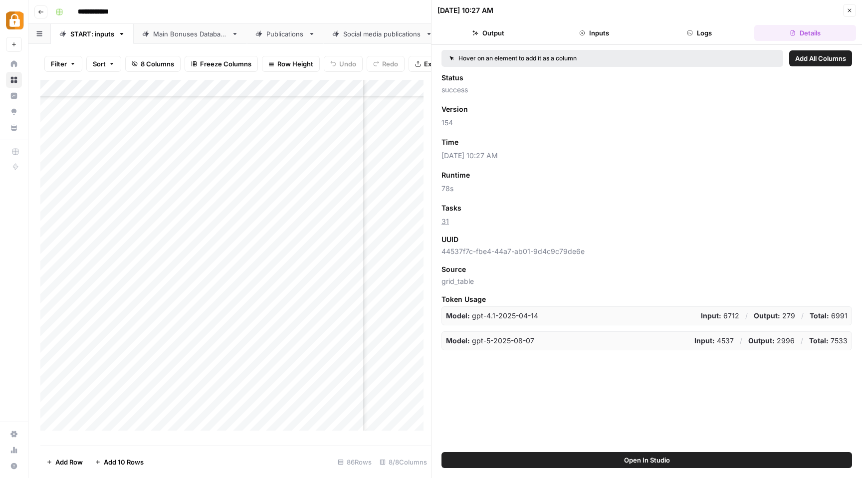
click at [702, 35] on button "Logs" at bounding box center [700, 33] width 102 height 16
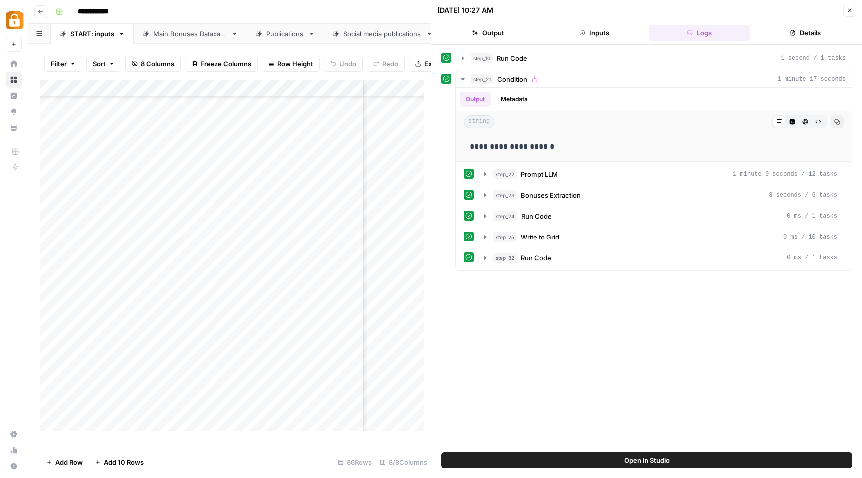
click at [501, 30] on button "Output" at bounding box center [489, 33] width 102 height 16
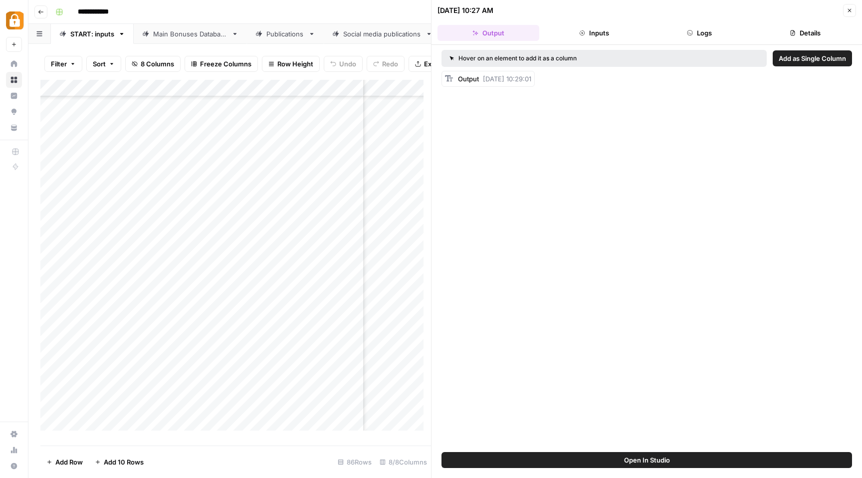
click at [590, 37] on button "Inputs" at bounding box center [594, 33] width 102 height 16
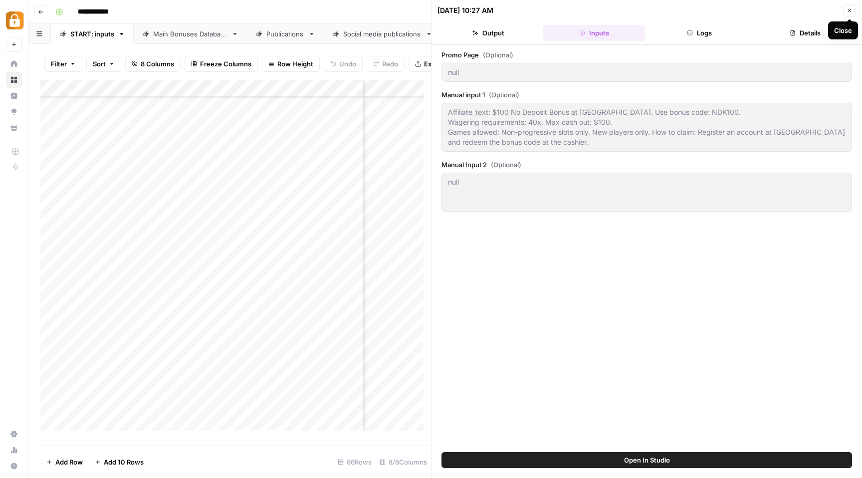
click at [849, 10] on icon "button" at bounding box center [849, 10] width 3 height 3
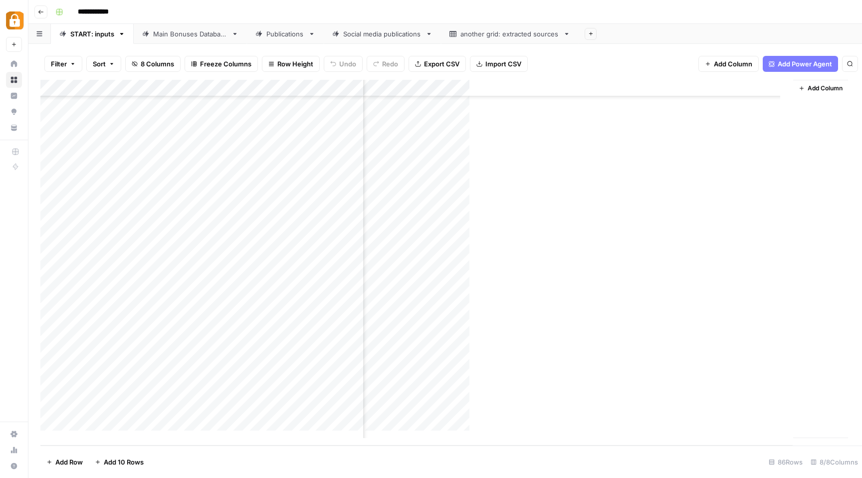
scroll to position [1133, 80]
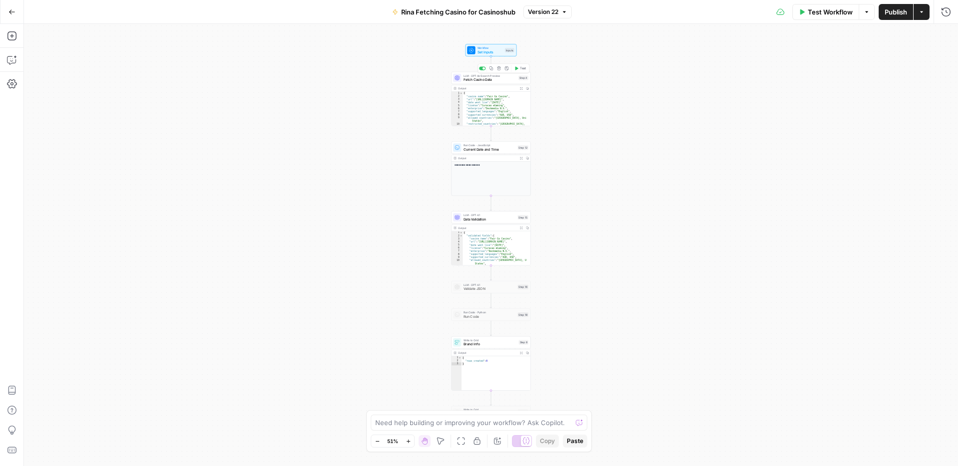
click at [473, 80] on span "Fetch Casino Data" at bounding box center [489, 79] width 53 height 5
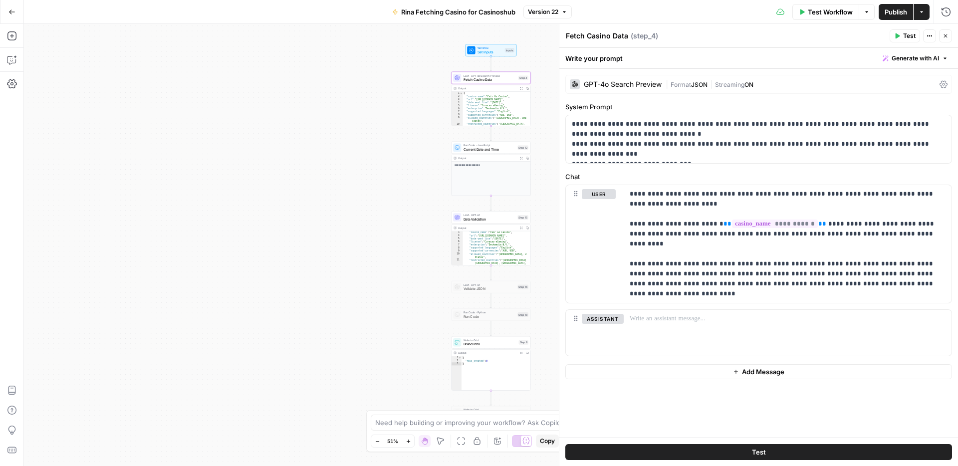
scroll to position [93, 0]
click at [481, 221] on span "Data Validation" at bounding box center [489, 219] width 52 height 5
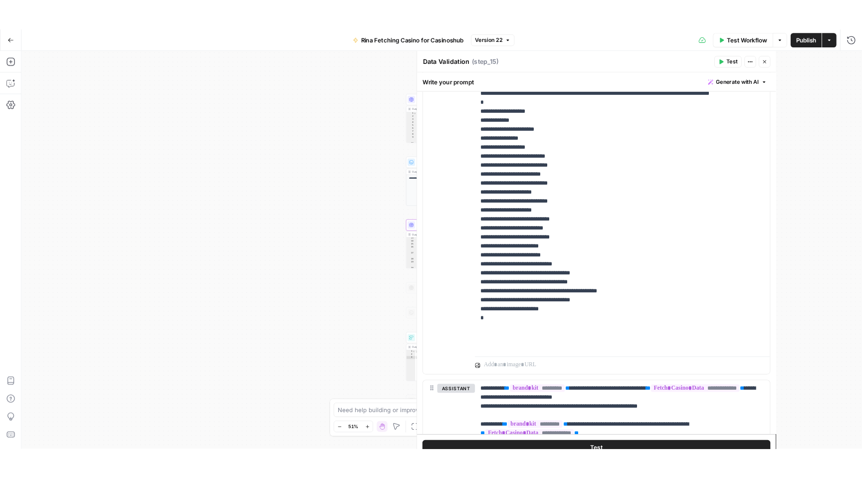
scroll to position [110, 0]
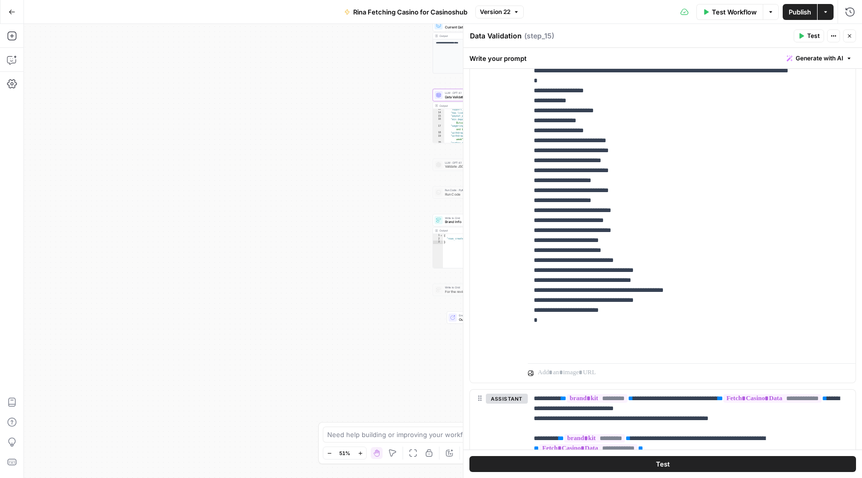
drag, startPoint x: 309, startPoint y: 188, endPoint x: 300, endPoint y: 214, distance: 27.6
click at [300, 207] on div "**********" at bounding box center [443, 251] width 838 height 454
